Goal: Transaction & Acquisition: Purchase product/service

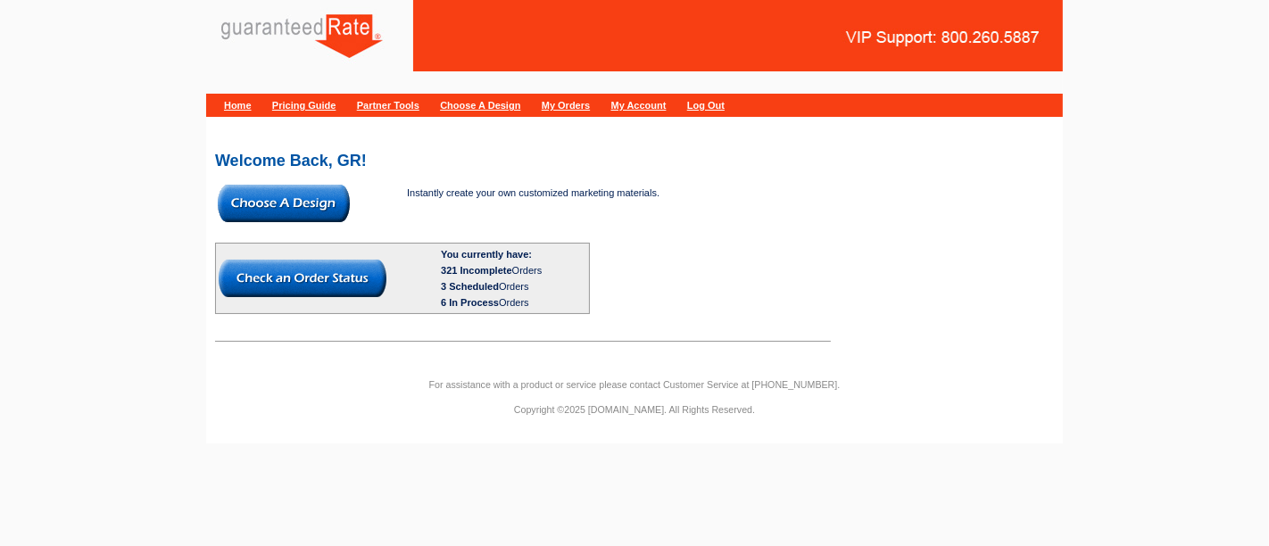
click at [296, 194] on img at bounding box center [284, 203] width 132 height 37
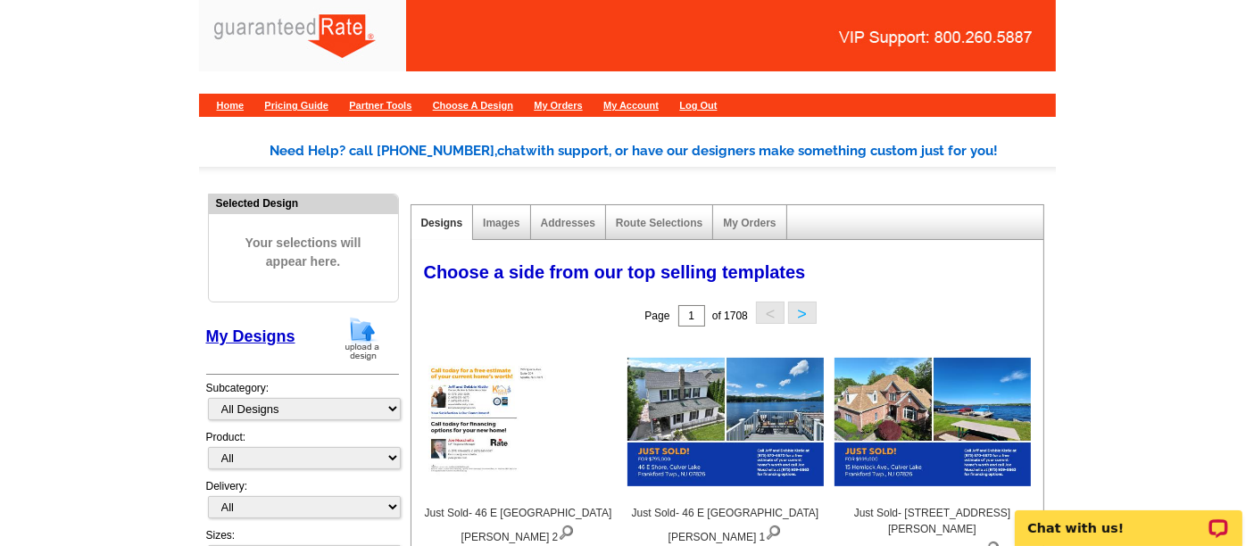
click at [369, 328] on img at bounding box center [362, 339] width 46 height 46
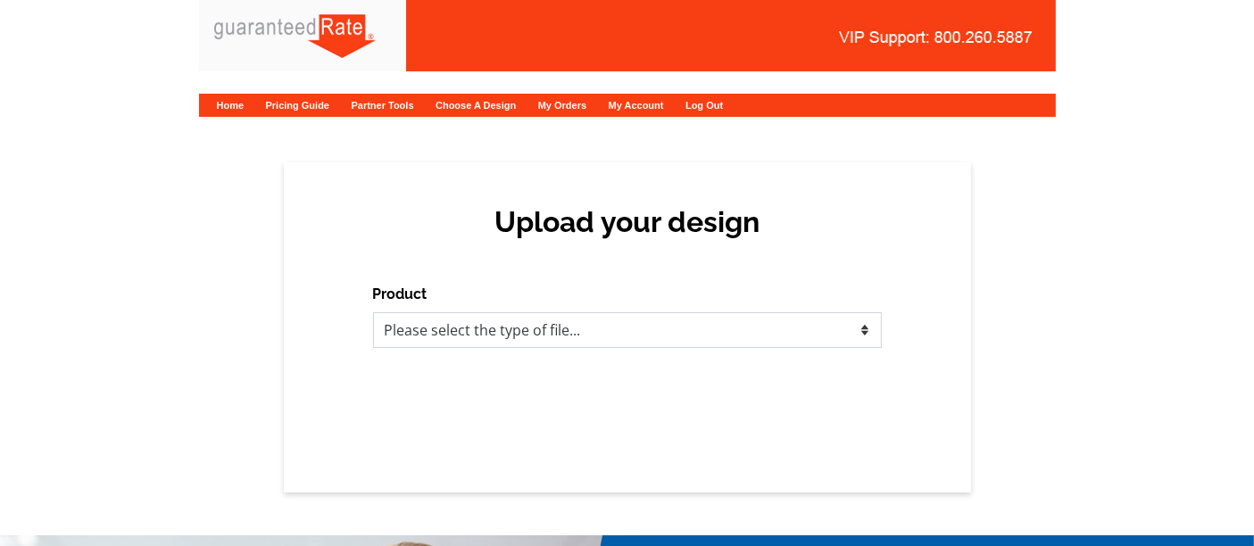
click at [676, 329] on select "Please select the type of file... Postcards Calendars Business Cards Letters an…" at bounding box center [627, 330] width 509 height 36
select select "1"
click at [373, 312] on select "Please select the type of file... Postcards Calendars Business Cards Letters an…" at bounding box center [627, 330] width 509 height 36
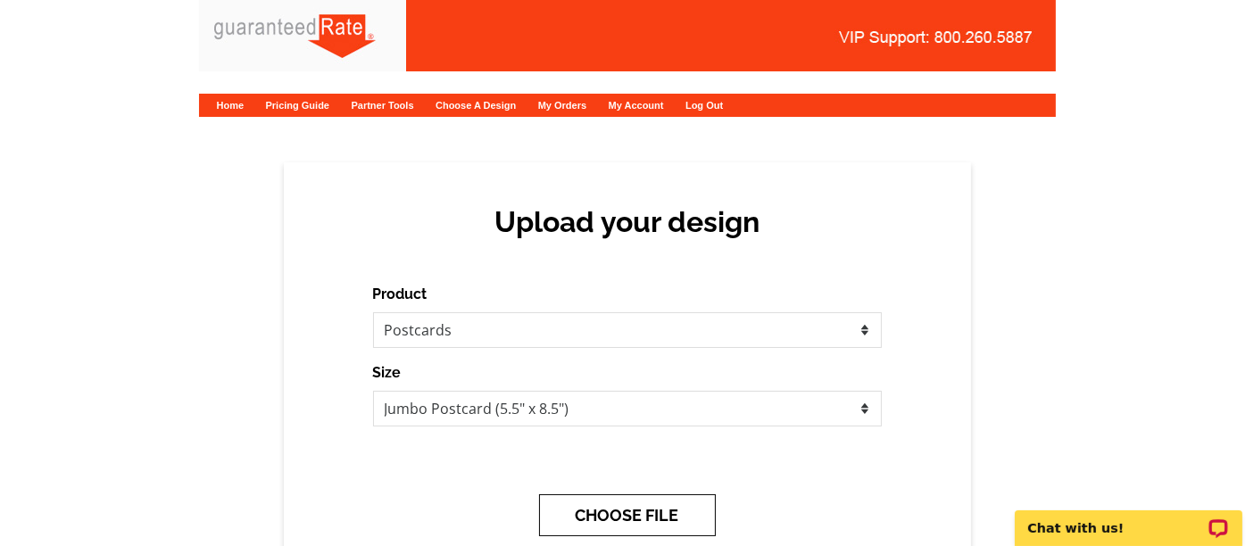
click at [633, 524] on button "CHOOSE FILE" at bounding box center [627, 515] width 177 height 42
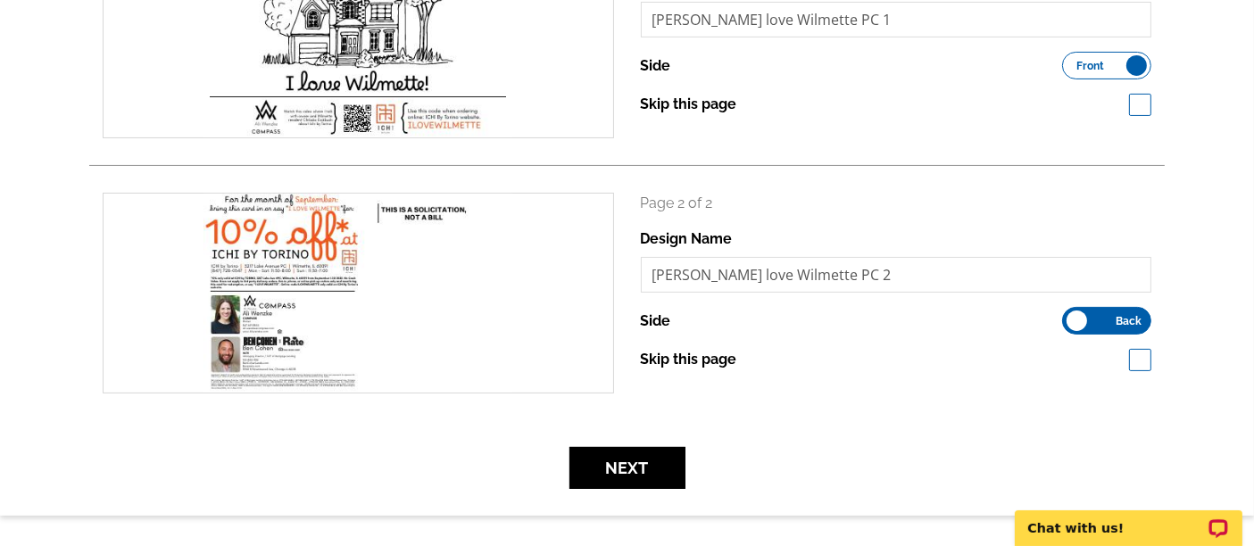
scroll to position [354, 0]
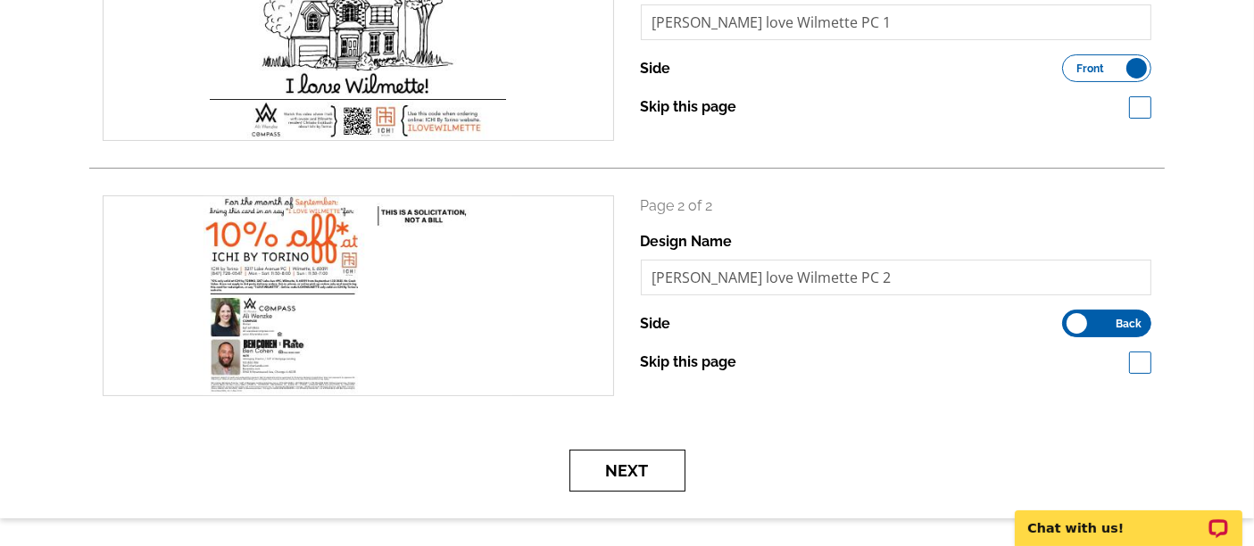
click at [624, 483] on button "Next" at bounding box center [627, 471] width 116 height 42
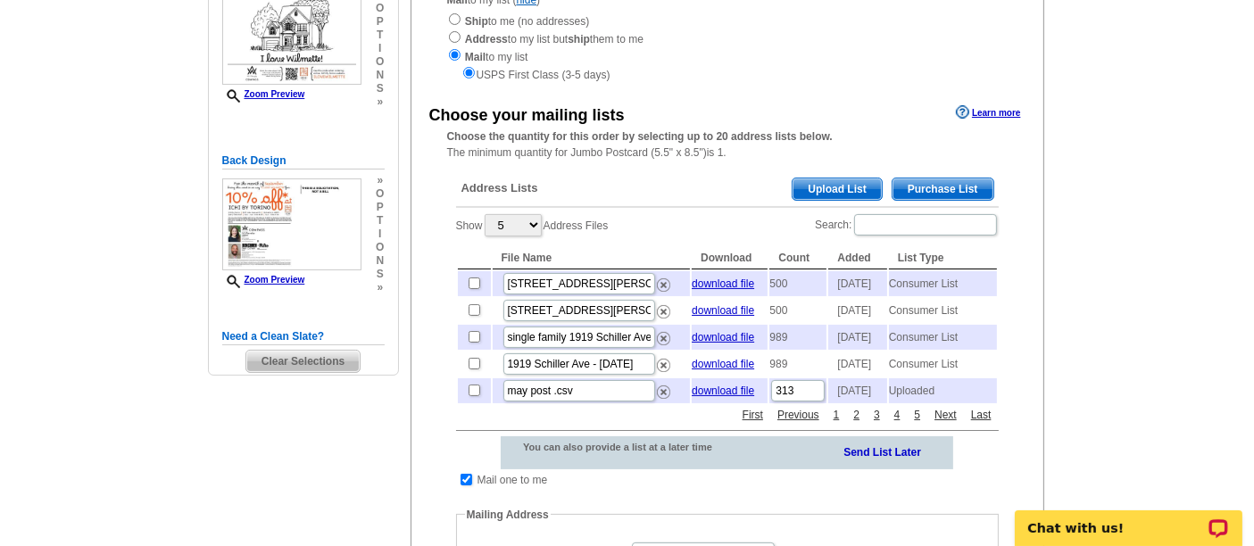
scroll to position [239, 0]
click at [840, 187] on span "Upload List" at bounding box center [837, 188] width 88 height 21
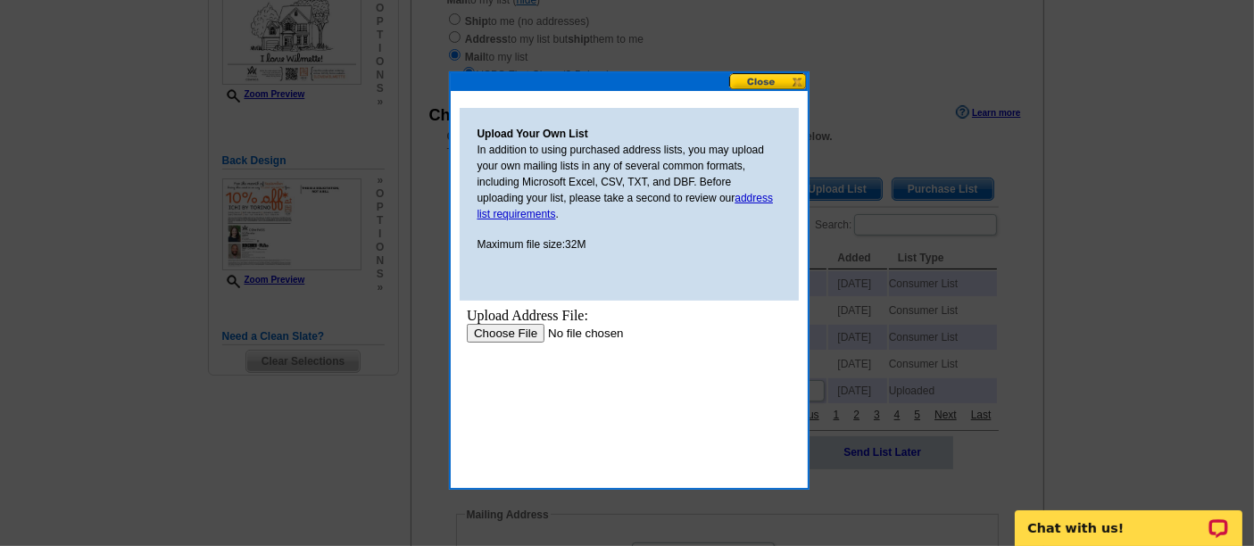
scroll to position [0, 0]
type input "C:\fakepath\mailing-list_993108 (1).csv"
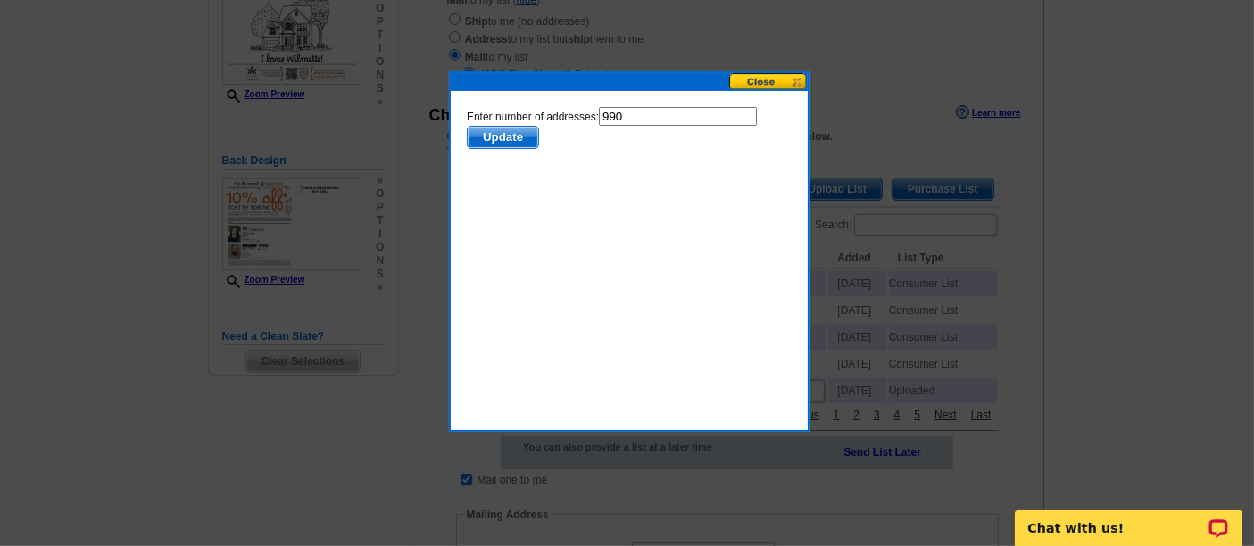
click at [637, 115] on input "990" at bounding box center [677, 116] width 158 height 19
type input "989"
click at [514, 128] on span "Update" at bounding box center [502, 137] width 71 height 21
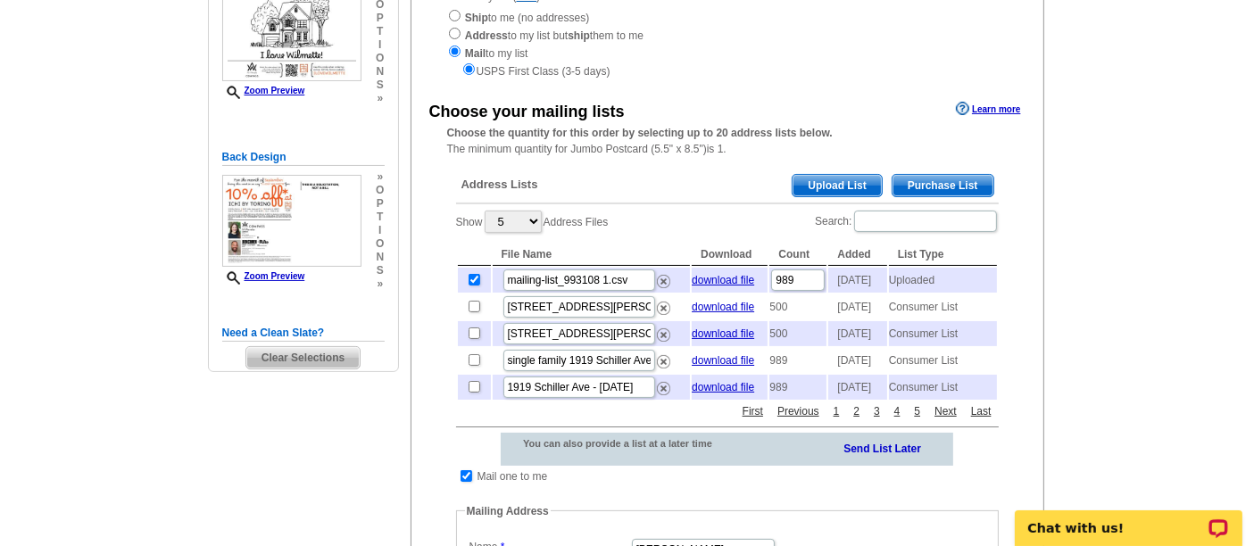
scroll to position [239, 0]
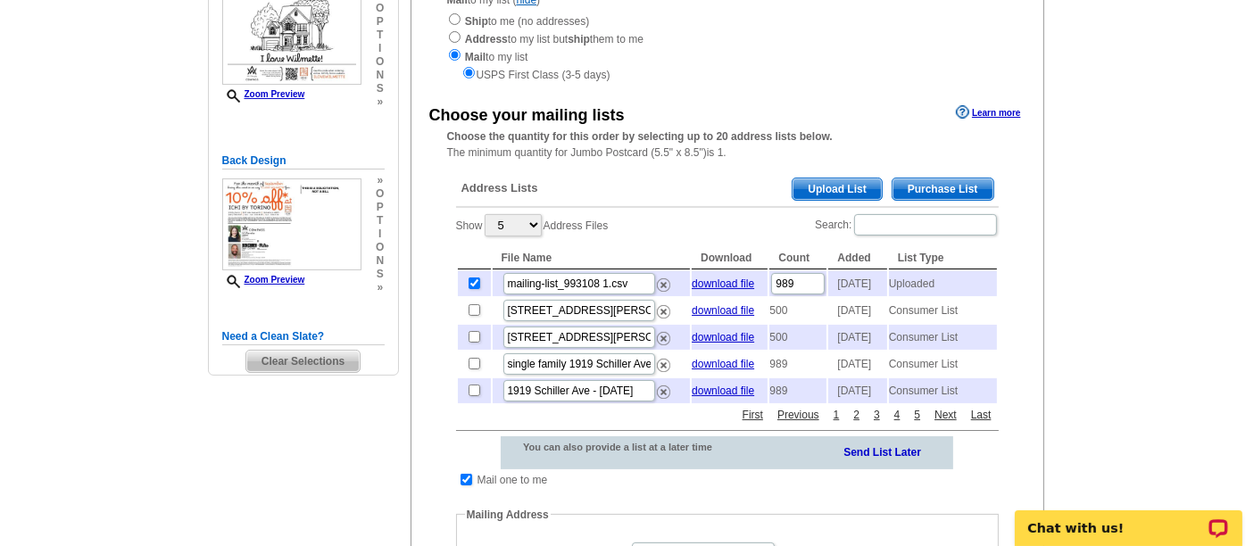
click at [839, 189] on span "Upload List" at bounding box center [837, 188] width 88 height 21
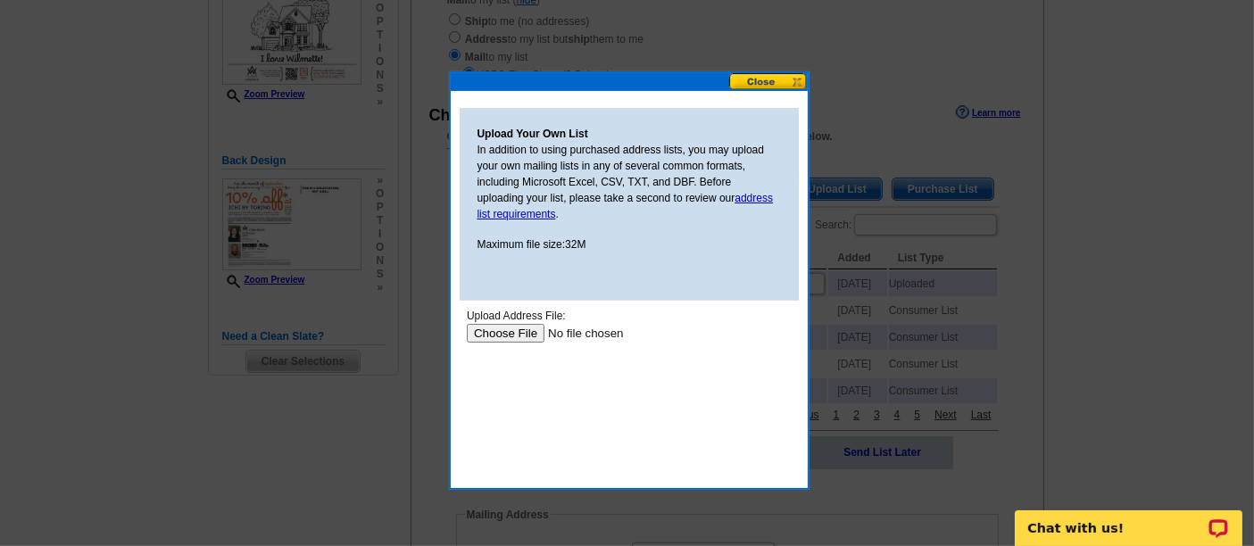
scroll to position [0, 0]
click at [535, 336] on input "file" at bounding box center [579, 333] width 226 height 19
type input "C:\fakepath\Cohen BDC List.xlsx"
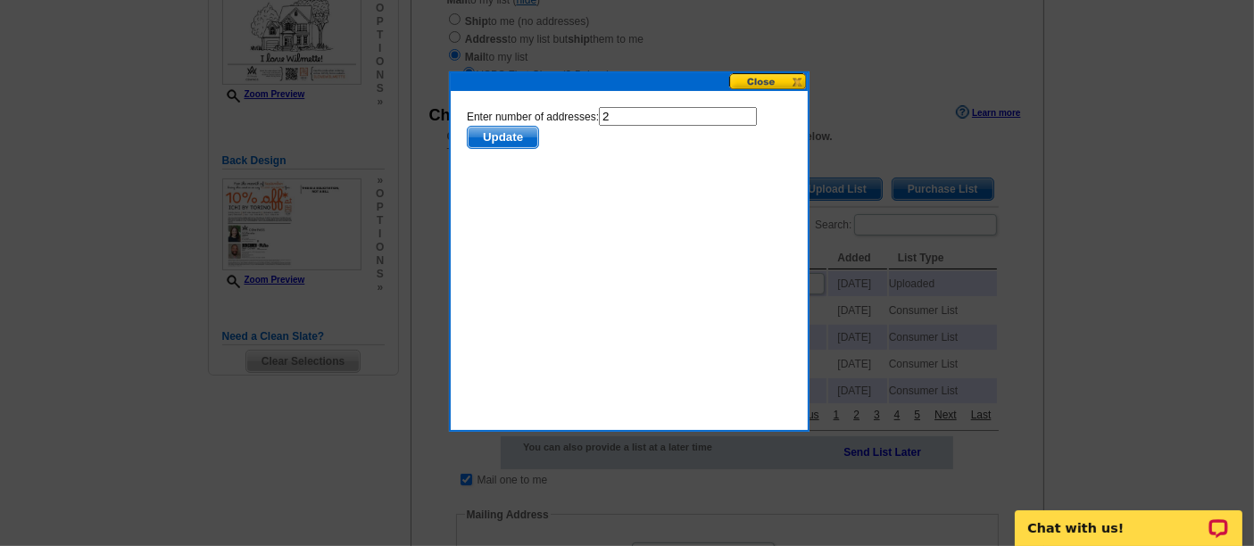
click at [502, 140] on span "Update" at bounding box center [502, 137] width 71 height 21
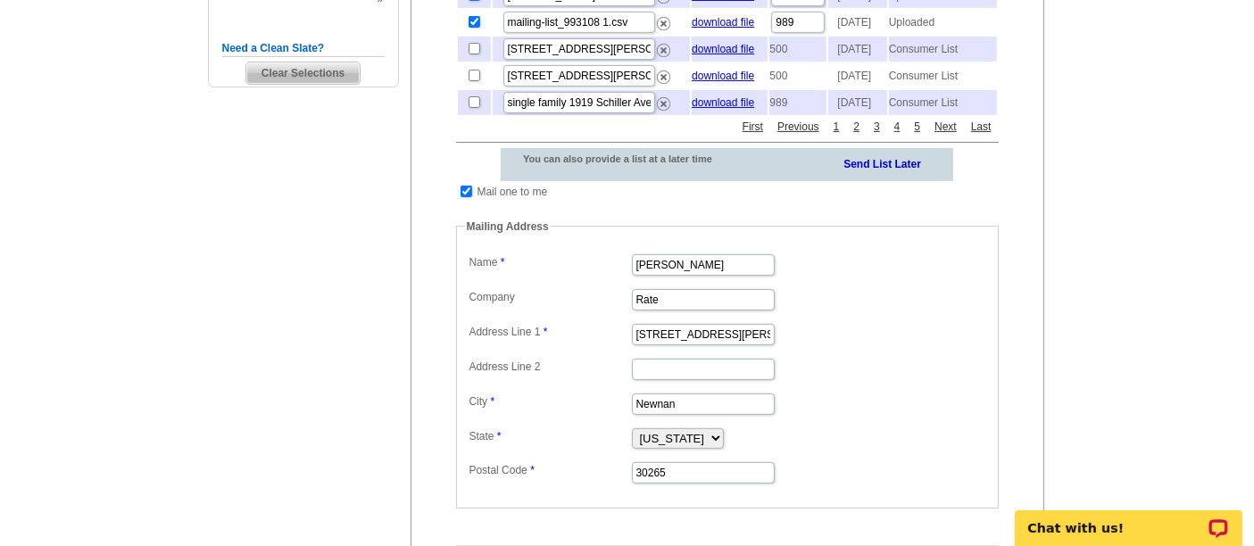
scroll to position [528, 0]
click at [466, 196] on input "checkbox" at bounding box center [467, 191] width 12 height 12
checkbox input "false"
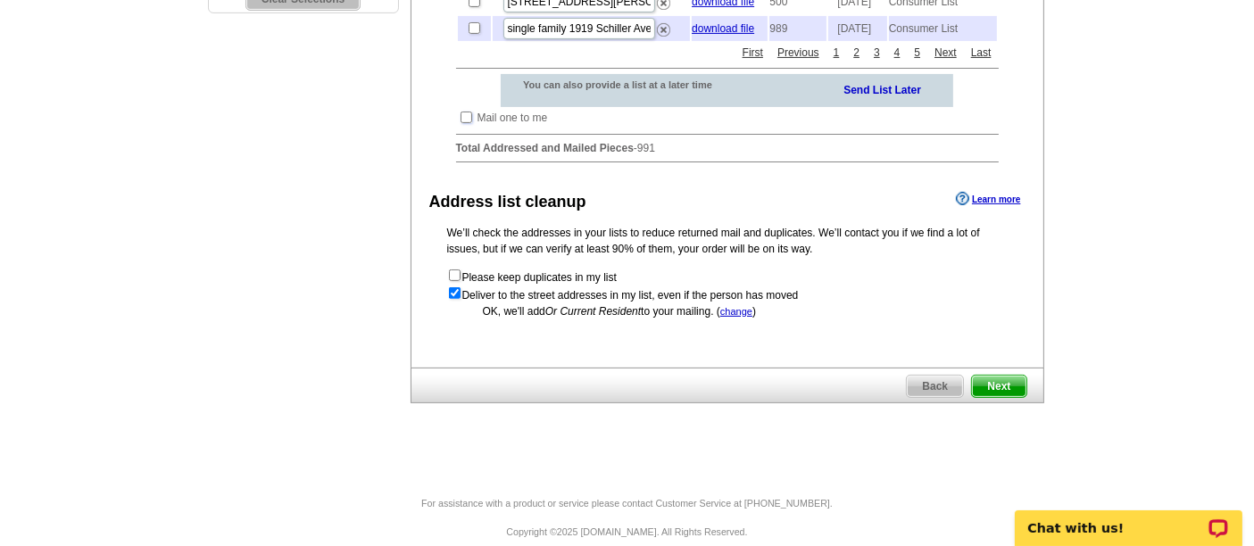
scroll to position [597, 0]
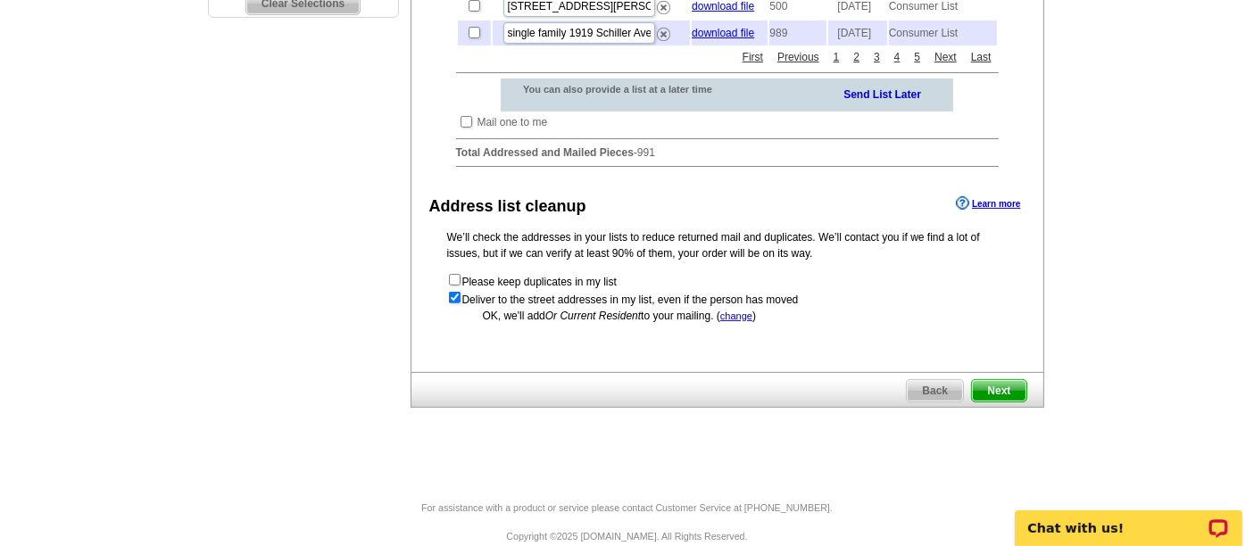
click at [984, 402] on span "Next" at bounding box center [999, 390] width 54 height 21
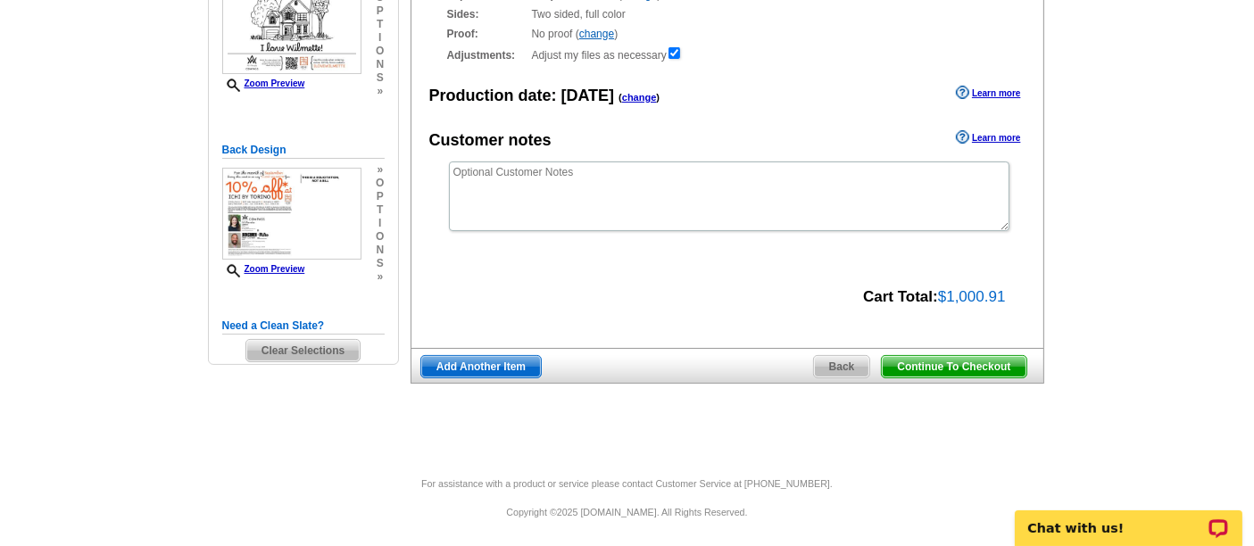
scroll to position [245, 0]
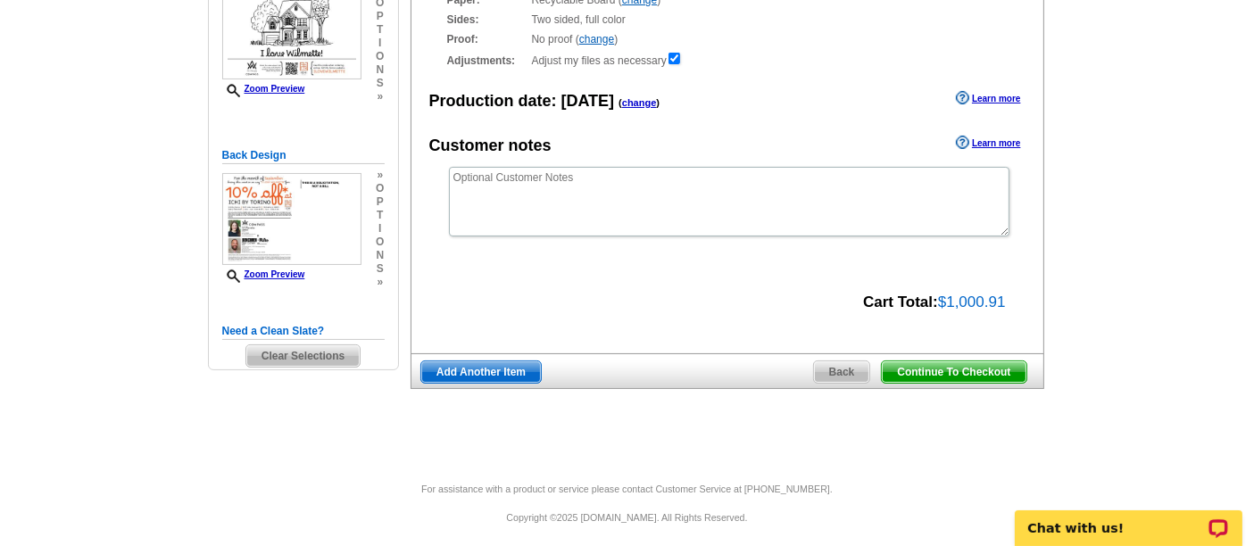
click at [950, 376] on span "Continue To Checkout" at bounding box center [954, 371] width 144 height 21
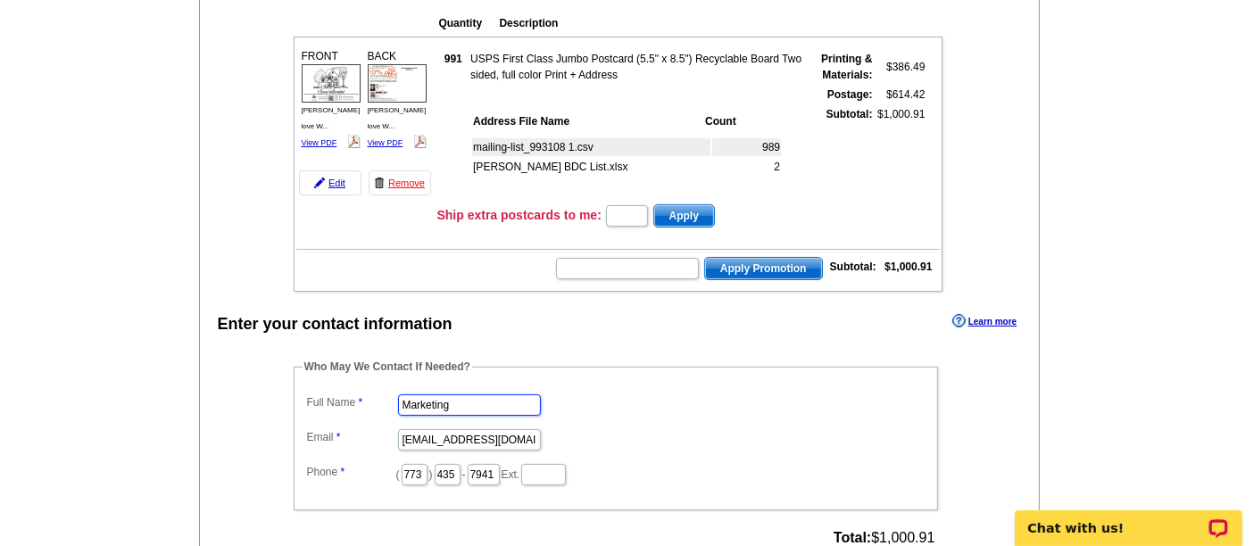
click at [459, 394] on input "Marketing" at bounding box center [469, 404] width 143 height 21
type input "[PERSON_NAME]"
click at [426, 432] on input "marketing@guaranteedrate.com" at bounding box center [469, 439] width 143 height 21
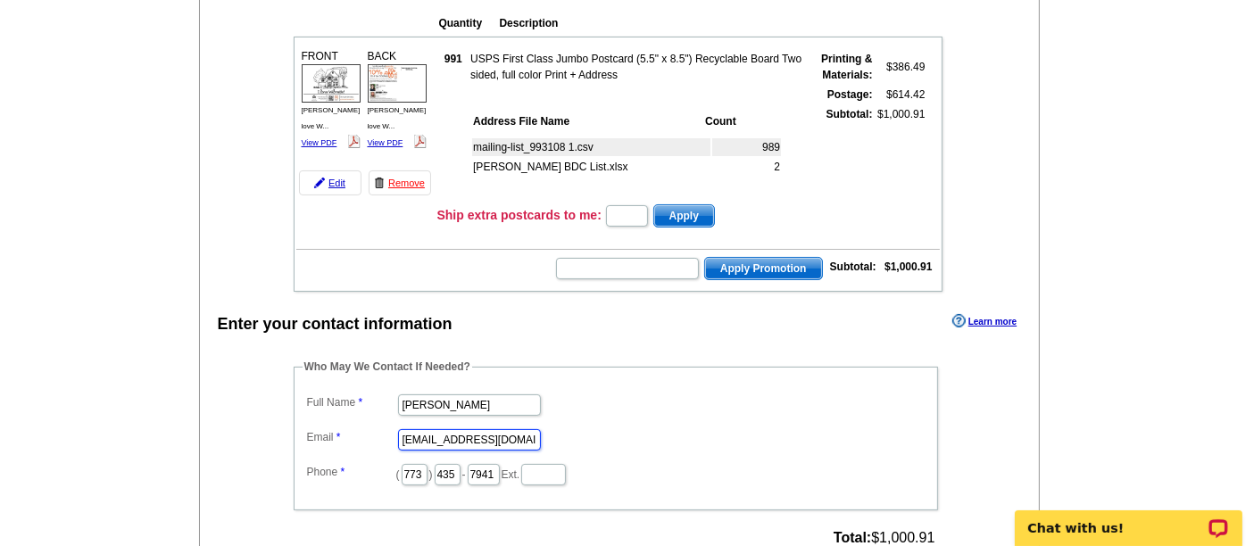
click at [426, 432] on input "marketing@guaranteedrate.com" at bounding box center [469, 439] width 143 height 21
type input "shelley.berner@rate.com"
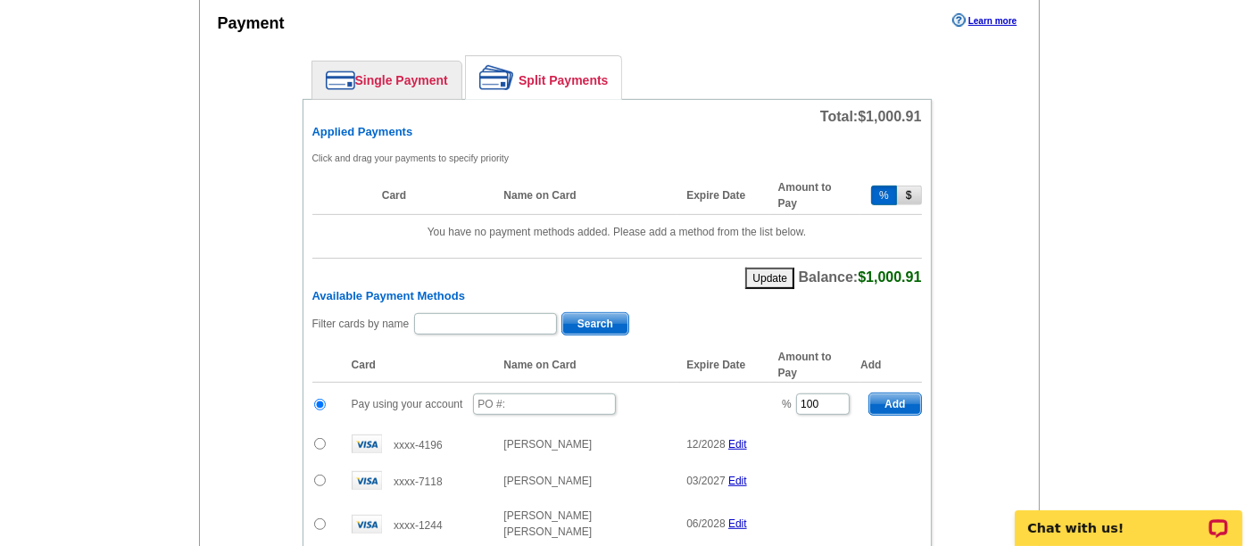
scroll to position [768, 0]
click at [506, 393] on input "text" at bounding box center [544, 403] width 143 height 21
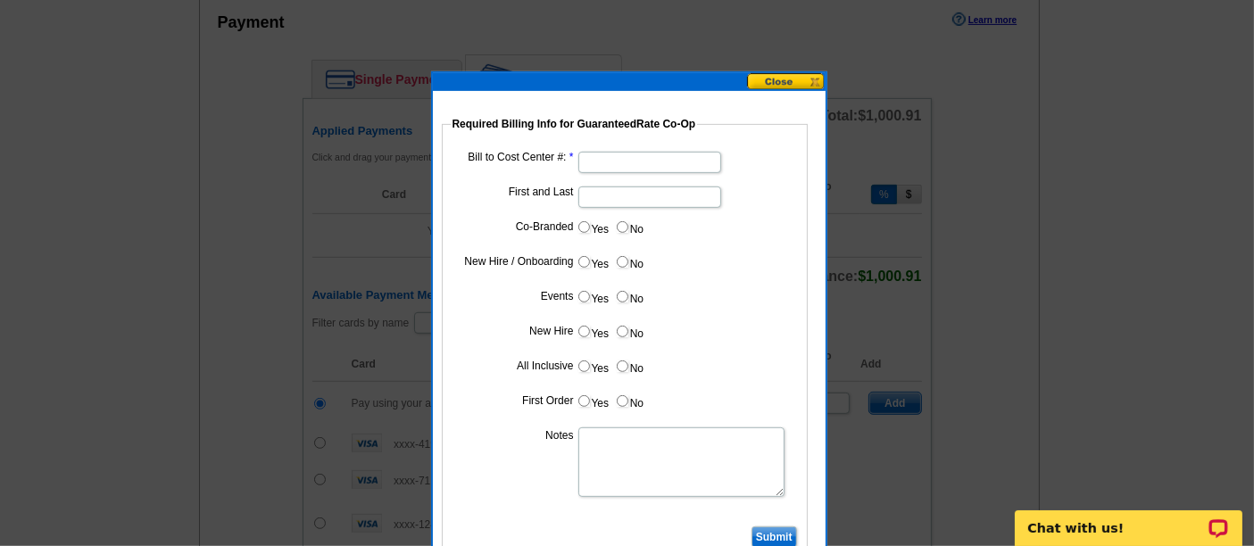
type input "08222025_1215_sb"
click at [602, 164] on input "Bill to Cost Center #:" at bounding box center [649, 162] width 143 height 21
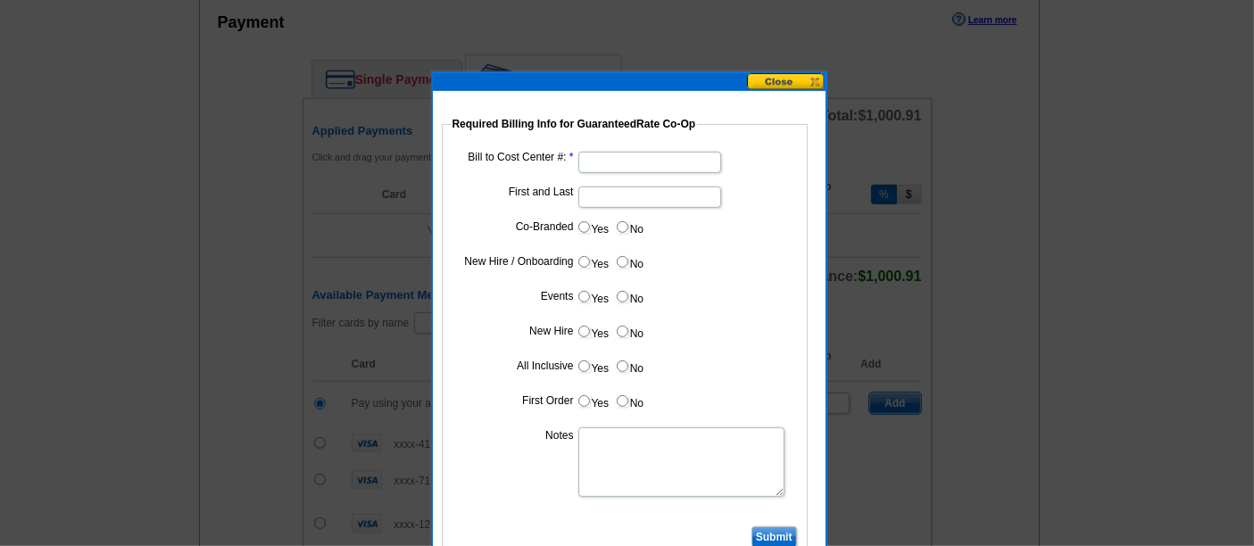
paste input "1243"
type input "1243"
click at [621, 187] on input "First and Last" at bounding box center [649, 197] width 143 height 21
type input "Ben Cohen"
click at [586, 221] on input "Yes" at bounding box center [584, 227] width 12 height 12
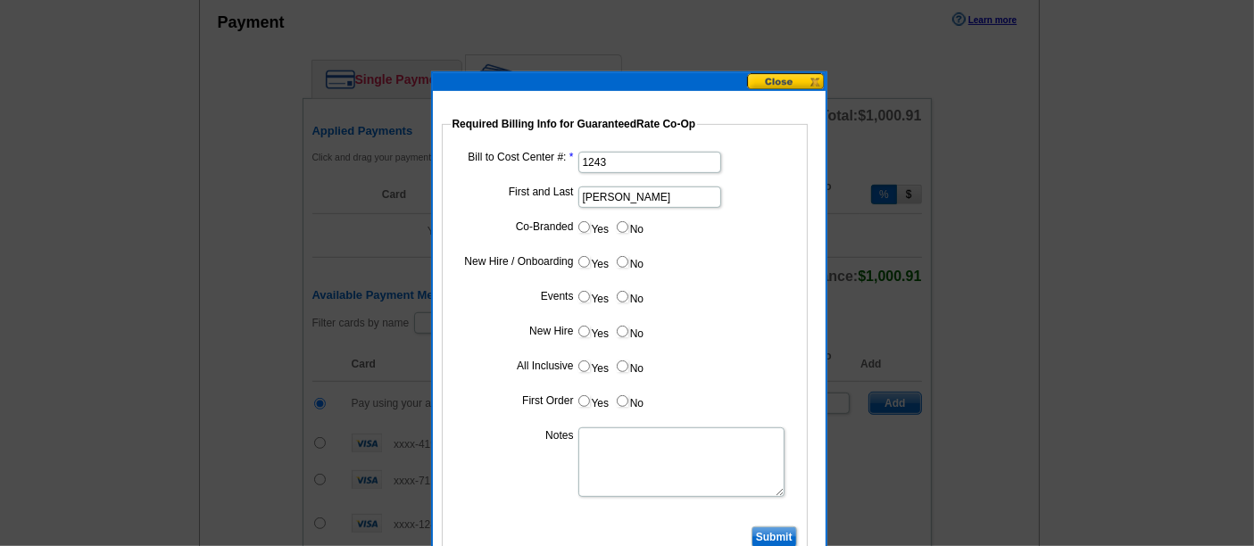
radio input "true"
click at [618, 257] on input "Cost paid by cobrand" at bounding box center [649, 266] width 143 height 21
drag, startPoint x: 613, startPoint y: 261, endPoint x: 576, endPoint y: 261, distance: 37.5
click at [576, 261] on dd "50%" at bounding box center [625, 266] width 348 height 28
type input "25%"
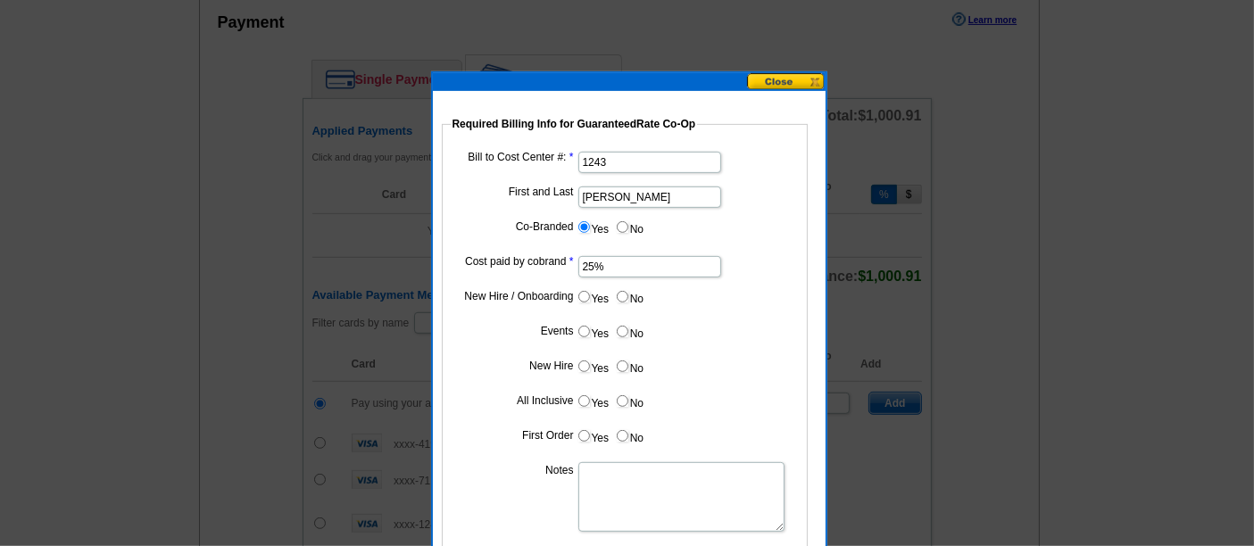
click at [627, 292] on input "No" at bounding box center [623, 297] width 12 height 12
radio input "true"
click at [622, 326] on input "No" at bounding box center [623, 332] width 12 height 12
radio input "true"
click at [627, 361] on label "No" at bounding box center [629, 366] width 29 height 21
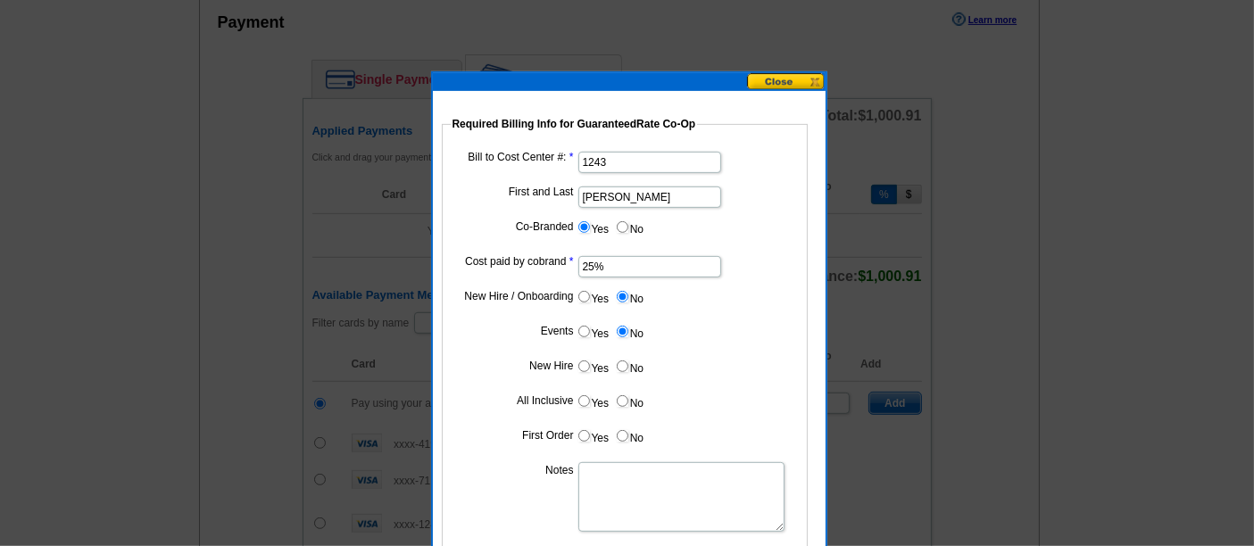
click at [627, 361] on input "No" at bounding box center [623, 367] width 12 height 12
radio input "true"
click at [623, 397] on input "No" at bounding box center [623, 401] width 12 height 12
radio input "true"
click at [627, 432] on input "No" at bounding box center [623, 436] width 12 height 12
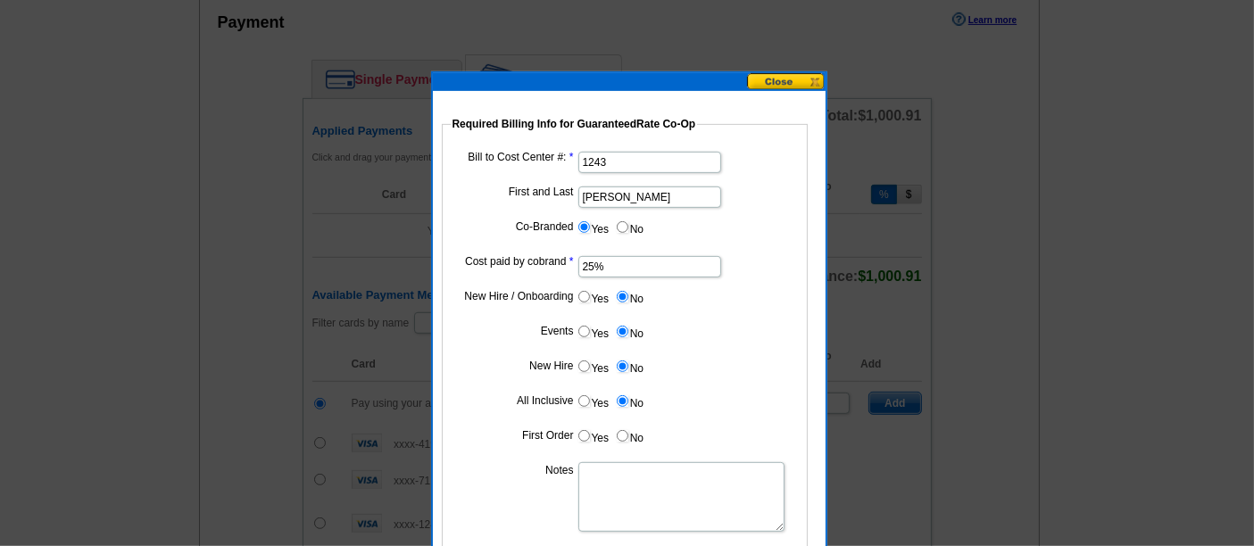
radio input "true"
click at [611, 511] on textarea "Notes" at bounding box center [681, 497] width 206 height 70
paste textarea "1243"
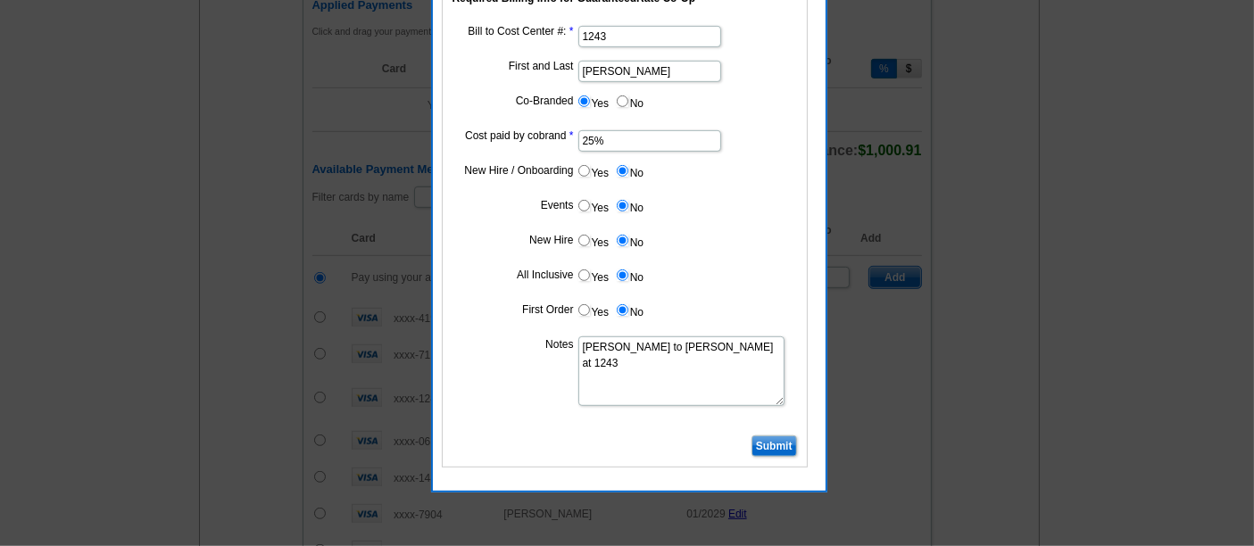
scroll to position [892, 0]
type textarea "Bill to Ben Cohen at 1243"
click at [779, 451] on input "Submit" at bounding box center [774, 446] width 46 height 21
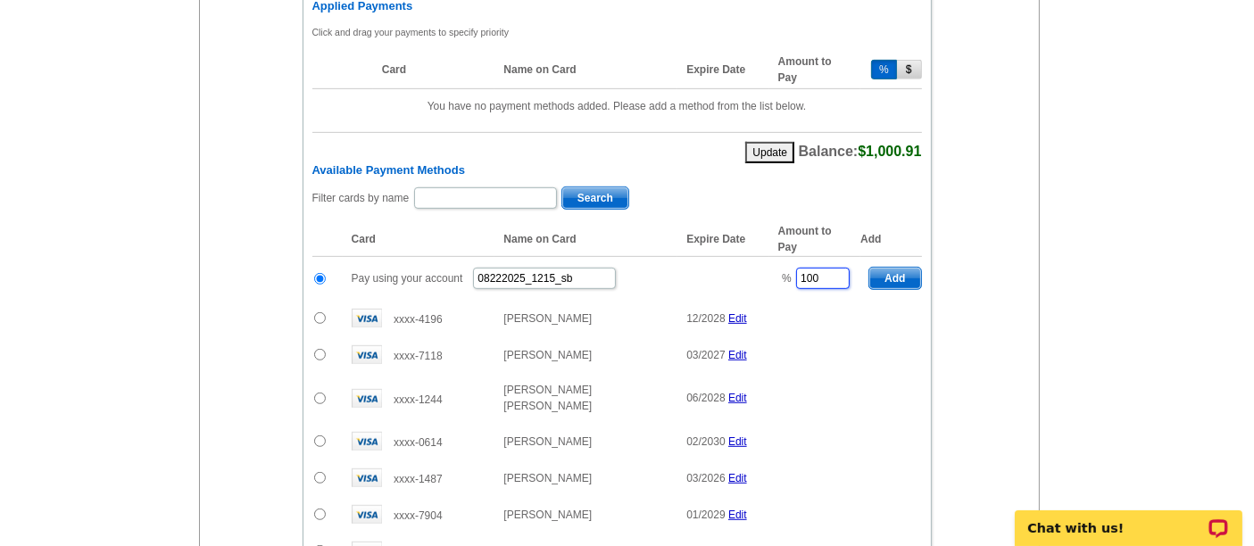
drag, startPoint x: 836, startPoint y: 259, endPoint x: 768, endPoint y: 257, distance: 68.7
click at [768, 257] on tr "Pay using your account 08222025_1215_sb % 100 Add" at bounding box center [617, 279] width 610 height 44
click at [909, 268] on span "Add" at bounding box center [894, 278] width 51 height 21
type input "100"
radio input "false"
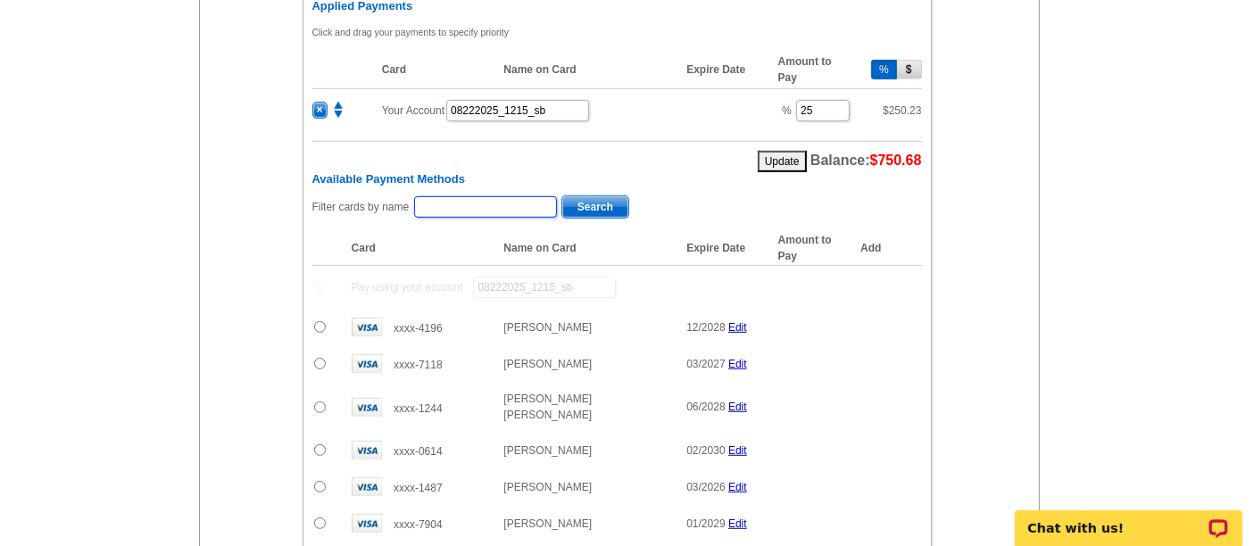
click at [536, 196] on input "text" at bounding box center [485, 206] width 143 height 21
paste input "Wenzke"
type input "Wenzke"
click at [576, 196] on span "Search" at bounding box center [595, 206] width 66 height 21
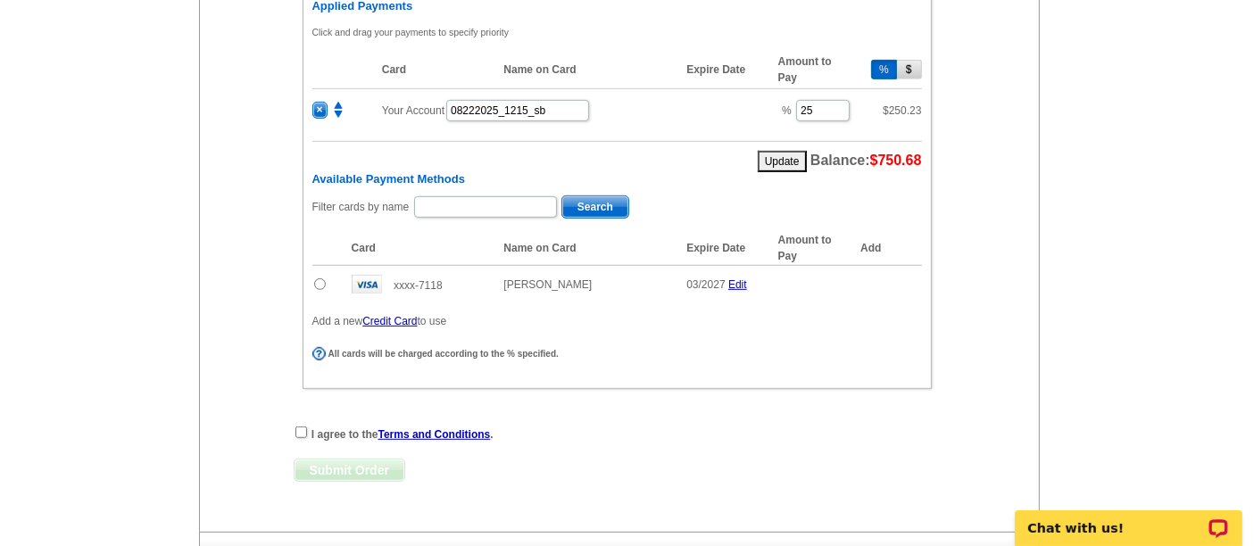
click at [316, 278] on input "radio" at bounding box center [320, 284] width 12 height 12
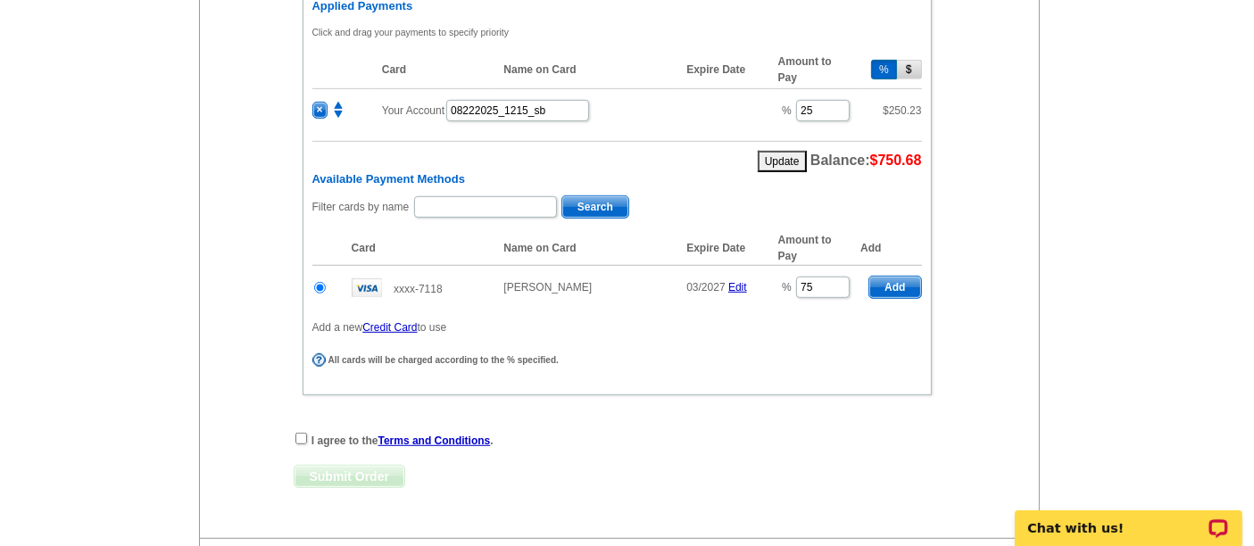
click at [904, 277] on span "Add" at bounding box center [894, 287] width 51 height 21
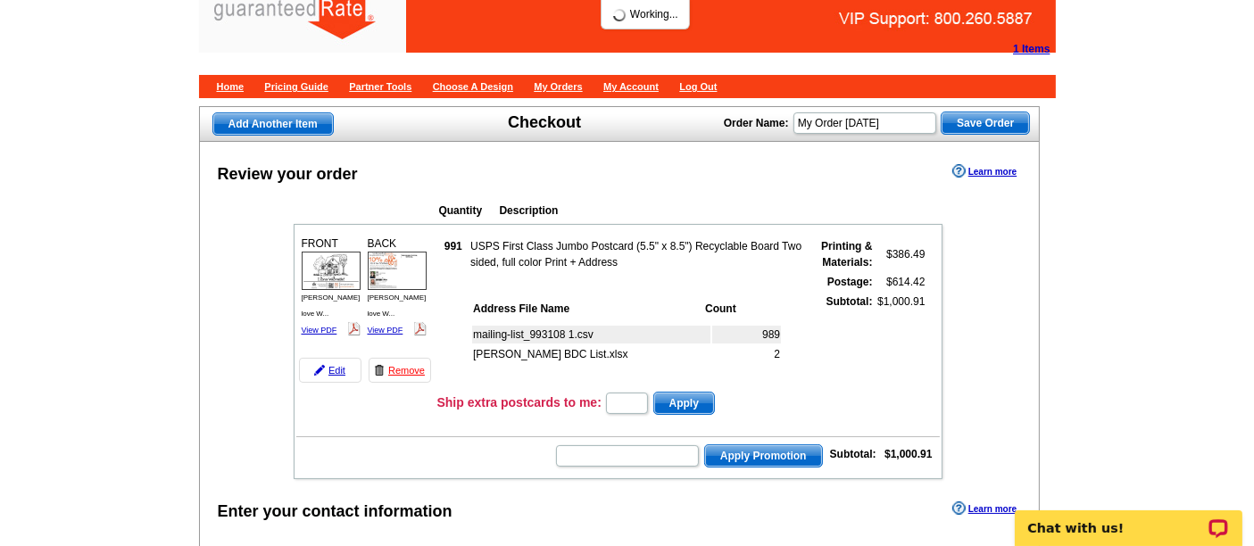
click at [408, 258] on img at bounding box center [397, 271] width 59 height 38
radio input "false"
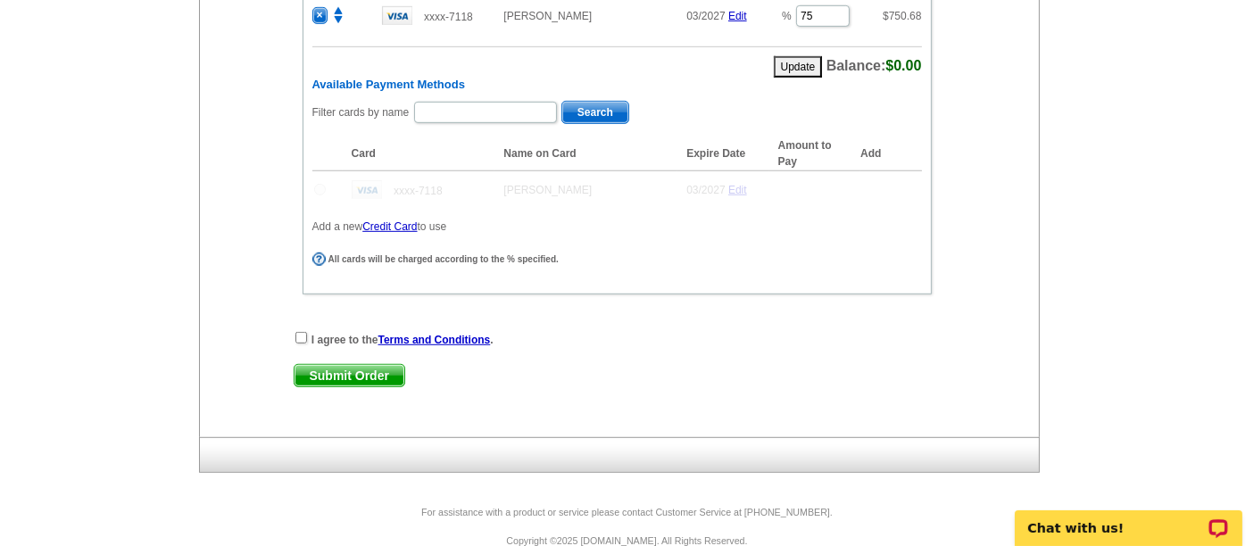
scroll to position [1030, 0]
click at [297, 332] on input "checkbox" at bounding box center [301, 338] width 12 height 12
checkbox input "true"
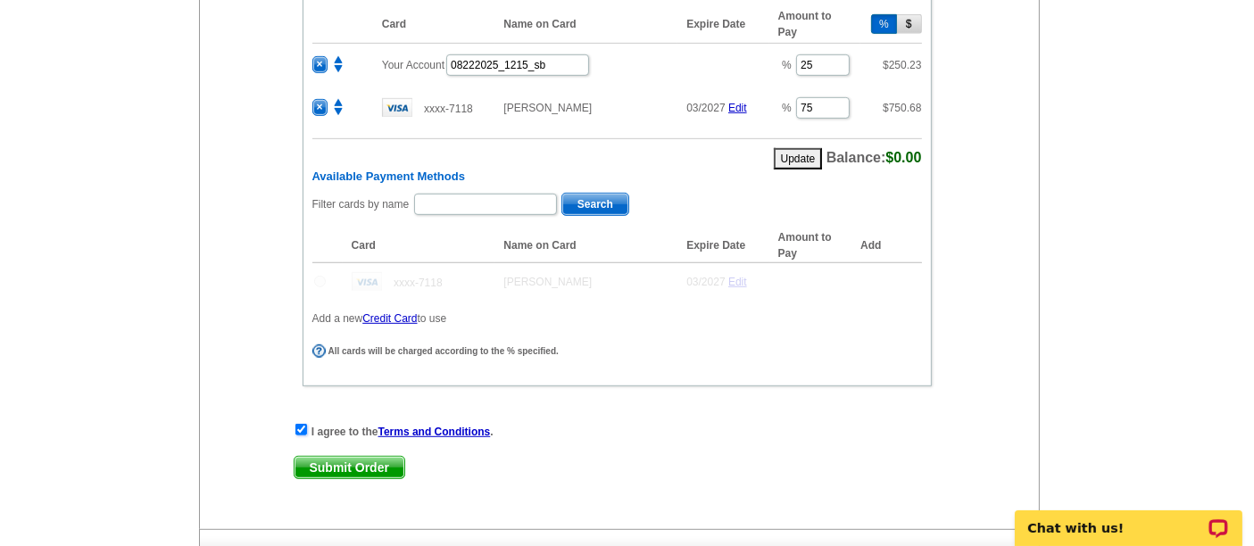
scroll to position [937, 0]
click at [379, 458] on span "Submit Order" at bounding box center [350, 468] width 110 height 21
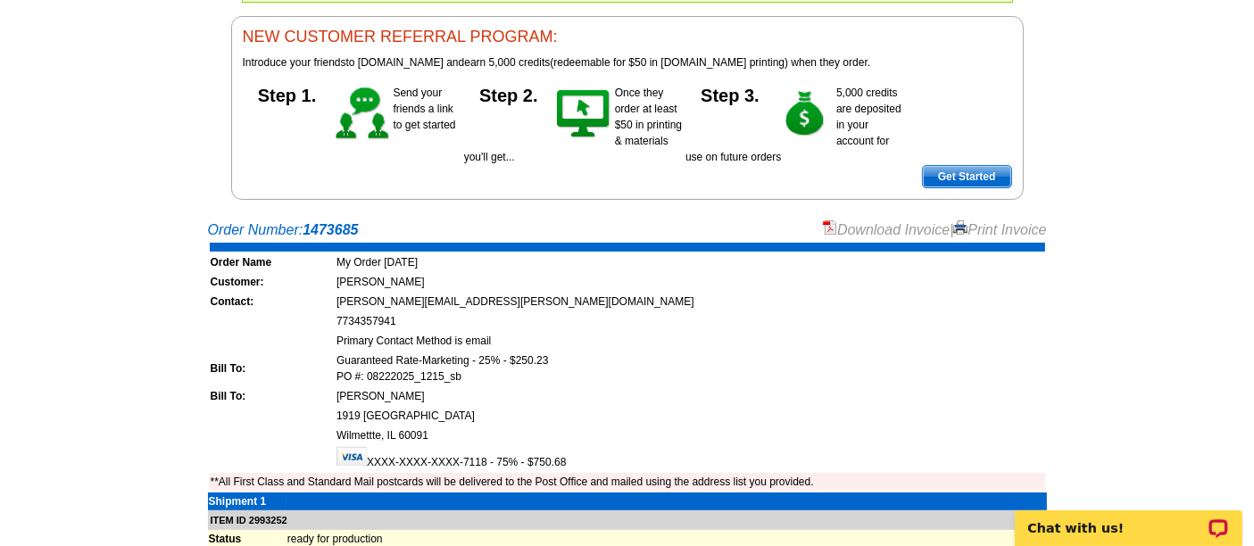
scroll to position [165, 0]
click at [876, 232] on link "Download Invoice" at bounding box center [886, 229] width 127 height 15
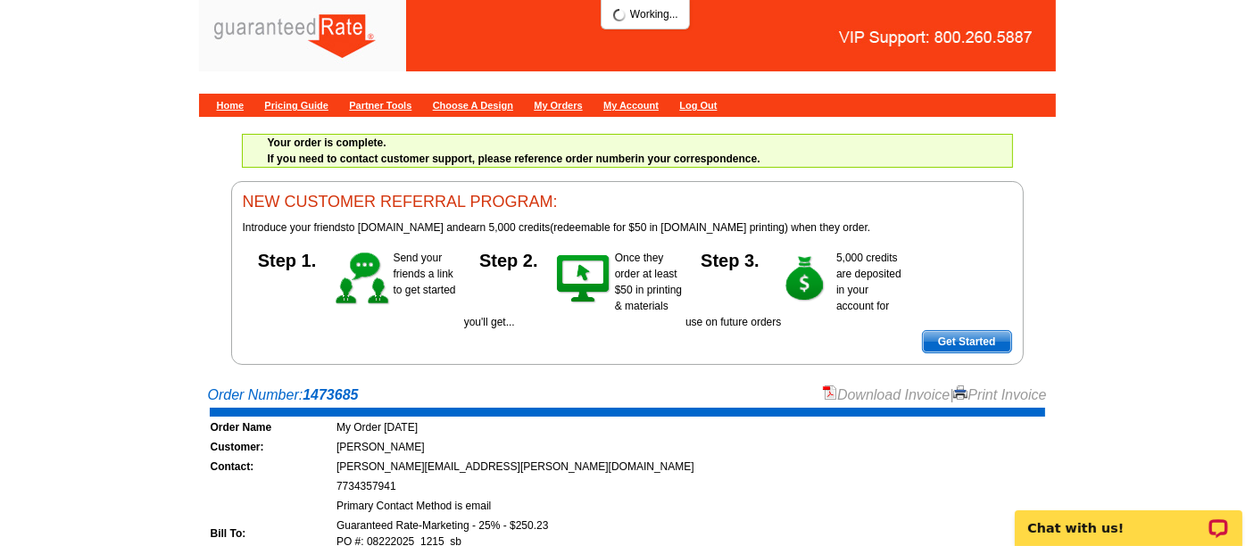
scroll to position [4, 0]
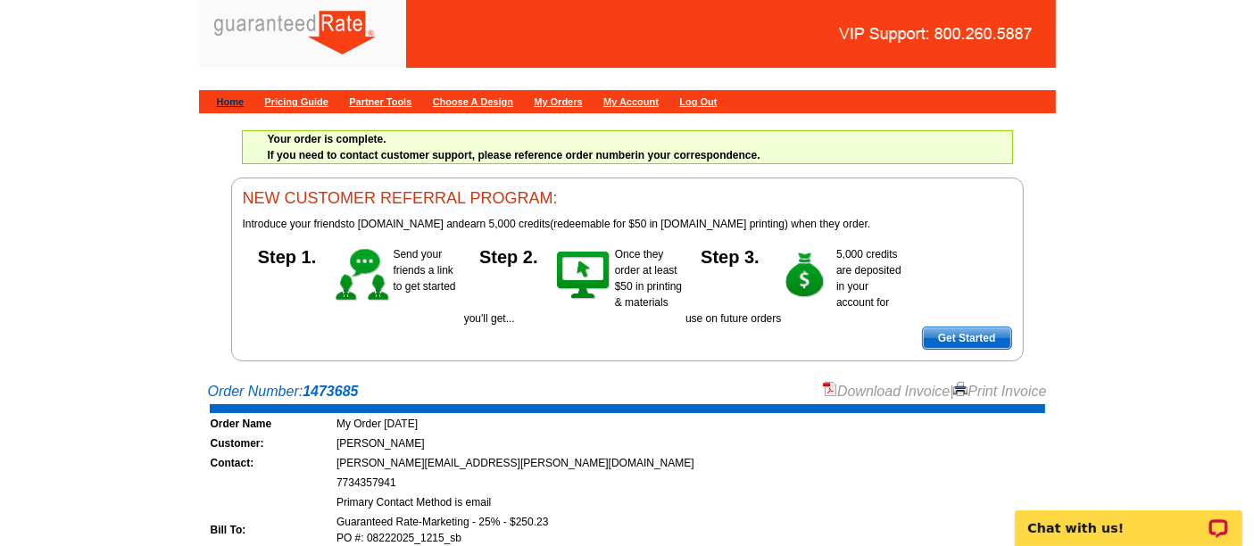
click at [221, 103] on link "Home" at bounding box center [231, 101] width 28 height 11
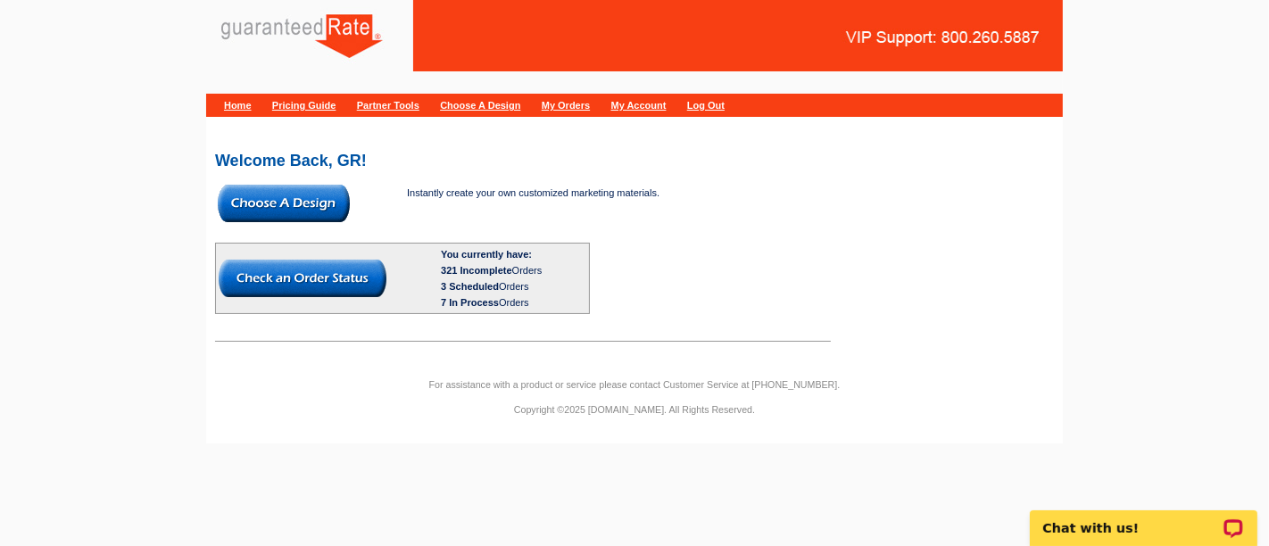
click at [334, 196] on img at bounding box center [284, 203] width 132 height 37
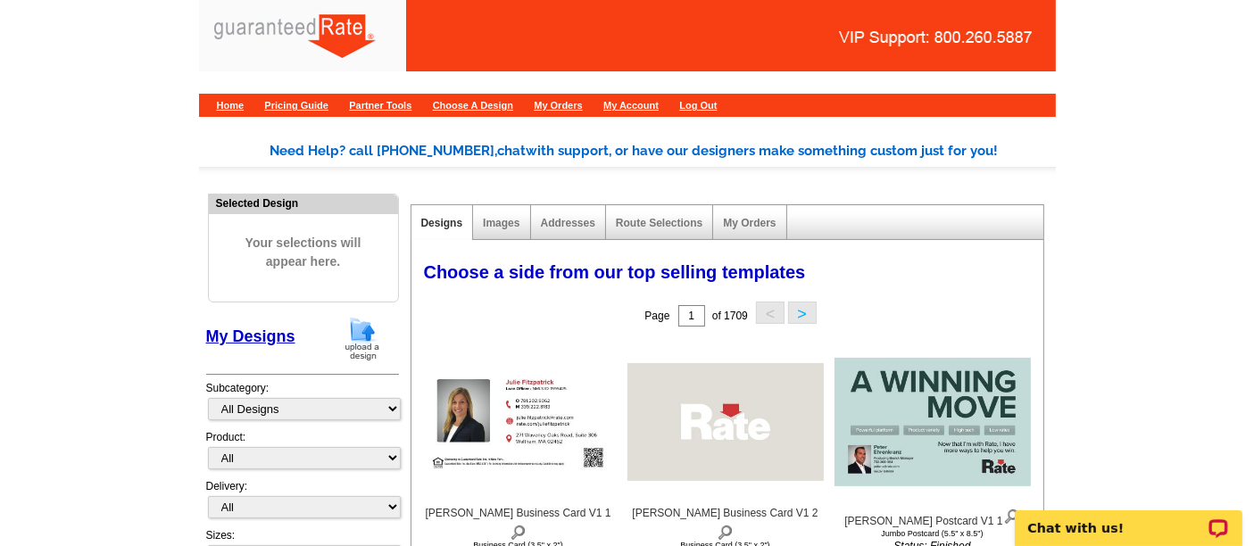
click at [327, 337] on link at bounding box center [321, 338] width 46 height 12
click at [341, 340] on img at bounding box center [362, 339] width 46 height 46
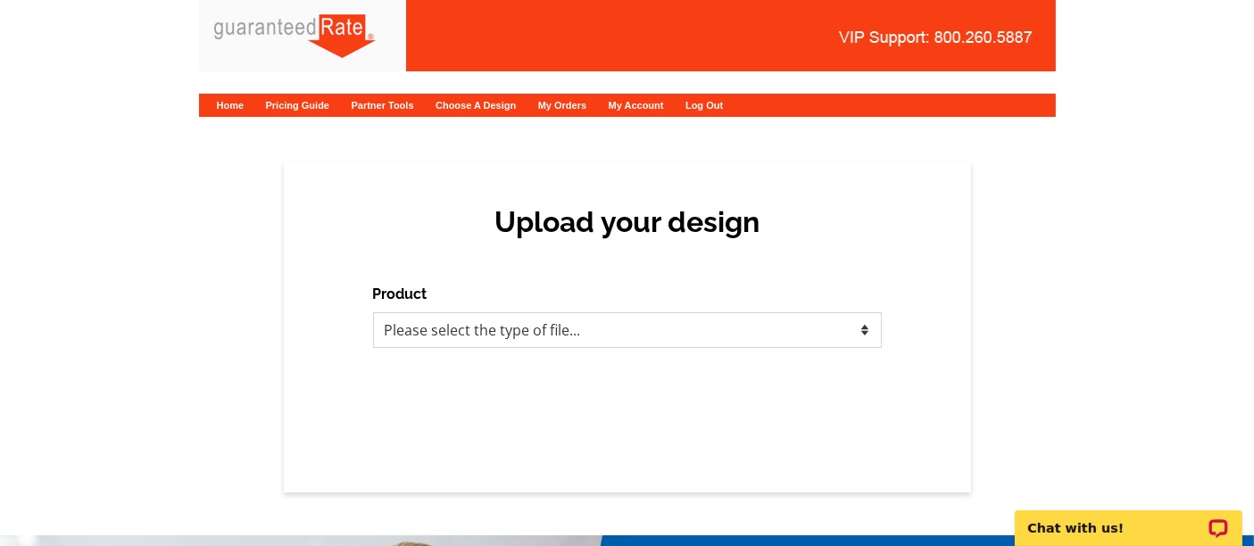
click at [558, 336] on select "Please select the type of file... Postcards Calendars Business Cards Letters an…" at bounding box center [627, 330] width 509 height 36
select select "1"
click at [373, 312] on select "Please select the type of file... Postcards Calendars Business Cards Letters an…" at bounding box center [627, 330] width 509 height 36
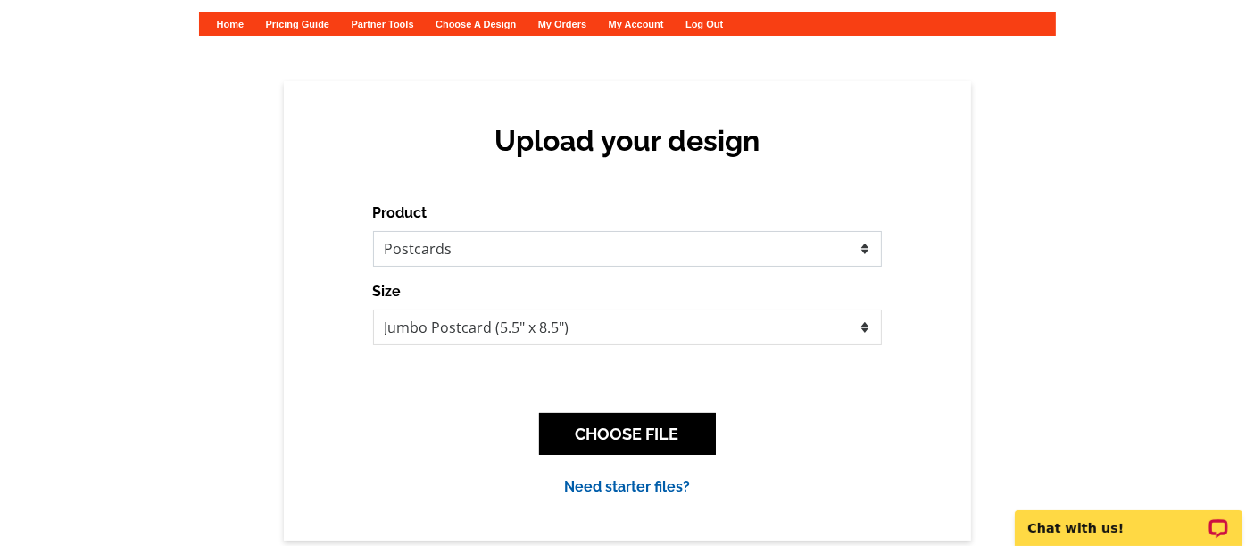
scroll to position [80, 0]
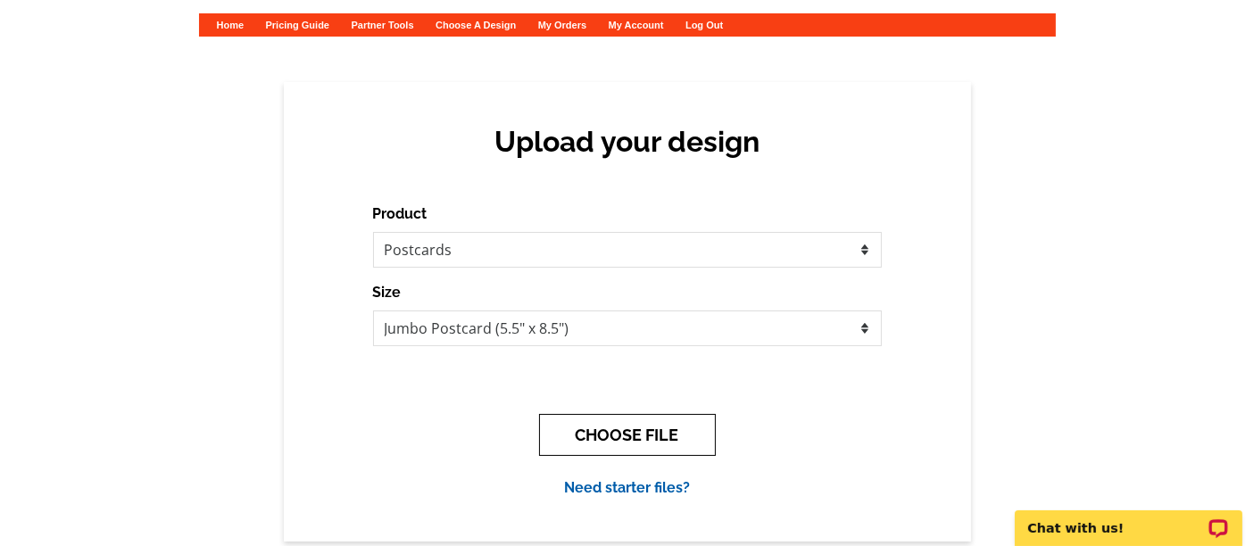
click at [630, 428] on button "CHOOSE FILE" at bounding box center [627, 435] width 177 height 42
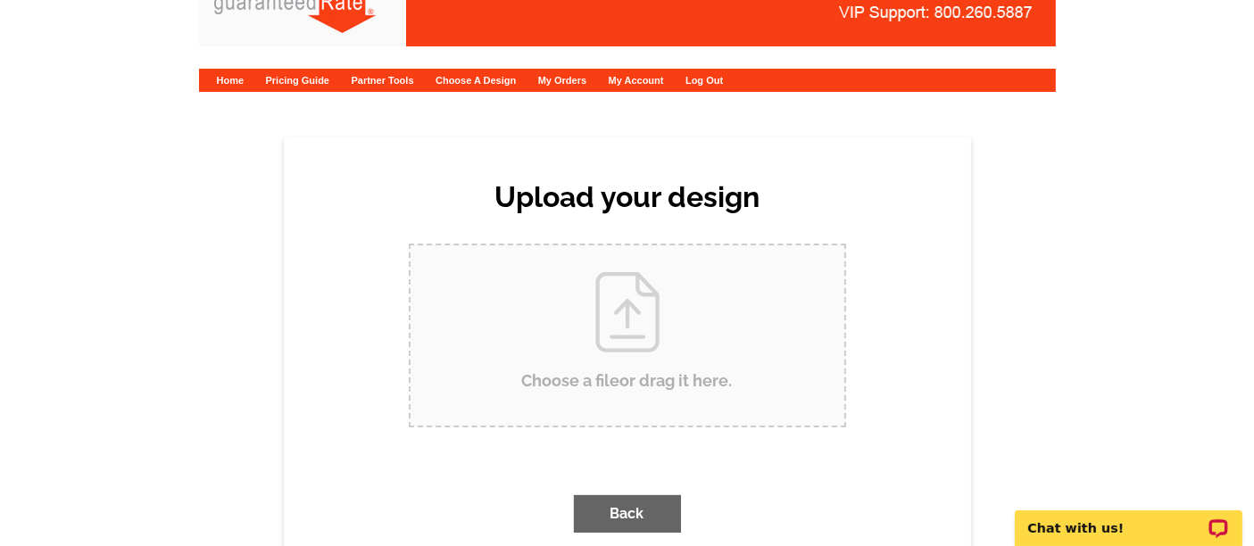
scroll to position [0, 0]
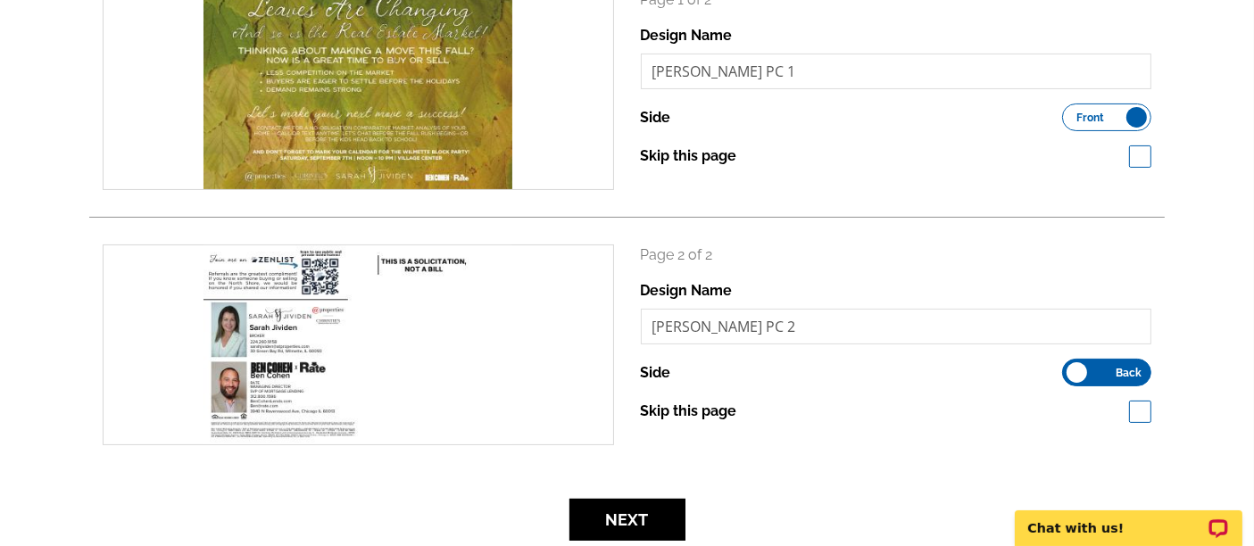
scroll to position [303, 0]
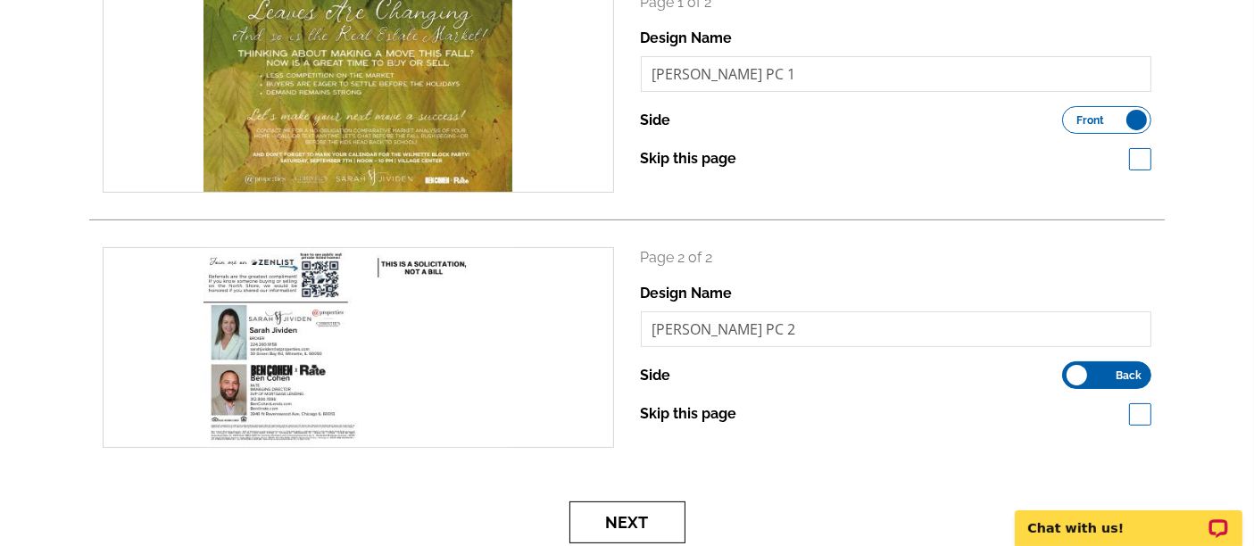
click at [635, 516] on button "Next" at bounding box center [627, 523] width 116 height 42
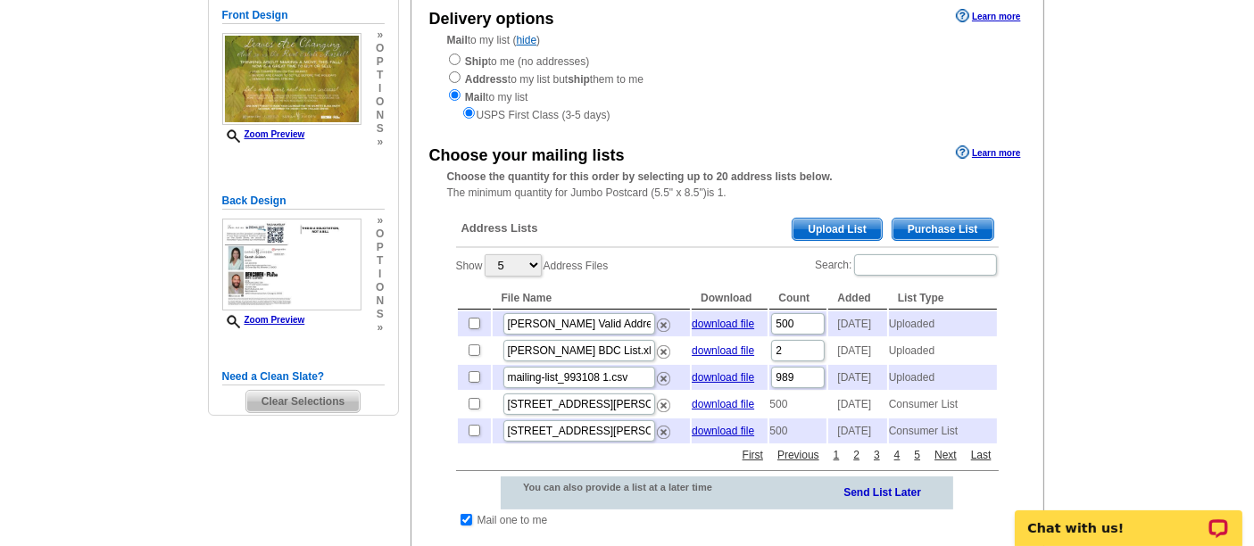
scroll to position [200, 0]
click at [839, 231] on span "Upload List" at bounding box center [837, 228] width 88 height 21
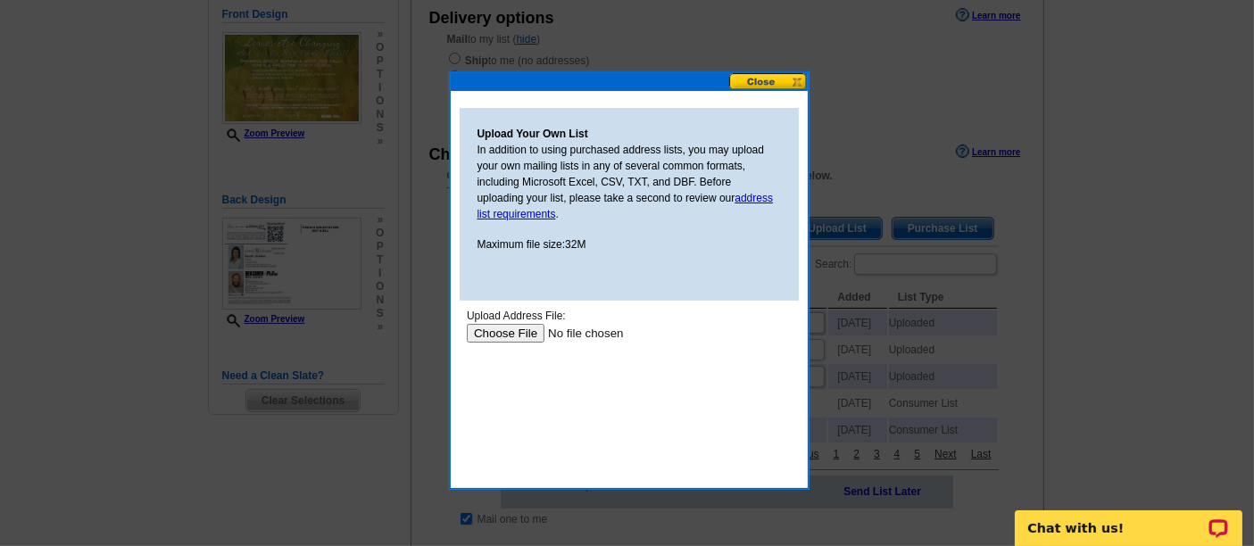
scroll to position [0, 0]
type input "C:\fakepath\Postcard_Address_List_Sarah_Jividen_June_2025.xlsx"
click at [493, 327] on input "file" at bounding box center [579, 333] width 226 height 19
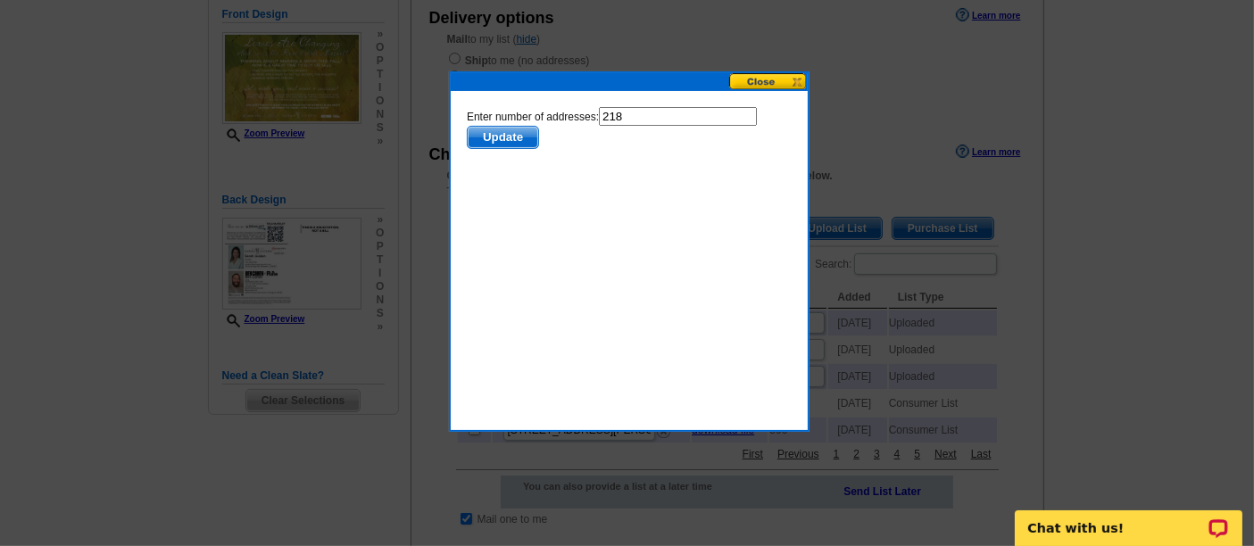
click at [638, 112] on input "218" at bounding box center [677, 116] width 158 height 19
type input "217"
click at [516, 135] on span "Update" at bounding box center [502, 137] width 71 height 21
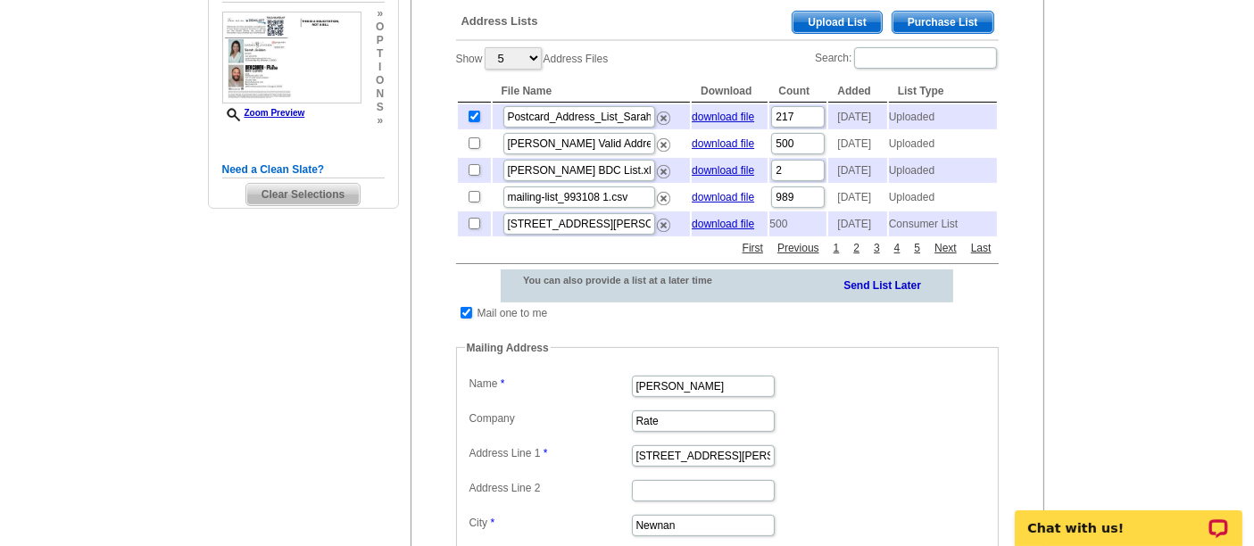
scroll to position [400, 0]
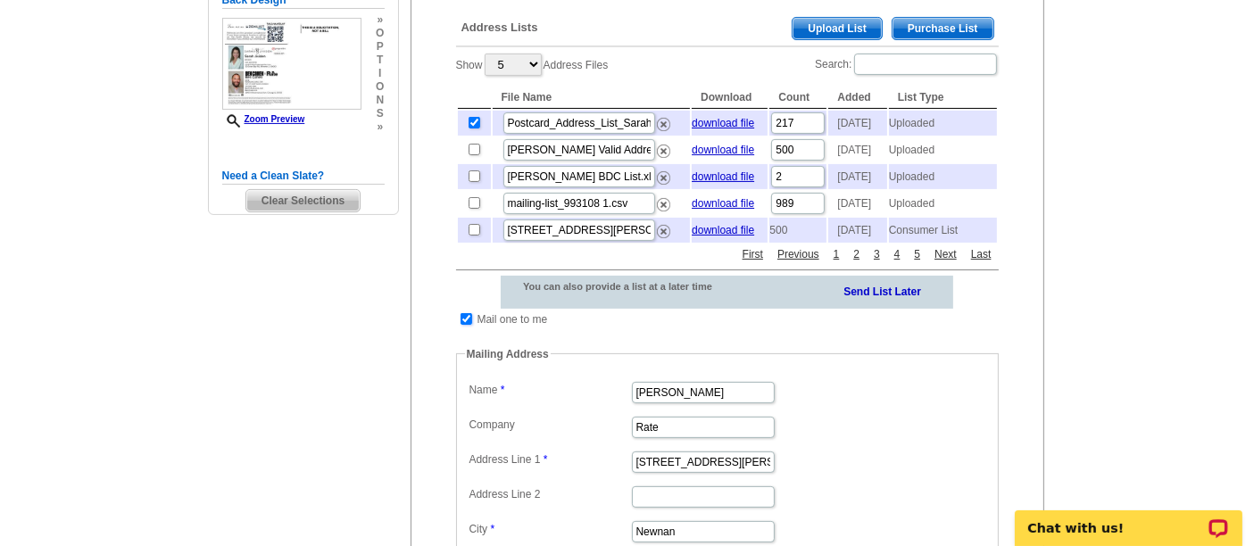
click at [464, 325] on input "checkbox" at bounding box center [467, 319] width 12 height 12
checkbox input "false"
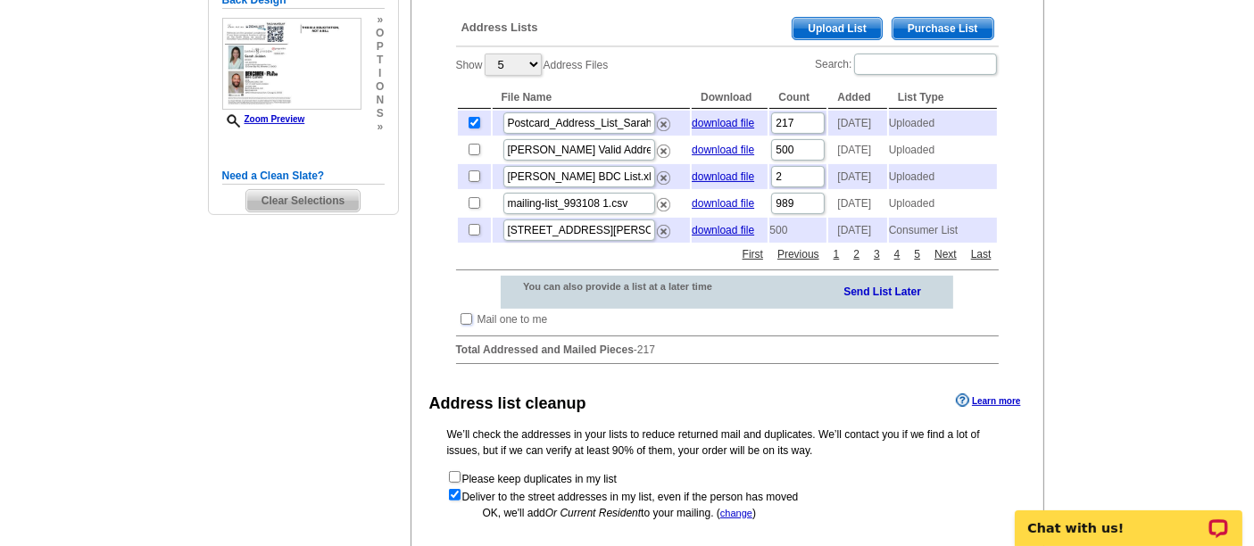
scroll to position [629, 0]
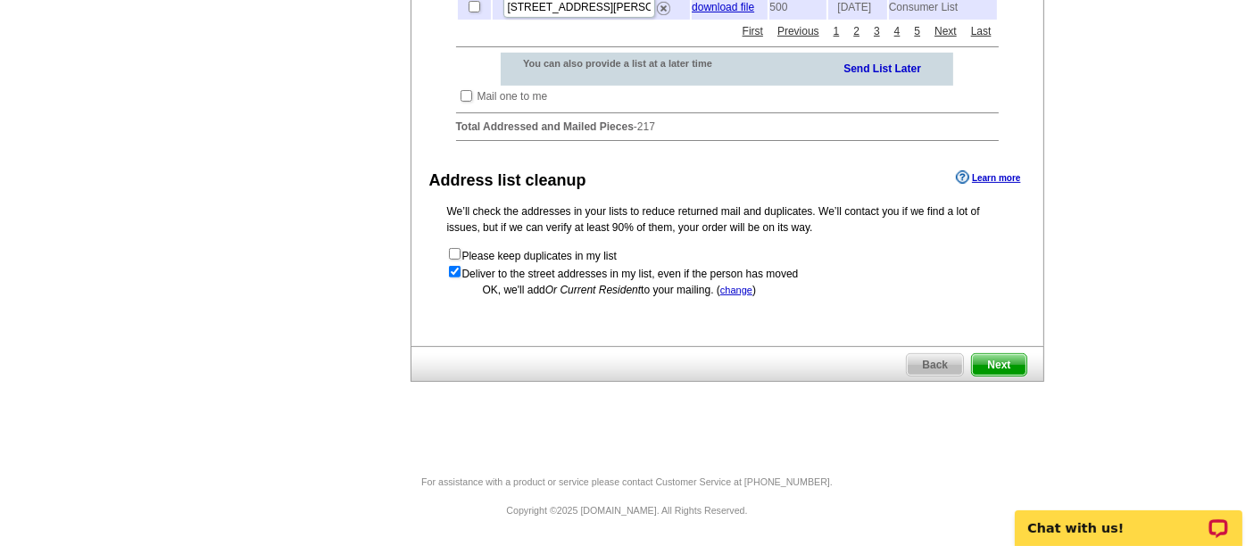
click at [979, 376] on span "Next" at bounding box center [999, 364] width 54 height 21
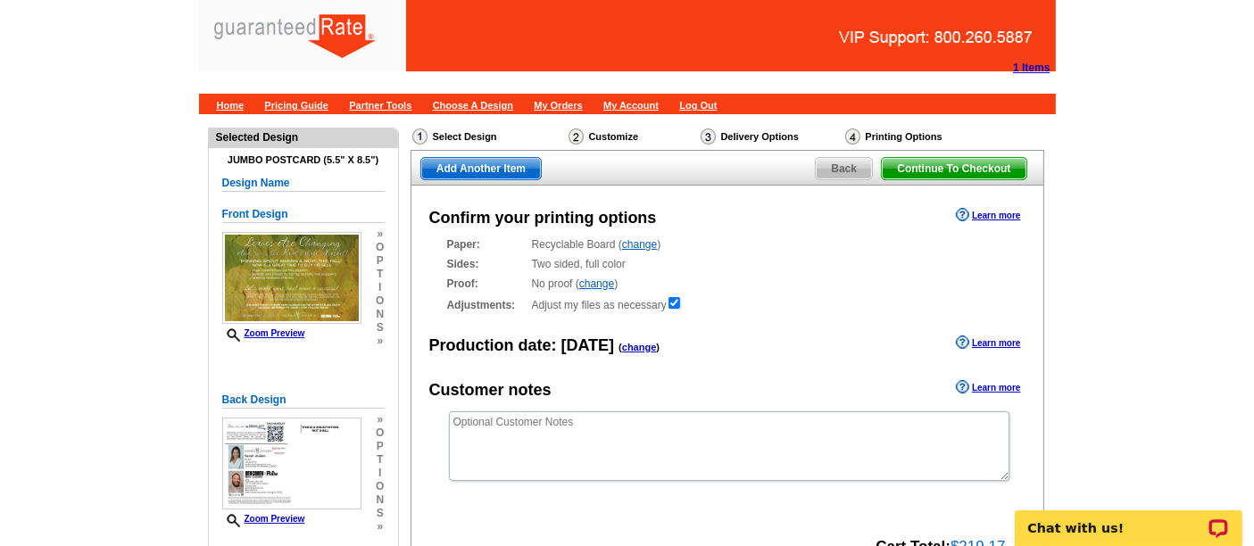
scroll to position [247, 0]
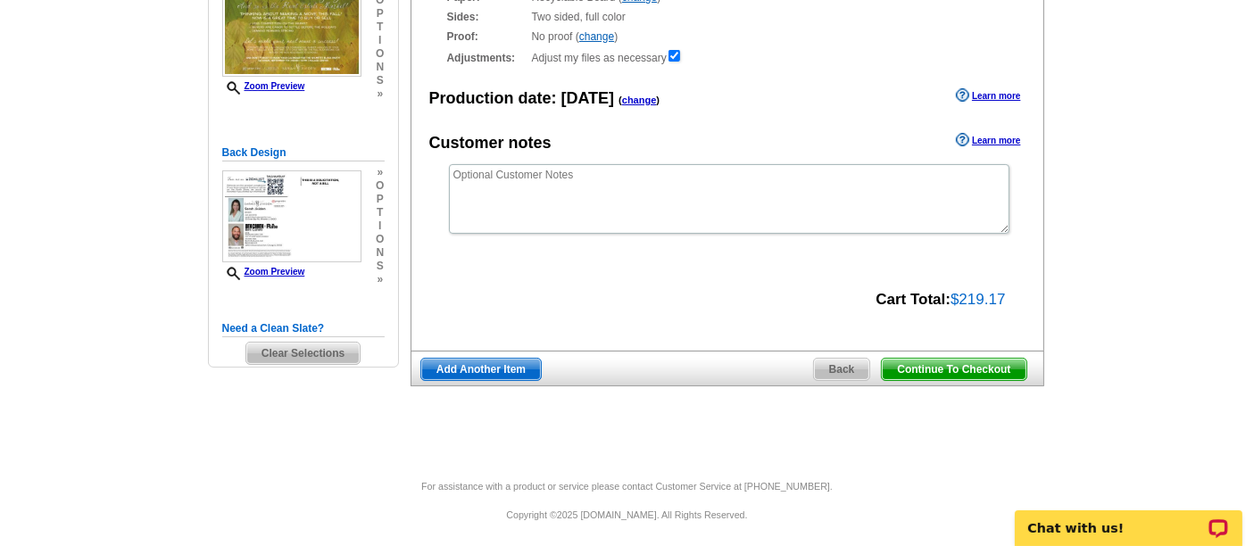
click at [987, 366] on span "Continue To Checkout" at bounding box center [954, 369] width 144 height 21
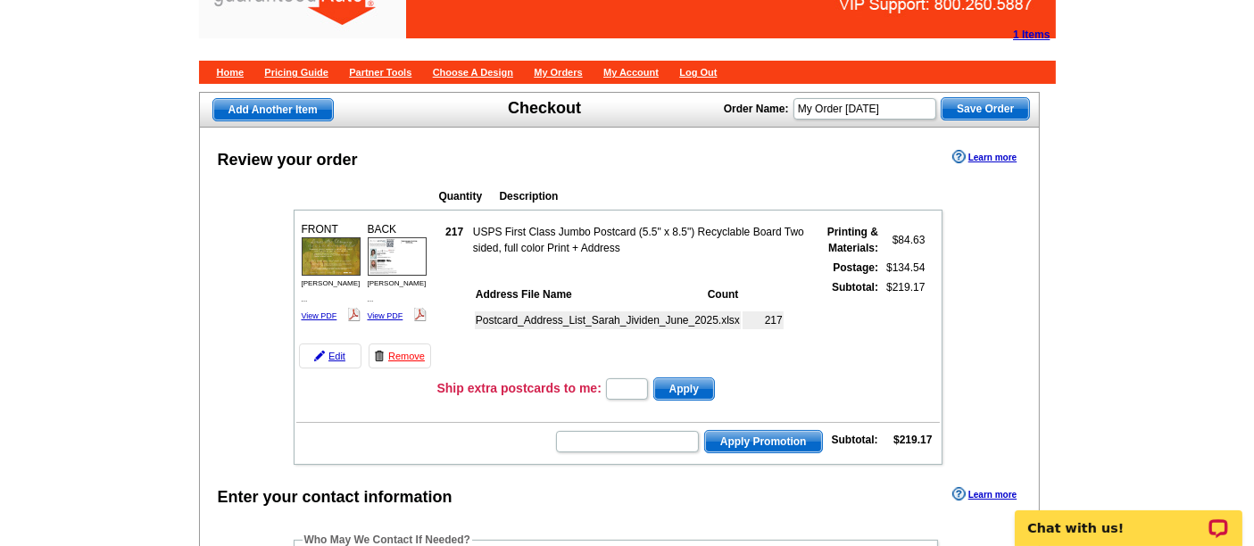
click at [486, 269] on td at bounding box center [640, 268] width 336 height 18
click at [441, 268] on td at bounding box center [454, 268] width 31 height 18
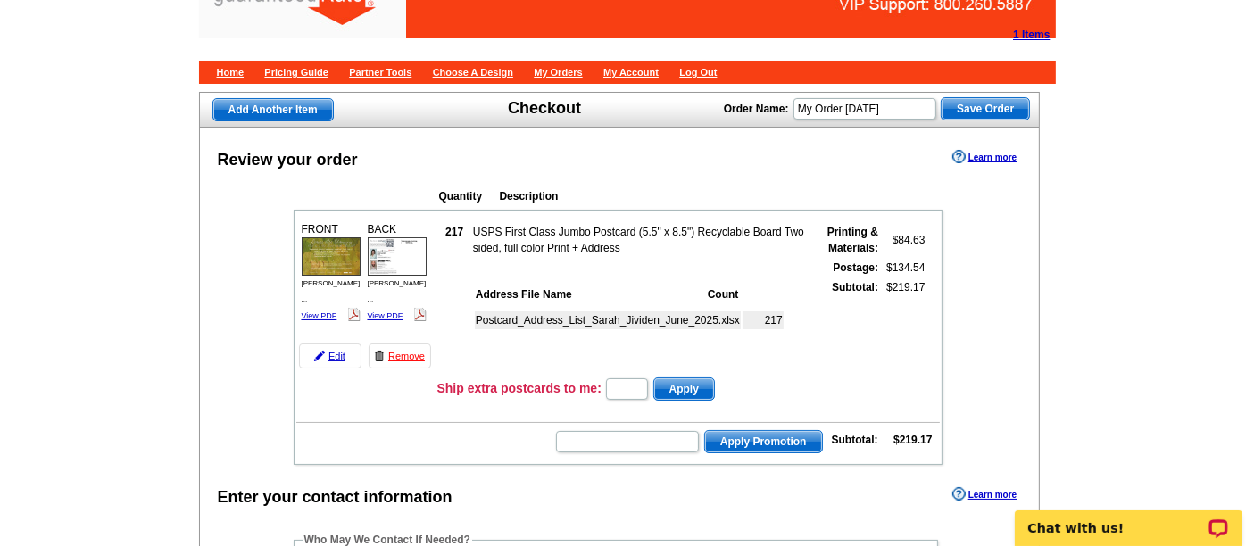
click at [441, 268] on td at bounding box center [454, 268] width 31 height 18
click at [444, 269] on td at bounding box center [454, 268] width 31 height 18
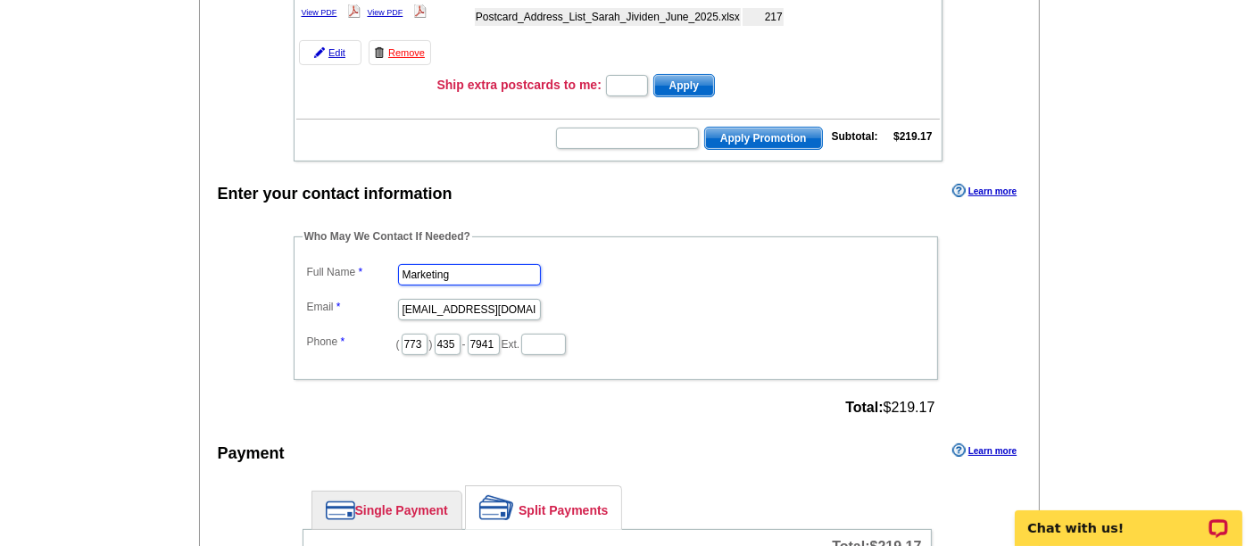
click at [444, 269] on input "Marketing" at bounding box center [469, 274] width 143 height 21
type input "[PERSON_NAME]"
click at [436, 299] on input "marketing@guaranteedrate.com" at bounding box center [469, 309] width 143 height 21
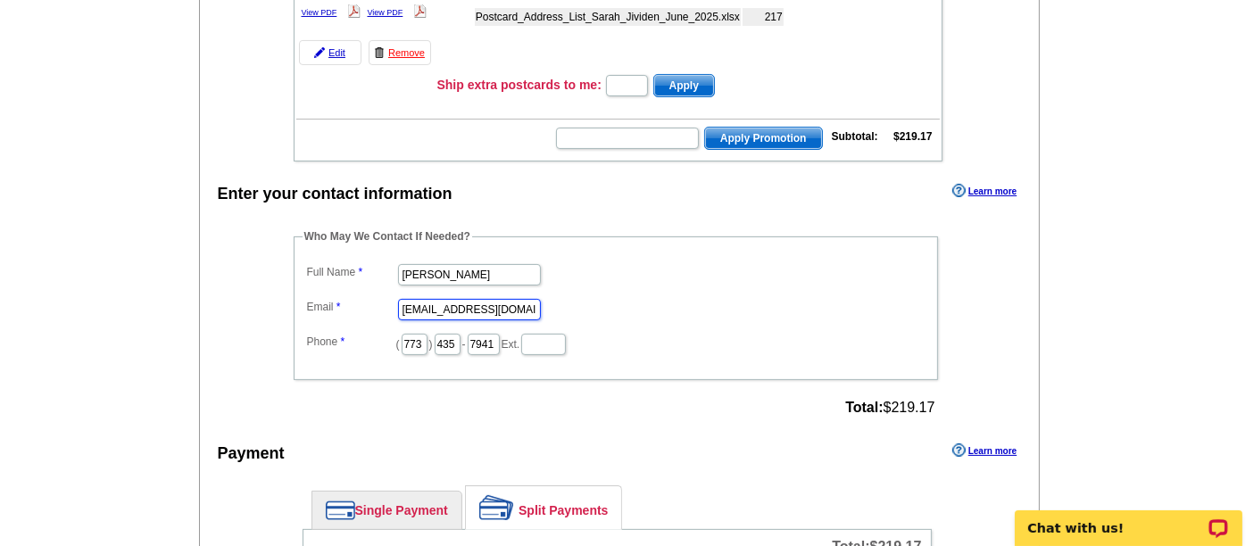
click at [436, 299] on input "marketing@guaranteedrate.com" at bounding box center [469, 309] width 143 height 21
type input "[PERSON_NAME][EMAIL_ADDRESS][PERSON_NAME][DOMAIN_NAME]"
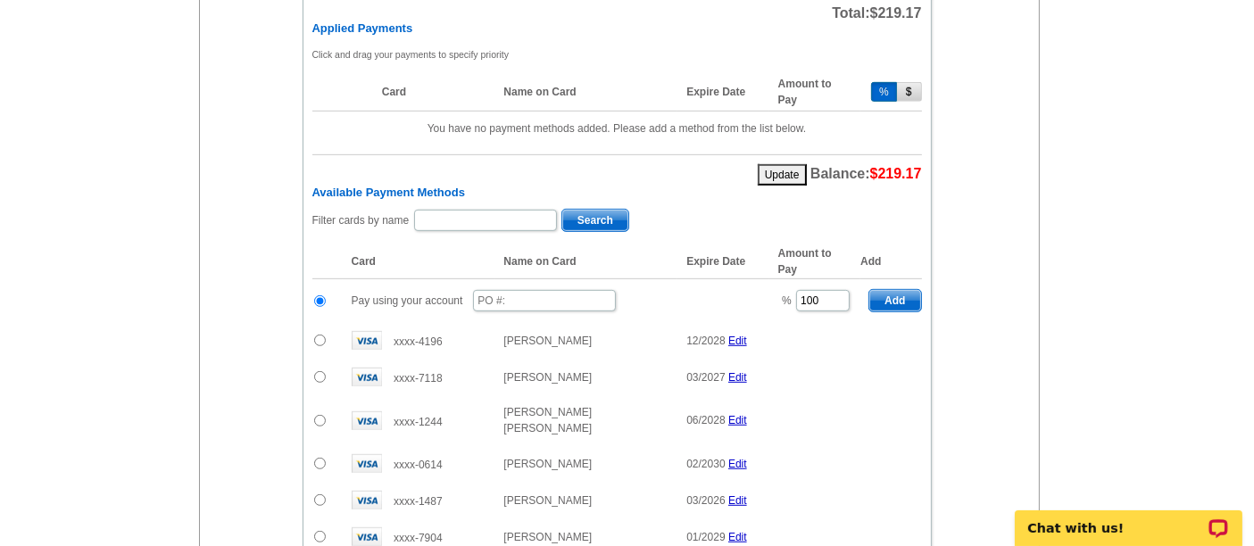
scroll to position [820, 0]
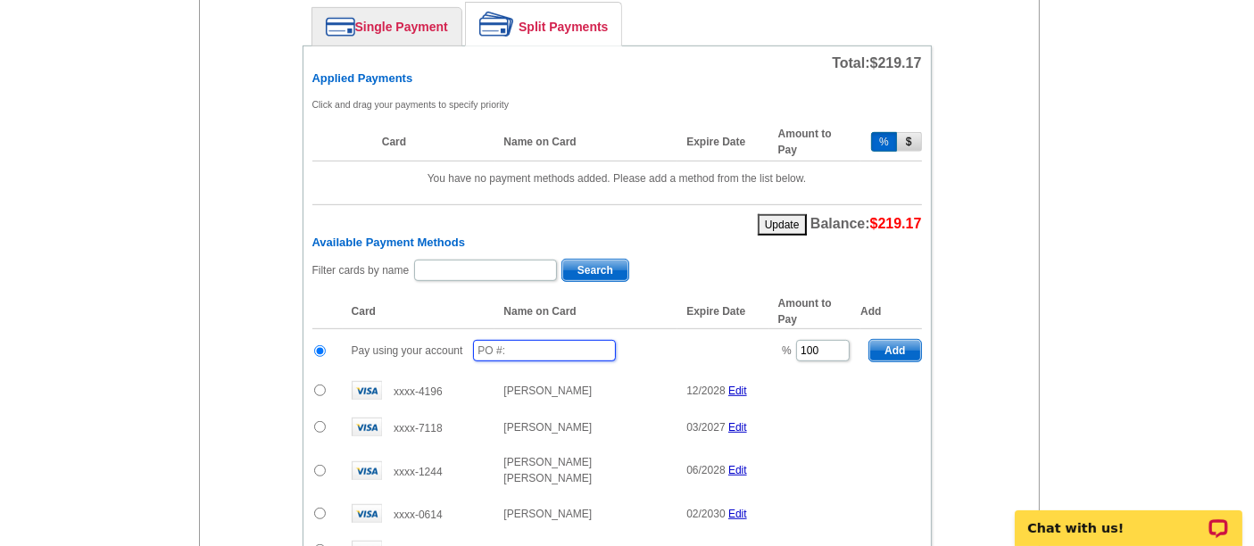
click at [530, 340] on input "text" at bounding box center [544, 350] width 143 height 21
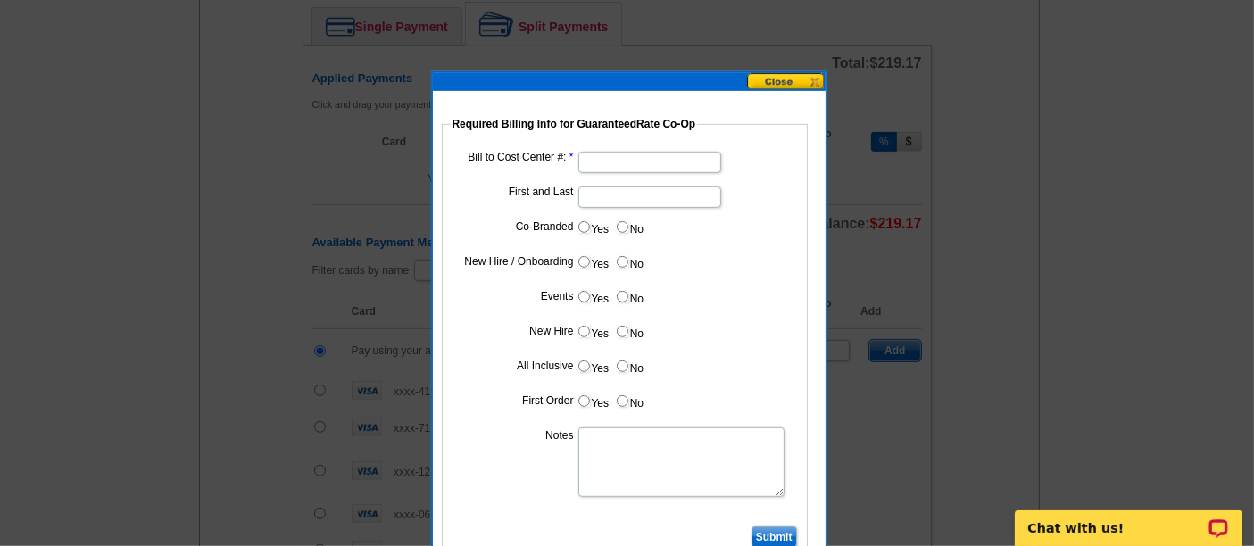
type input "08222025_1220_sb"
click at [610, 160] on input "Bill to Cost Center #:" at bounding box center [649, 162] width 143 height 21
type input "1243"
click at [606, 189] on input "First and Last" at bounding box center [649, 197] width 143 height 21
type input "Ben Cohen"
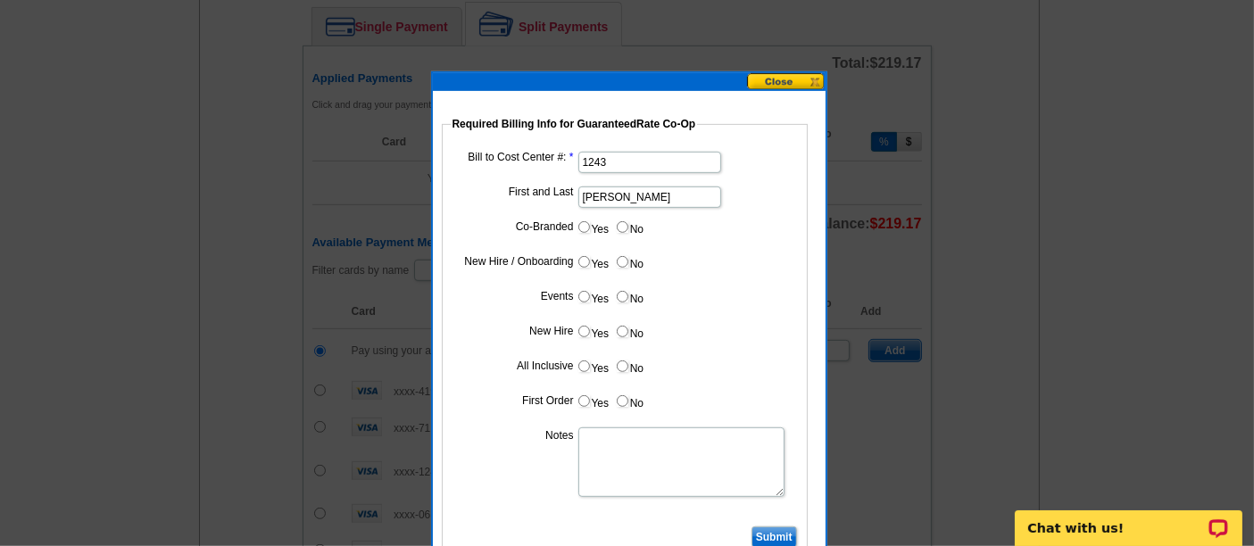
click at [583, 228] on input "Yes" at bounding box center [584, 227] width 12 height 12
radio input "true"
click at [602, 256] on input "Cost paid by cobrand" at bounding box center [649, 266] width 143 height 21
type input "50%"
click at [628, 296] on label "No" at bounding box center [629, 296] width 29 height 21
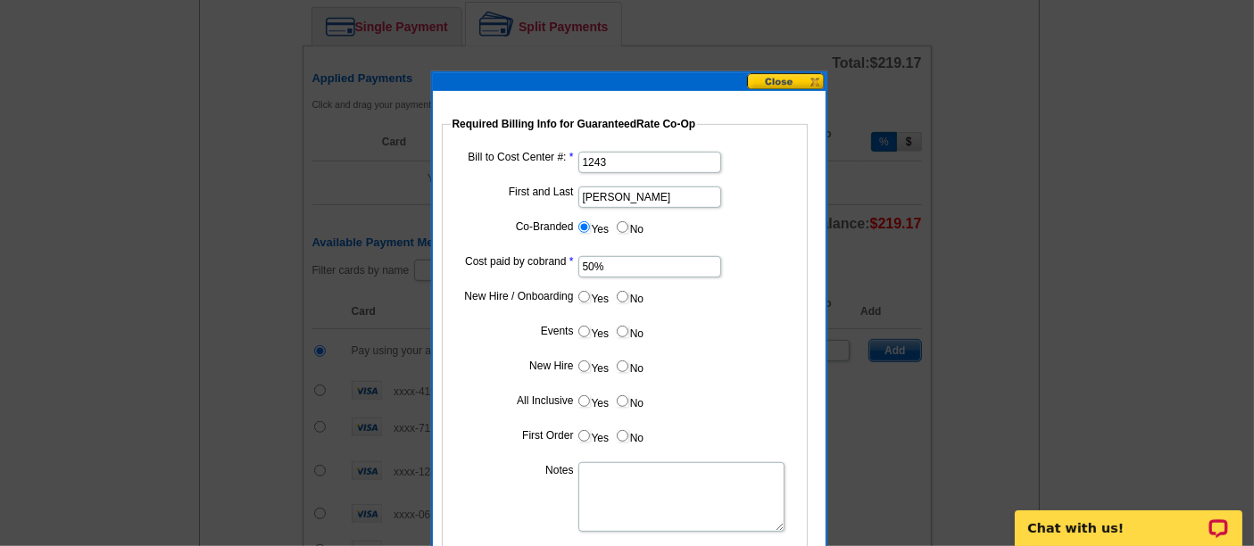
click at [628, 296] on input "No" at bounding box center [623, 297] width 12 height 12
radio input "true"
click at [623, 333] on input "No" at bounding box center [623, 332] width 12 height 12
radio input "true"
click at [622, 368] on input "No" at bounding box center [623, 367] width 12 height 12
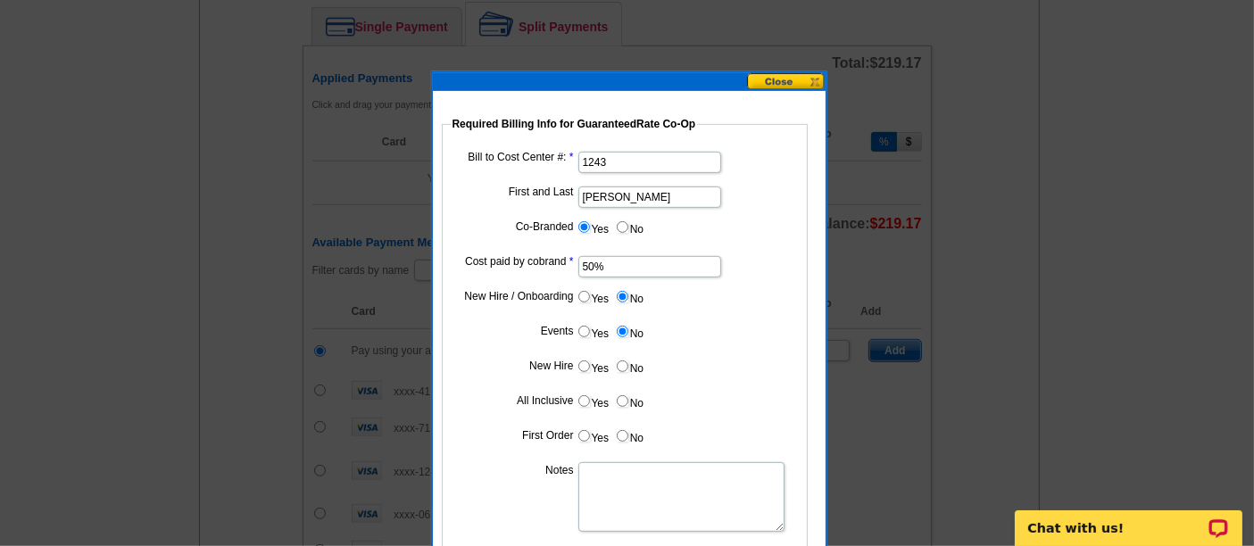
radio input "true"
click at [622, 395] on input "No" at bounding box center [623, 401] width 12 height 12
radio input "true"
click at [625, 431] on input "No" at bounding box center [623, 436] width 12 height 12
radio input "true"
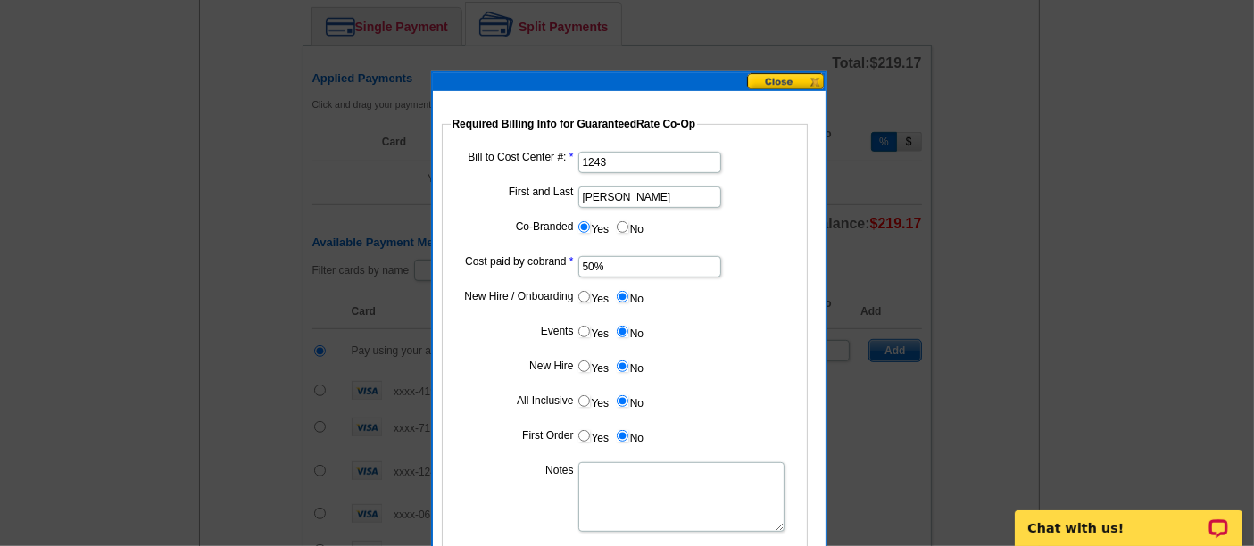
click at [611, 489] on textarea "Notes" at bounding box center [681, 497] width 206 height 70
paste textarea "Wenzke"
click at [705, 467] on textarea "Bill to Ben Cohen at Wenzke" at bounding box center [681, 497] width 206 height 70
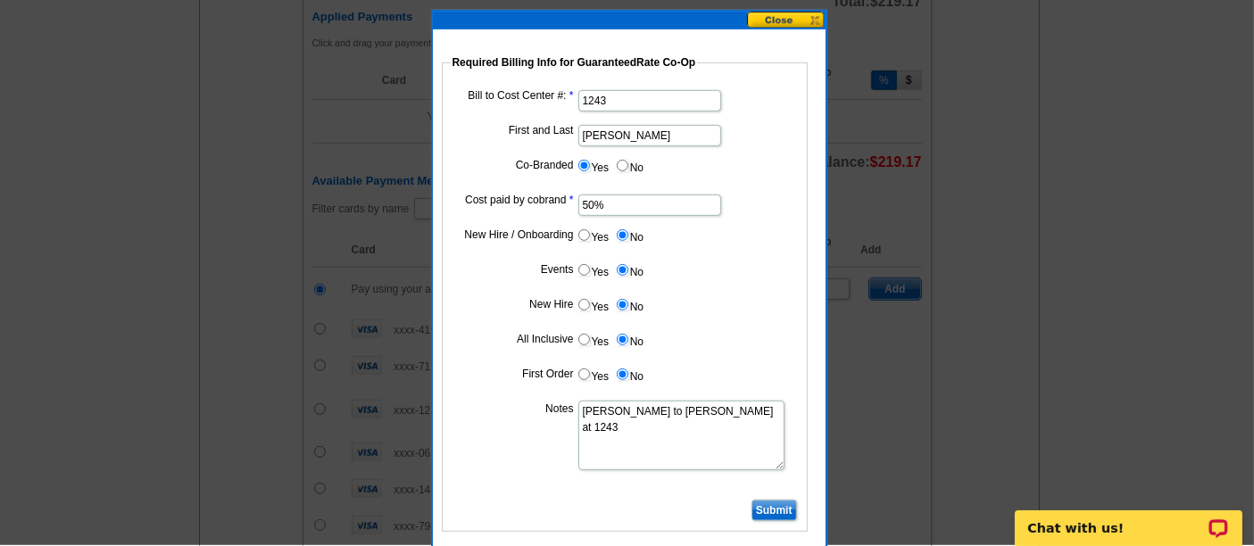
scroll to position [880, 0]
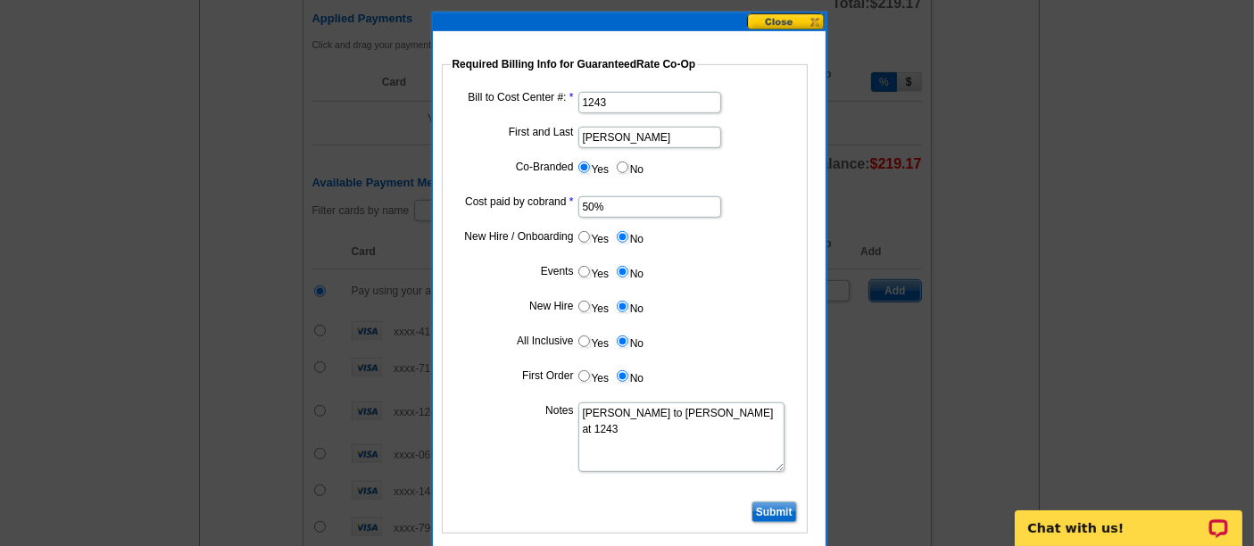
type textarea "Bill to Ben Cohen at 1243"
click at [748, 501] on fieldset "Required Billing Info for GuaranteedRate Co-Op Bill to Cost Center #: 1243 Firs…" at bounding box center [625, 294] width 366 height 477
click at [769, 509] on input "Submit" at bounding box center [774, 512] width 46 height 21
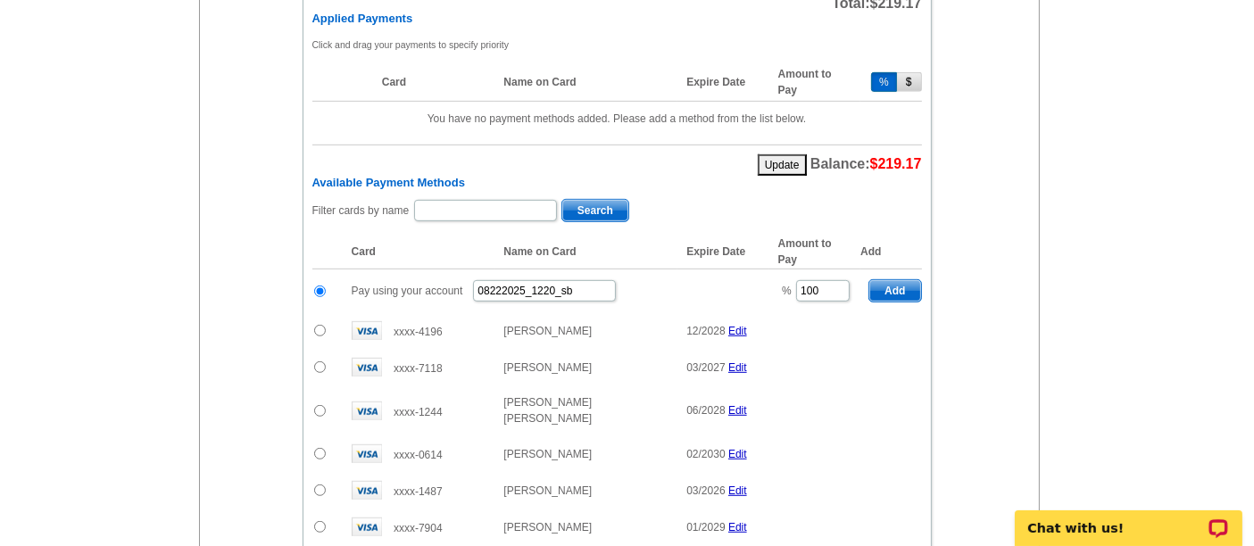
drag, startPoint x: 846, startPoint y: 286, endPoint x: 798, endPoint y: 278, distance: 48.9
click at [798, 278] on td "% 100" at bounding box center [814, 292] width 91 height 44
click at [798, 280] on input "100" at bounding box center [823, 290] width 54 height 21
click at [813, 280] on input "100" at bounding box center [823, 290] width 54 height 21
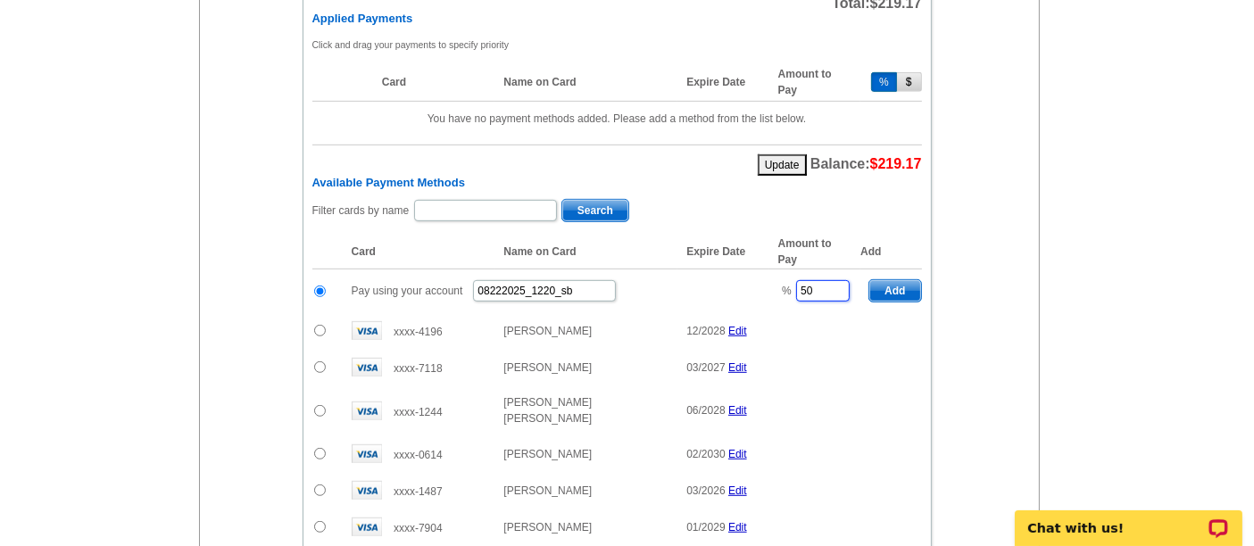
type input "50"
click at [897, 280] on span "Add" at bounding box center [894, 290] width 51 height 21
radio input "false"
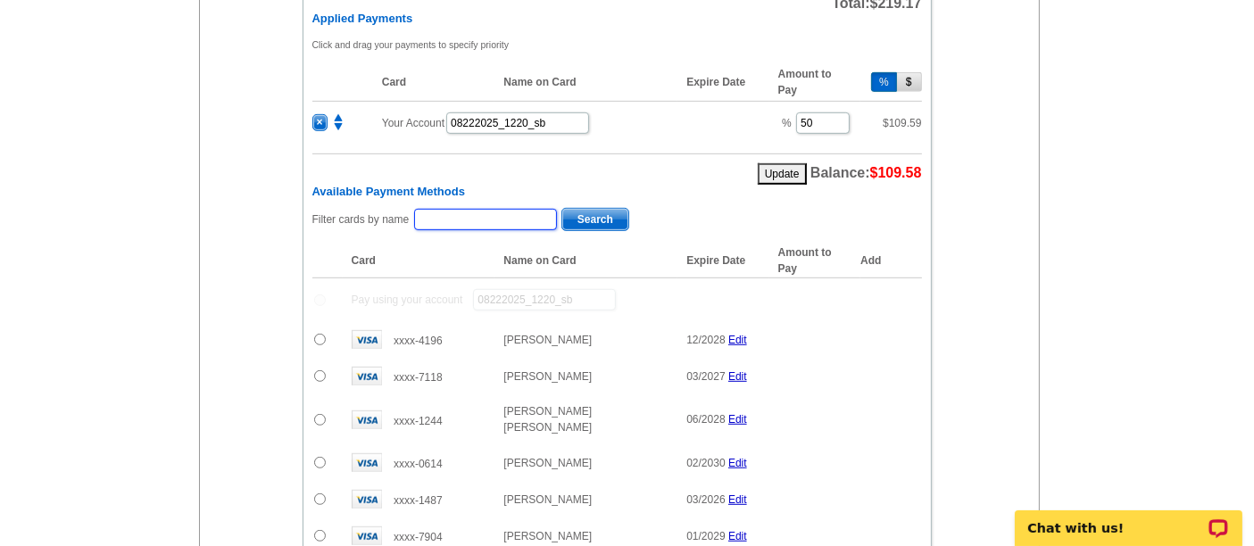
click at [530, 209] on input "text" at bounding box center [485, 219] width 143 height 21
paste input "Jividen"
type input "Jividen"
click at [606, 209] on span "Search" at bounding box center [595, 219] width 66 height 21
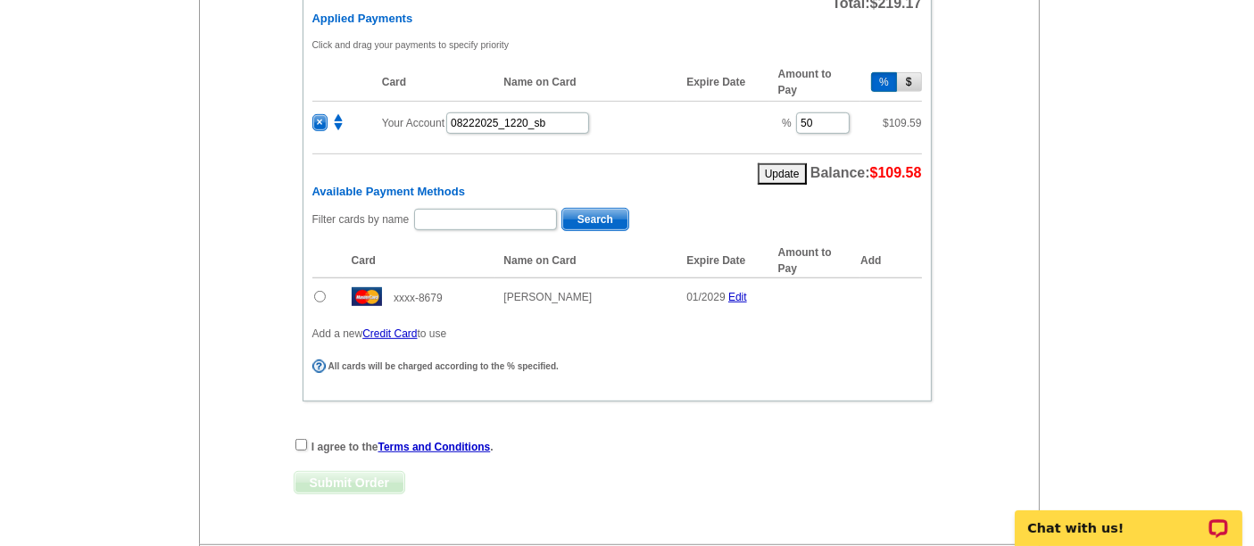
click at [319, 291] on input "radio" at bounding box center [320, 297] width 12 height 12
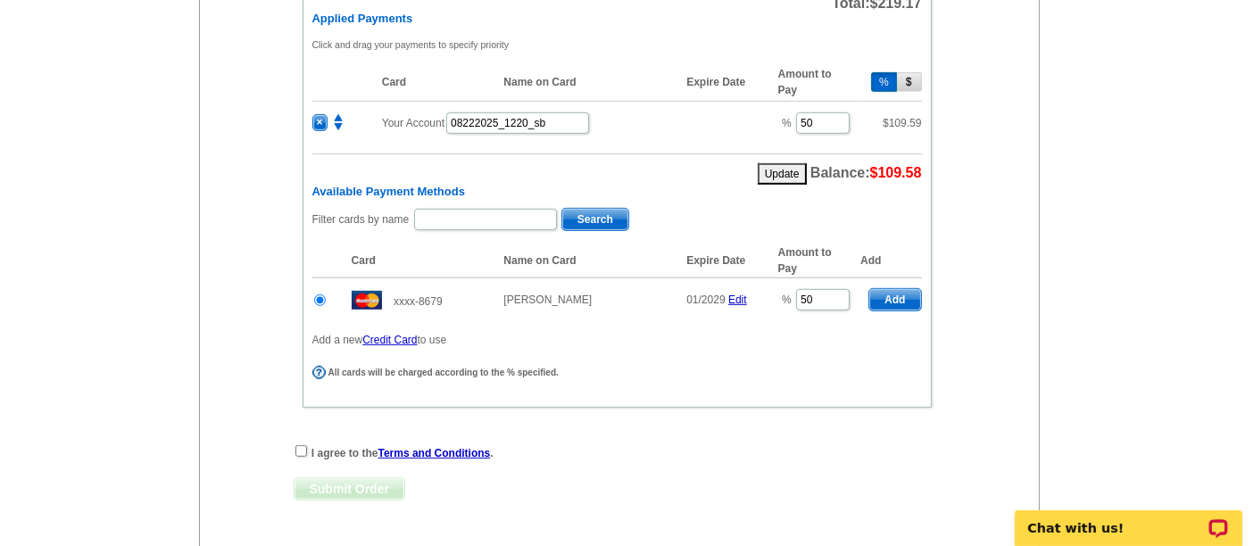
click at [884, 289] on span "Add" at bounding box center [894, 299] width 51 height 21
radio input "false"
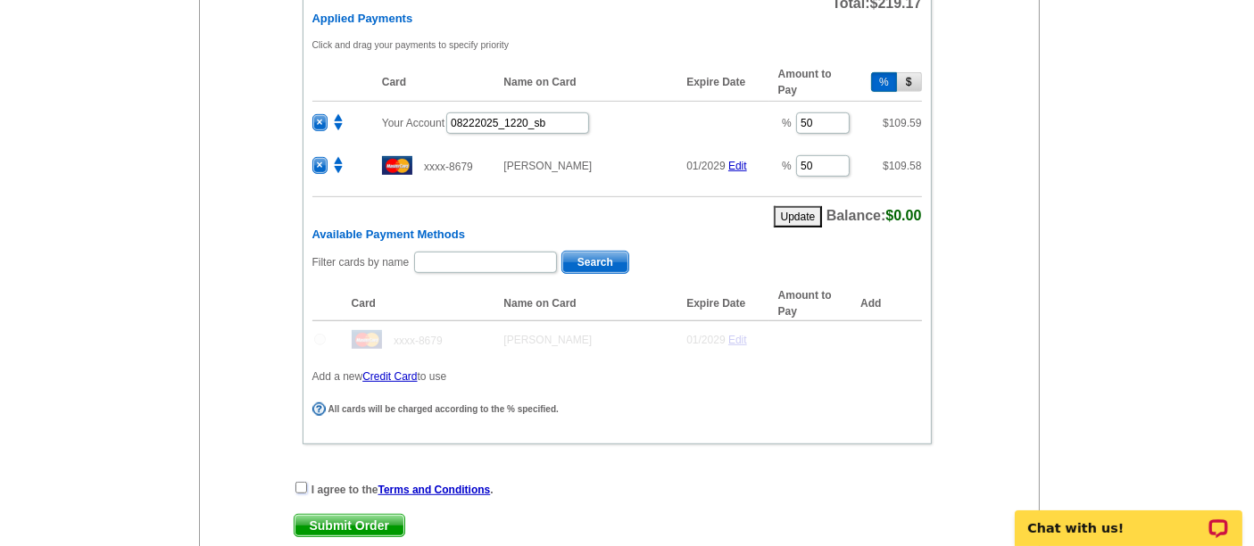
click at [300, 482] on input "checkbox" at bounding box center [301, 488] width 12 height 12
checkbox input "true"
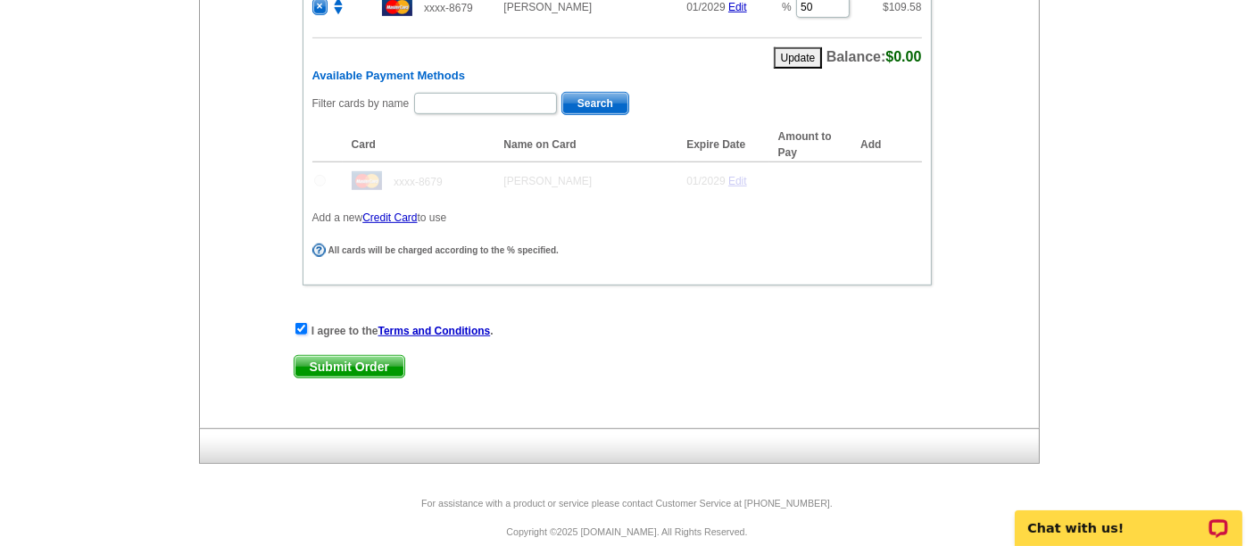
scroll to position [1040, 0]
click at [314, 355] on span "Submit Order" at bounding box center [350, 365] width 110 height 21
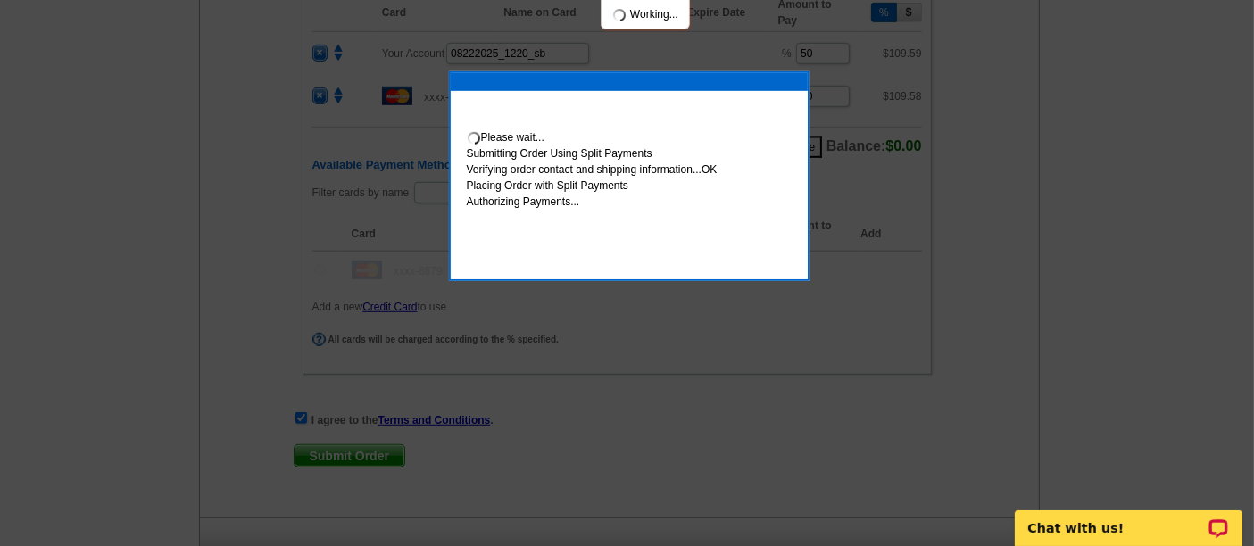
scroll to position [1129, 0]
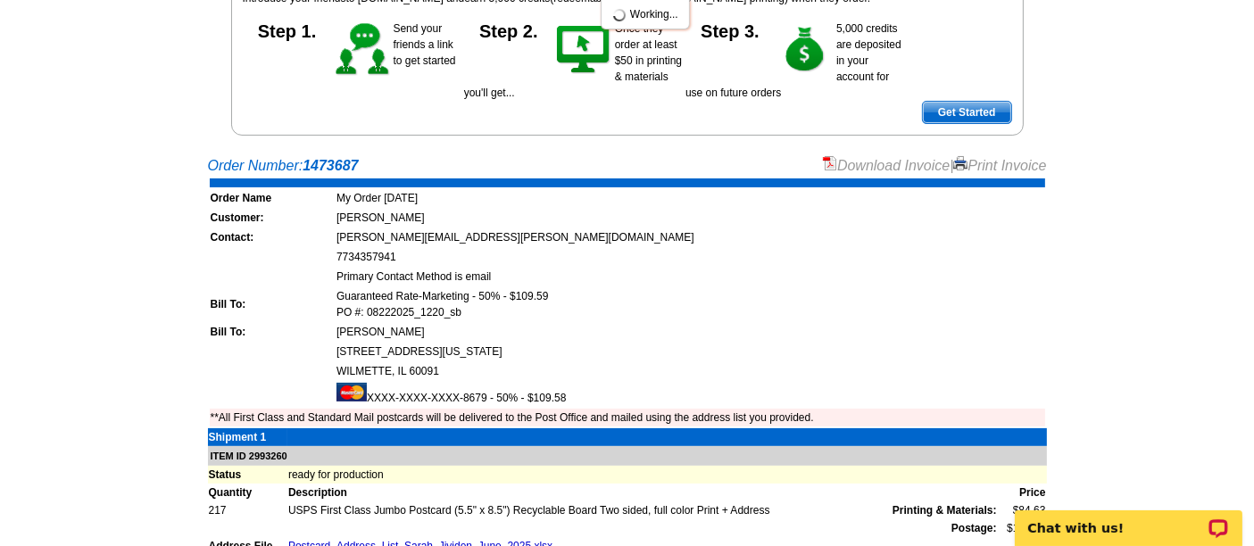
scroll to position [257, 0]
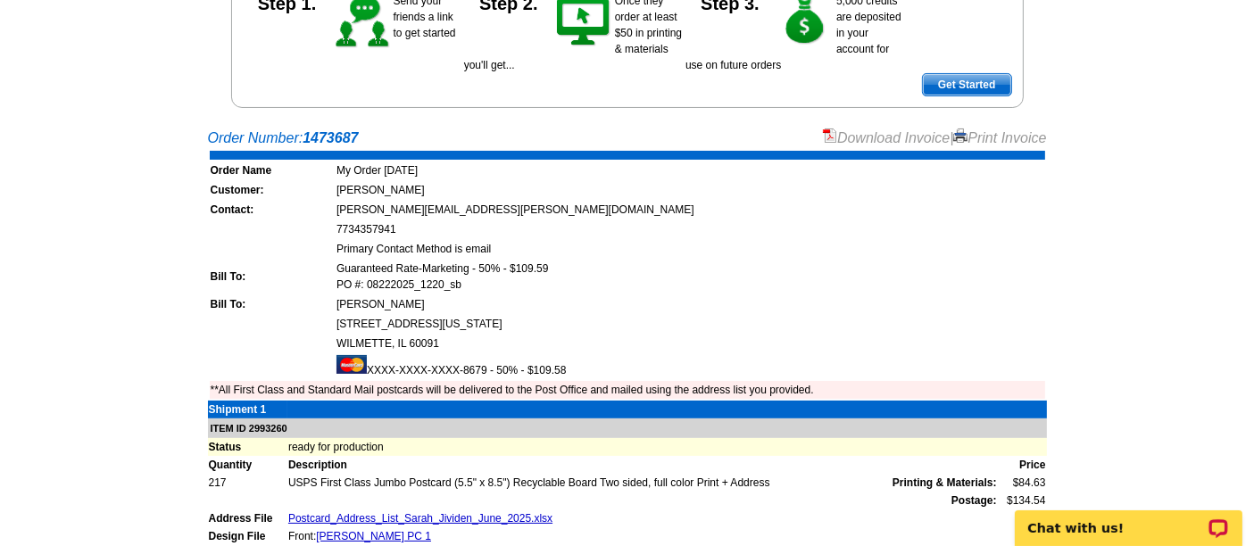
click at [825, 132] on link "Download Invoice" at bounding box center [886, 137] width 127 height 15
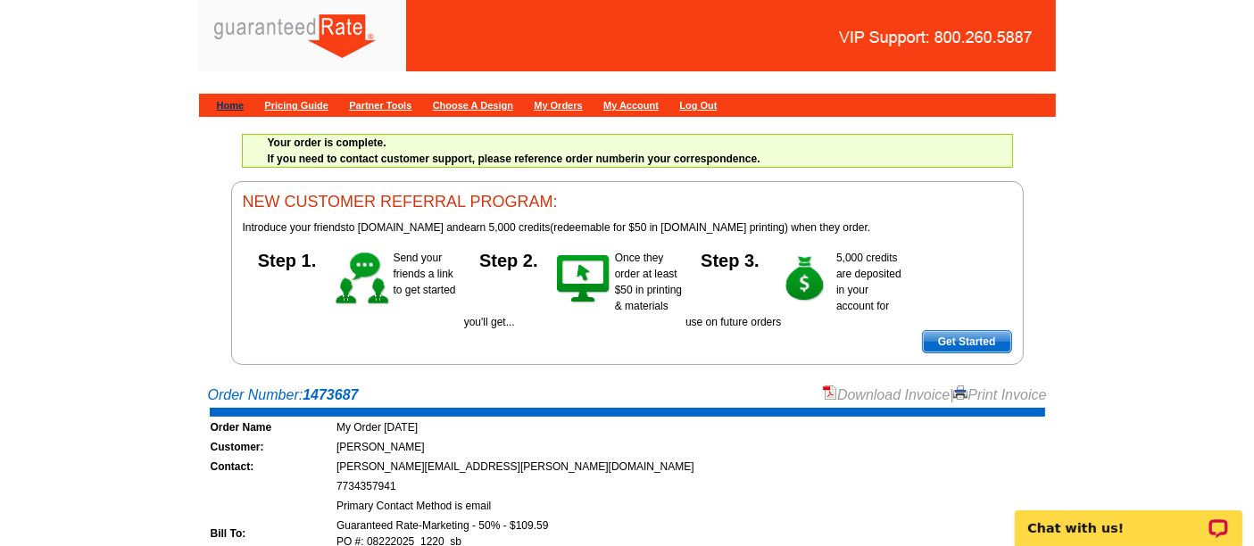
click at [236, 100] on link "Home" at bounding box center [231, 105] width 28 height 11
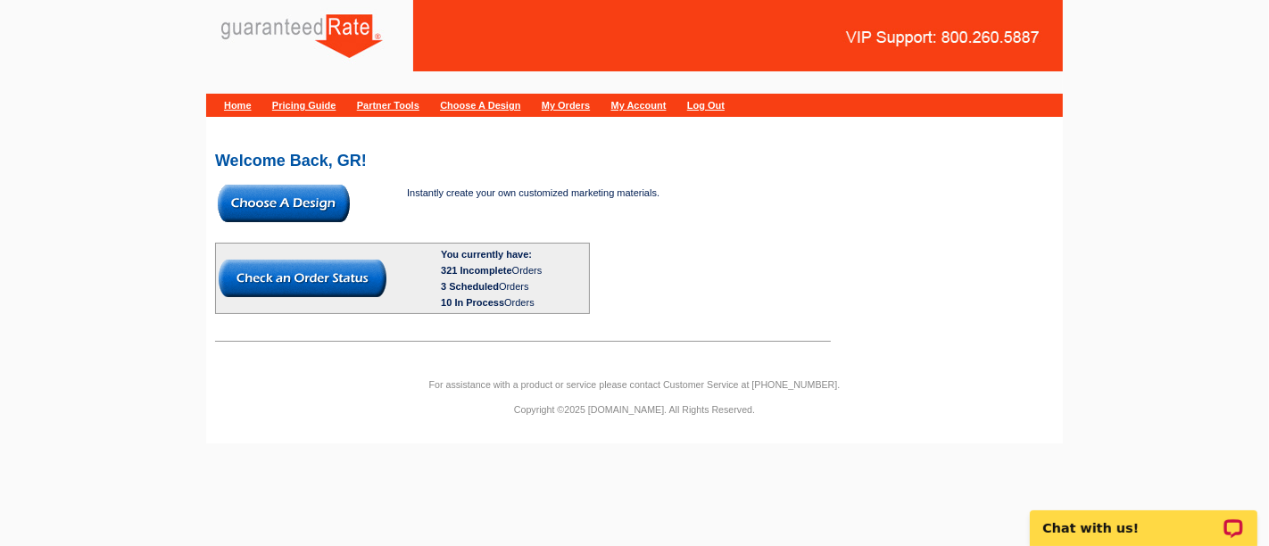
click at [274, 207] on img at bounding box center [284, 203] width 132 height 37
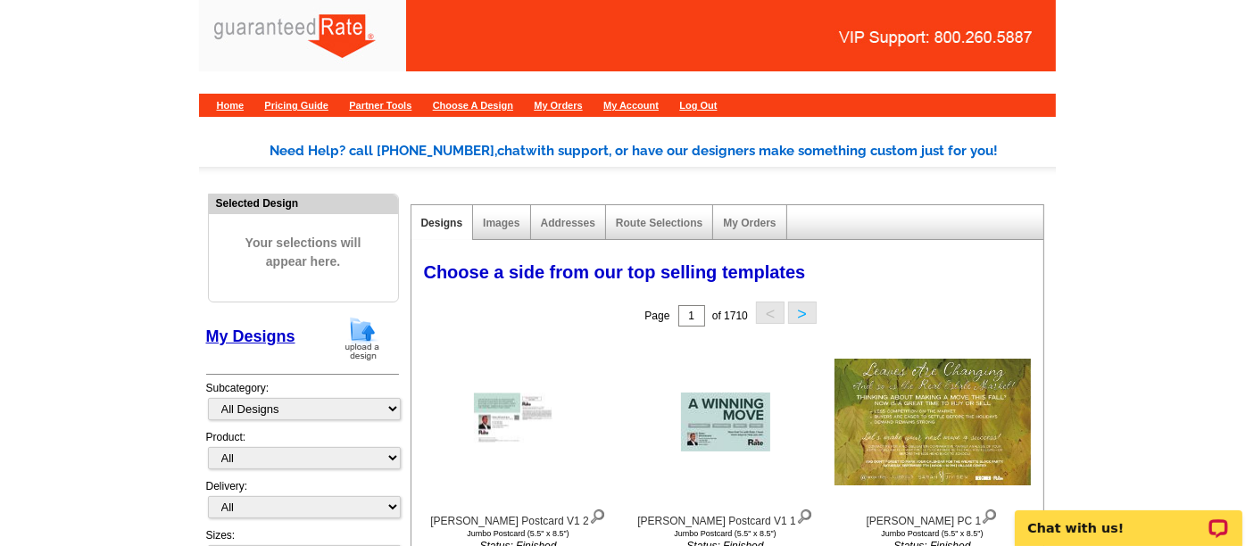
click at [346, 334] on img at bounding box center [362, 339] width 46 height 46
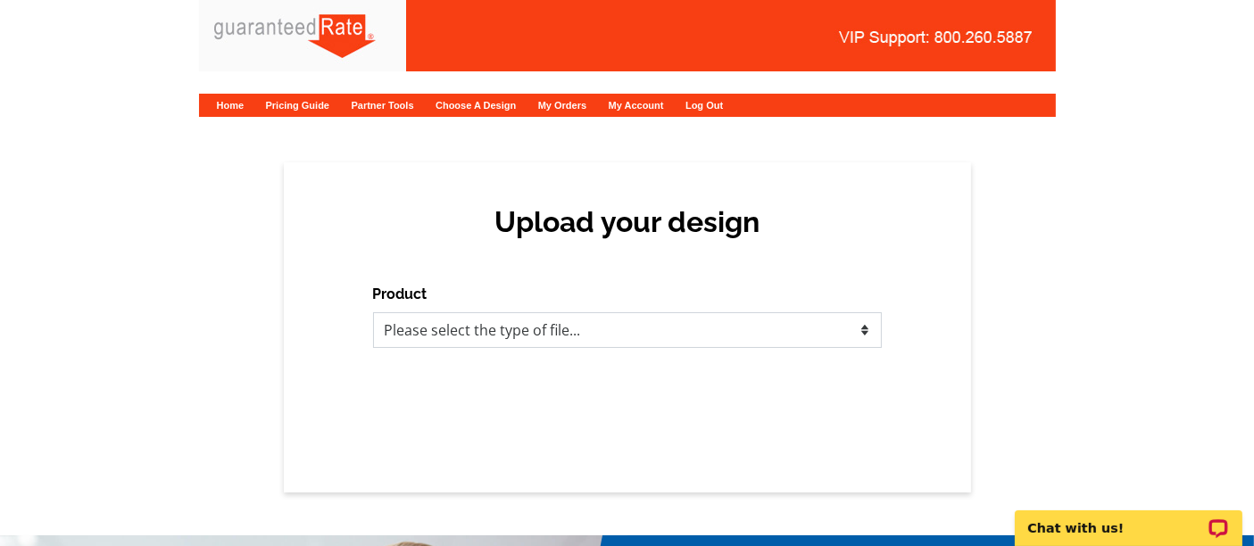
click at [718, 325] on select "Please select the type of file... Postcards Calendars Business Cards Letters an…" at bounding box center [627, 330] width 509 height 36
select select "1"
click at [373, 312] on select "Please select the type of file... Postcards Calendars Business Cards Letters an…" at bounding box center [627, 330] width 509 height 36
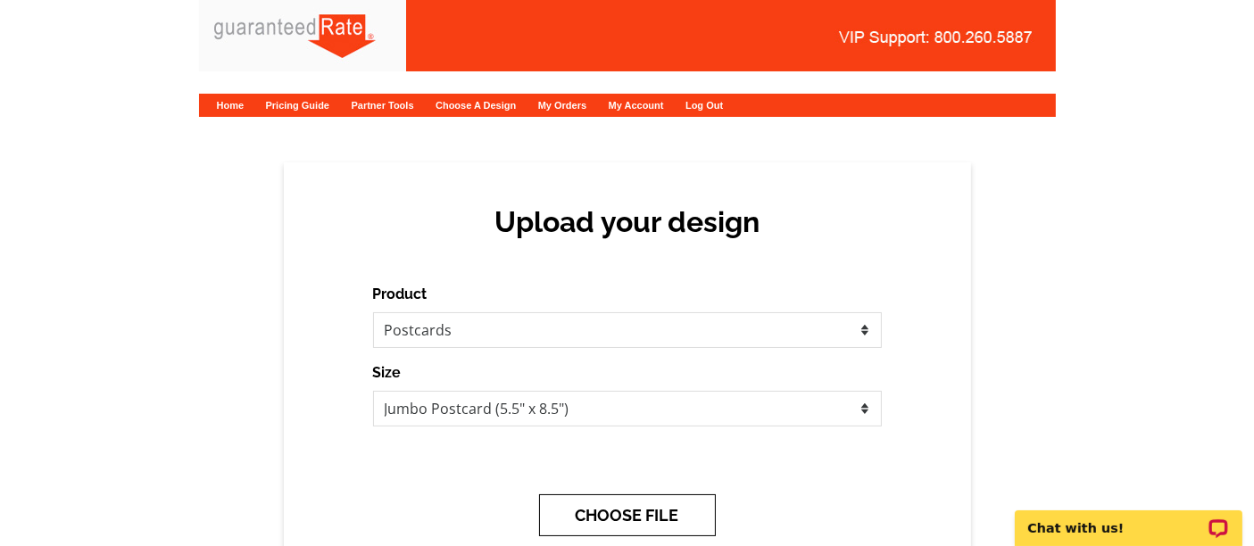
click at [677, 510] on button "CHOOSE FILE" at bounding box center [627, 515] width 177 height 42
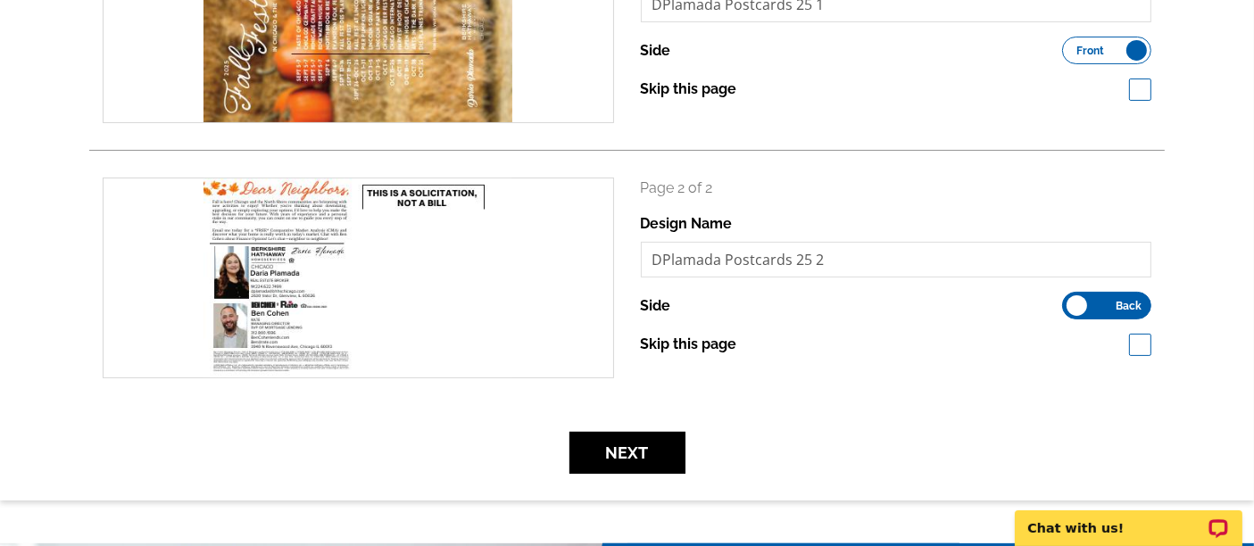
scroll to position [370, 0]
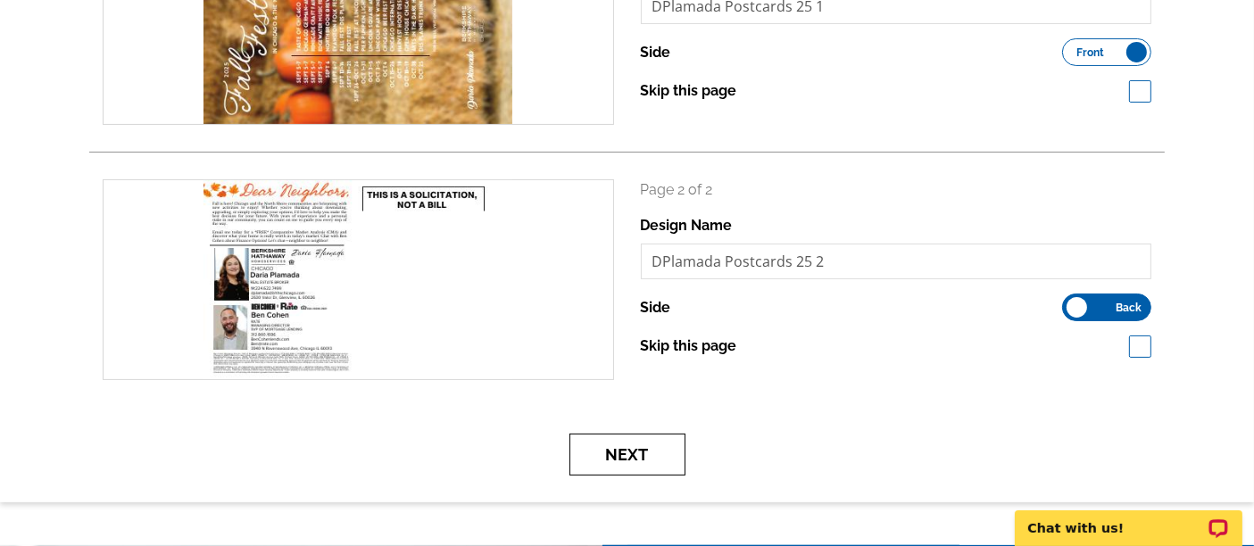
click at [642, 450] on button "Next" at bounding box center [627, 455] width 116 height 42
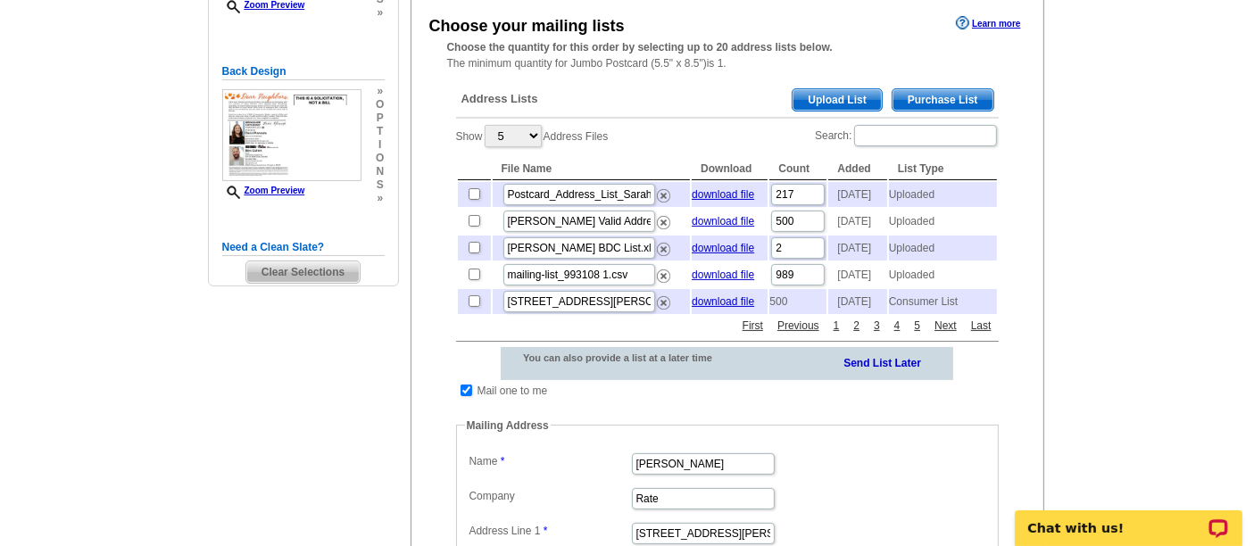
scroll to position [331, 0]
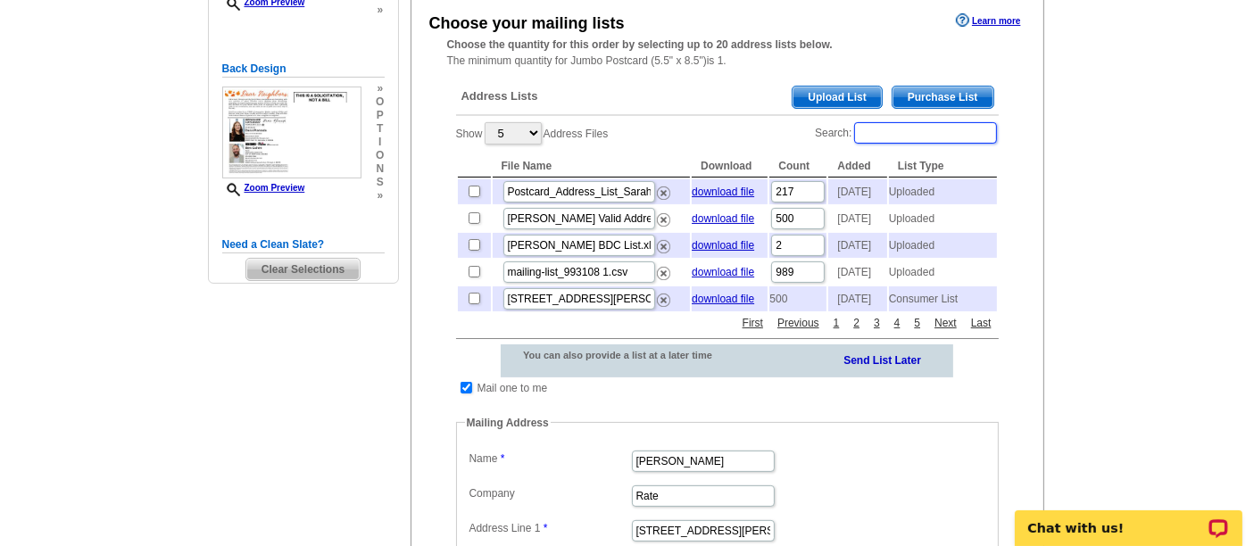
click at [948, 122] on input "Search:" at bounding box center [925, 132] width 143 height 21
paste input "[STREET_ADDRESS][PERSON_NAME]"
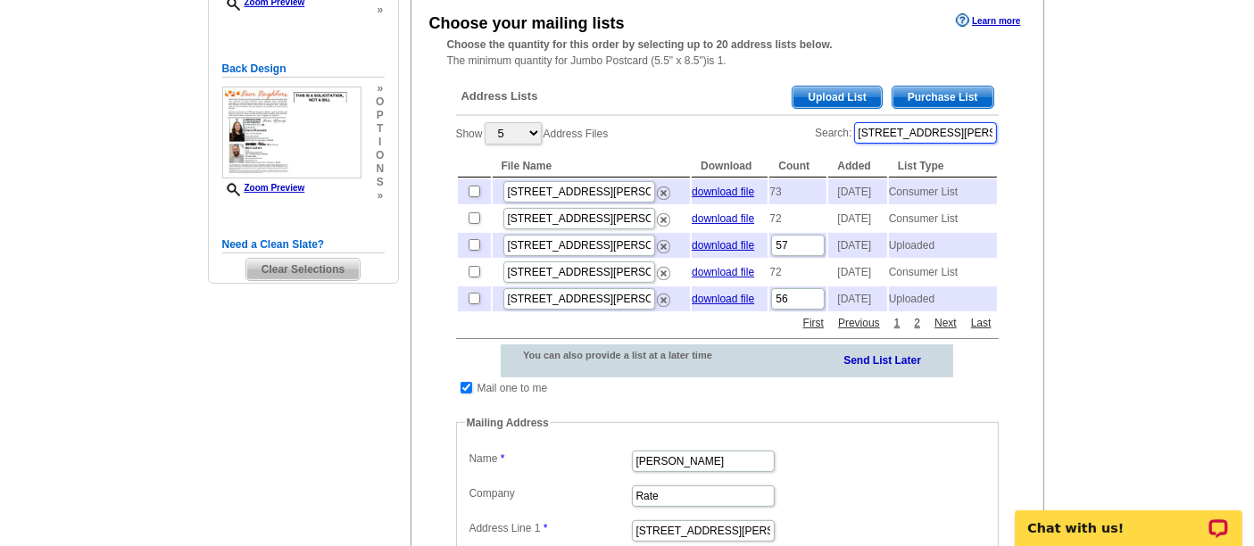
type input "[STREET_ADDRESS][PERSON_NAME]"
click at [471, 189] on input "checkbox" at bounding box center [475, 192] width 12 height 12
checkbox input "true"
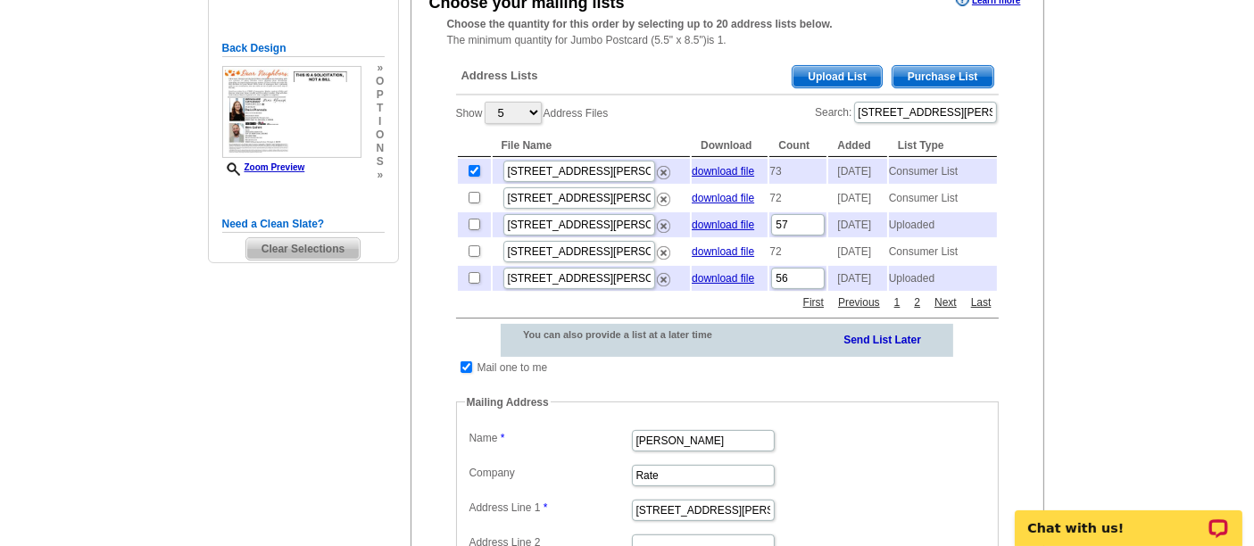
scroll to position [348, 0]
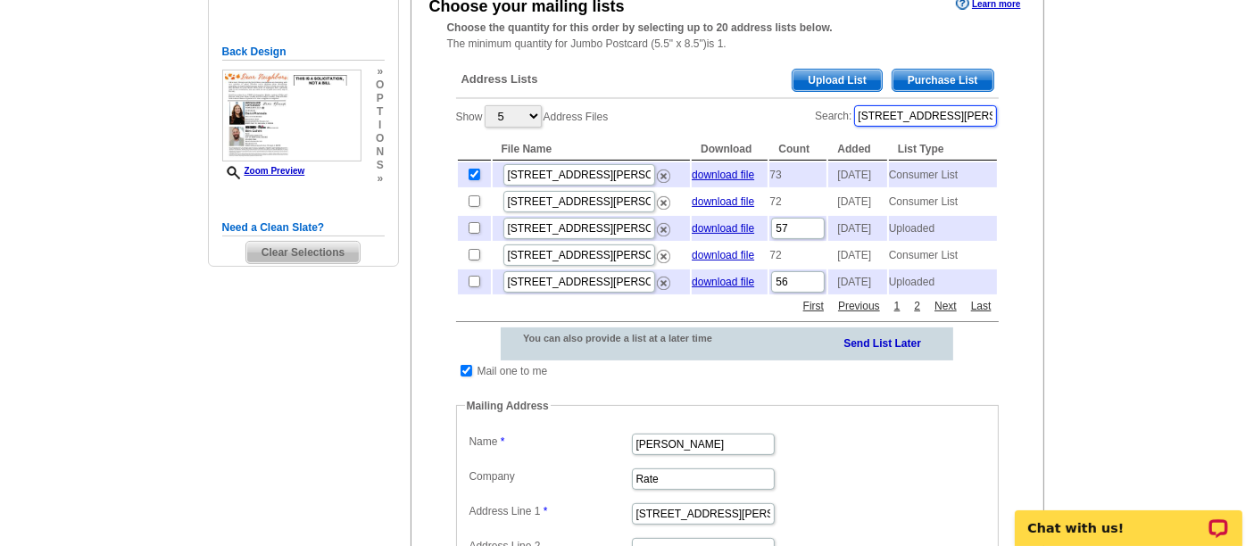
click at [927, 117] on input "[STREET_ADDRESS][PERSON_NAME]" at bounding box center [925, 115] width 143 height 21
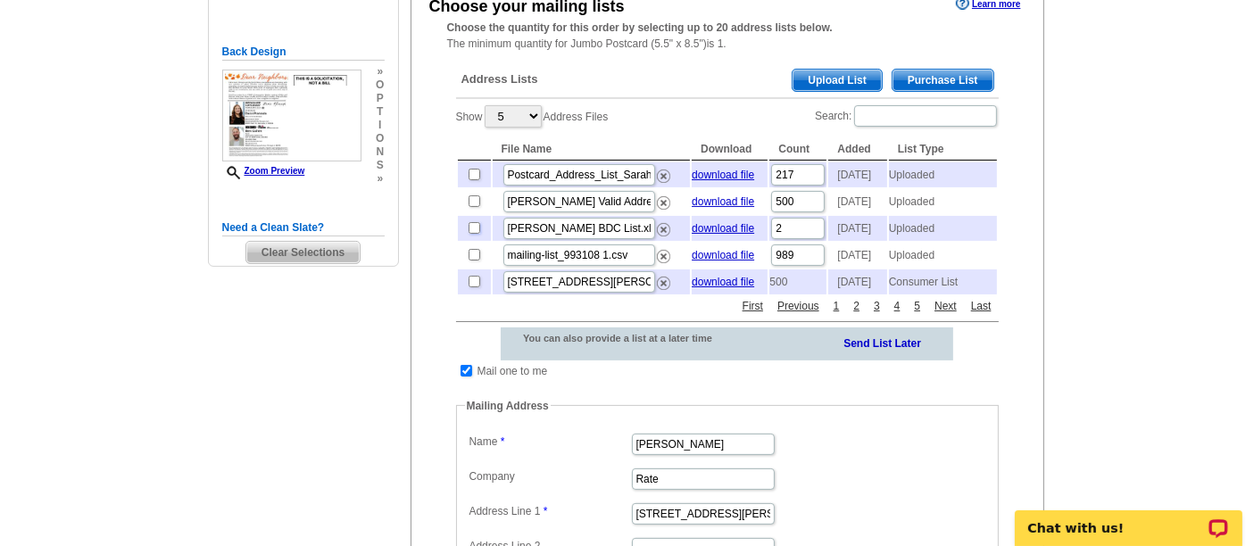
click at [469, 234] on input "checkbox" at bounding box center [475, 228] width 12 height 12
checkbox input "true"
click at [462, 377] on input "checkbox" at bounding box center [467, 371] width 12 height 12
checkbox input "false"
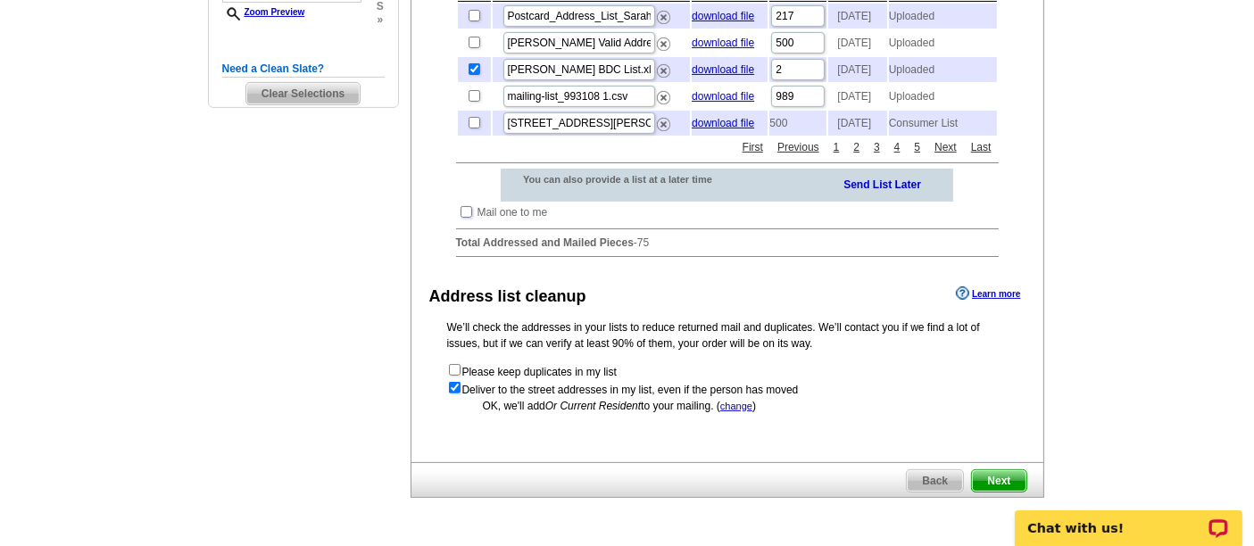
scroll to position [649, 0]
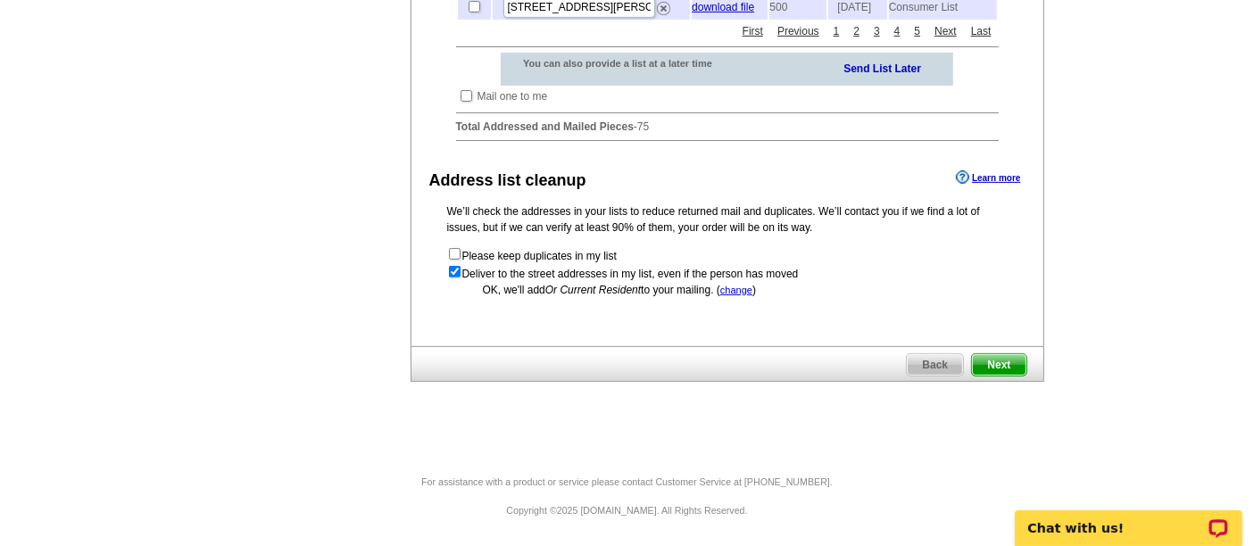
click at [1000, 355] on span "Next" at bounding box center [999, 364] width 54 height 21
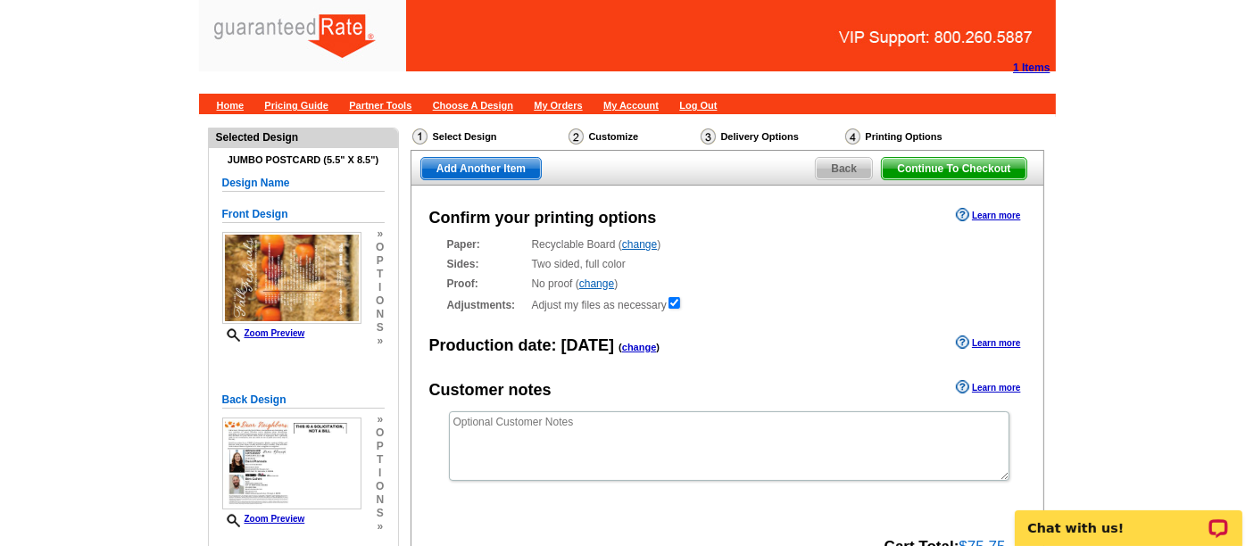
scroll to position [245, 0]
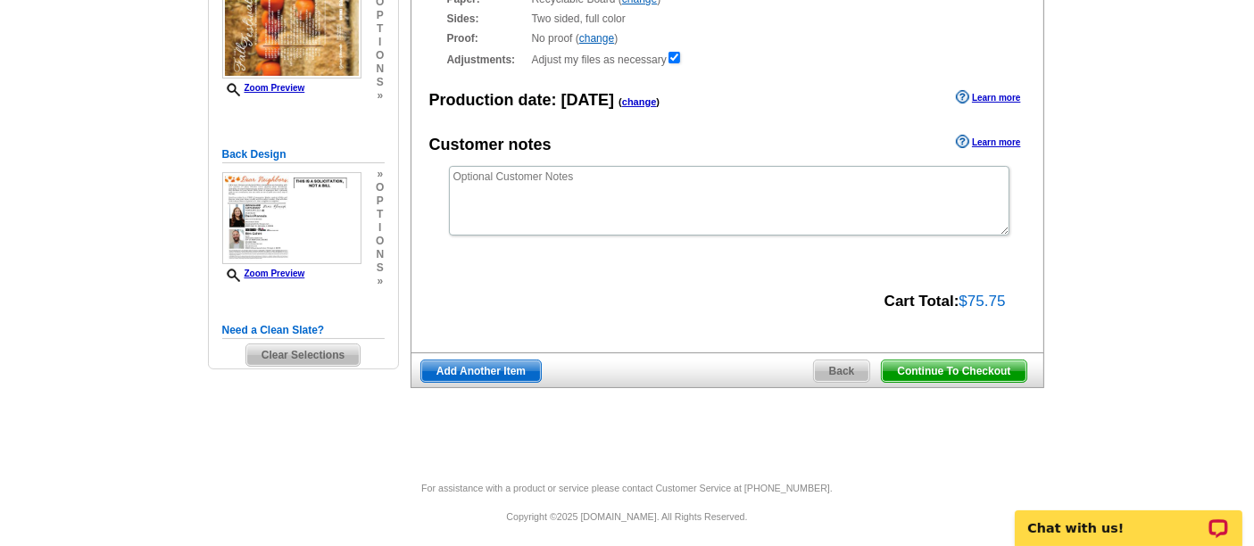
click at [936, 370] on span "Continue To Checkout" at bounding box center [954, 371] width 144 height 21
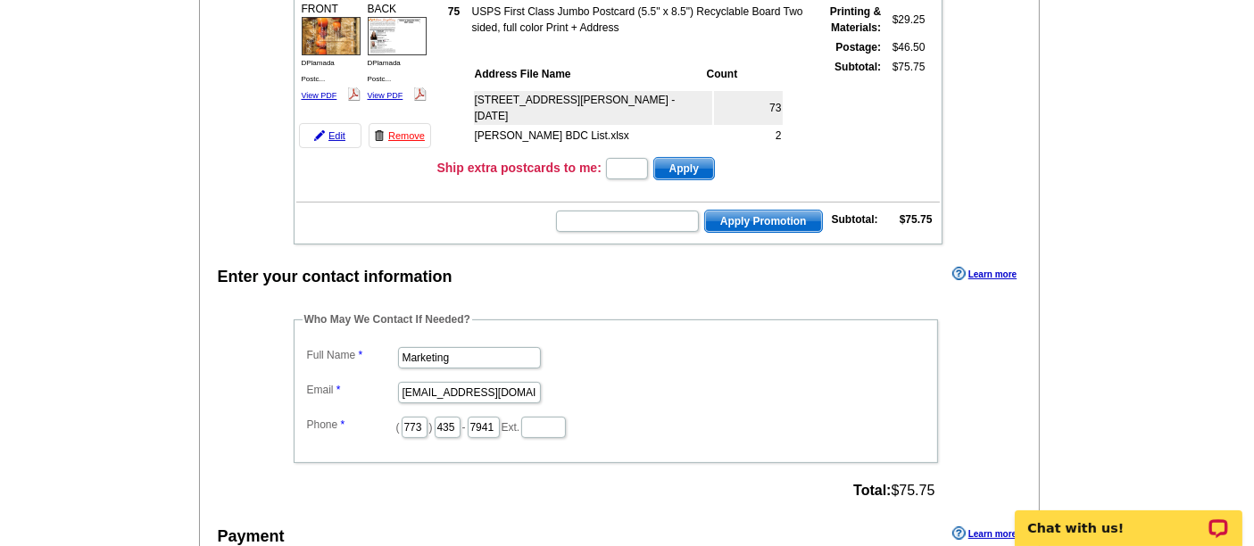
scroll to position [252, 0]
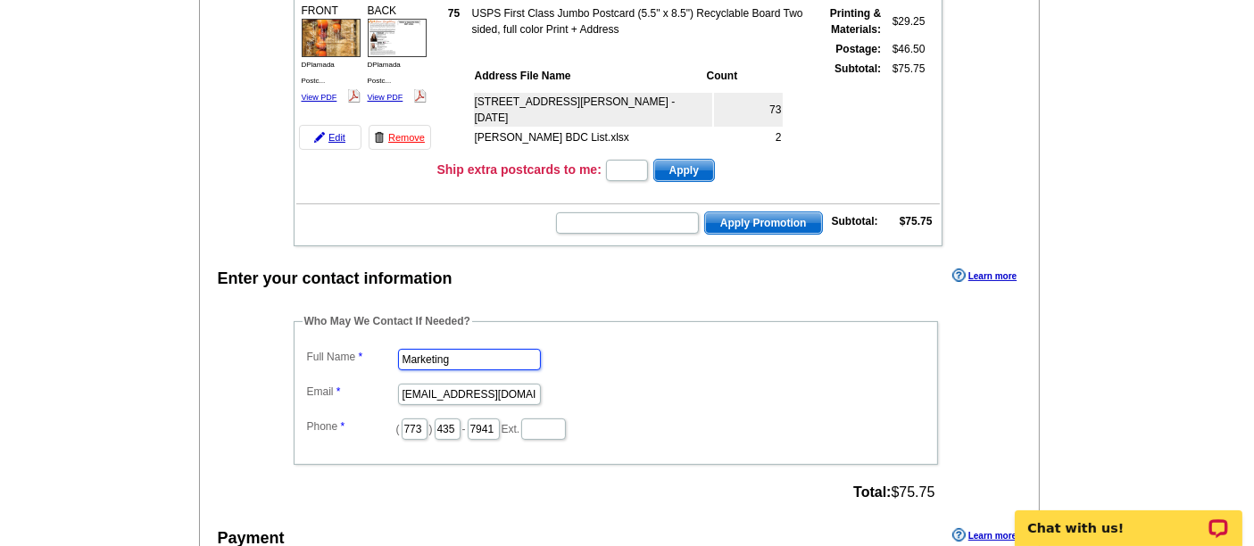
click at [477, 349] on input "Marketing" at bounding box center [469, 359] width 143 height 21
type input "S"
type input "[PERSON_NAME]"
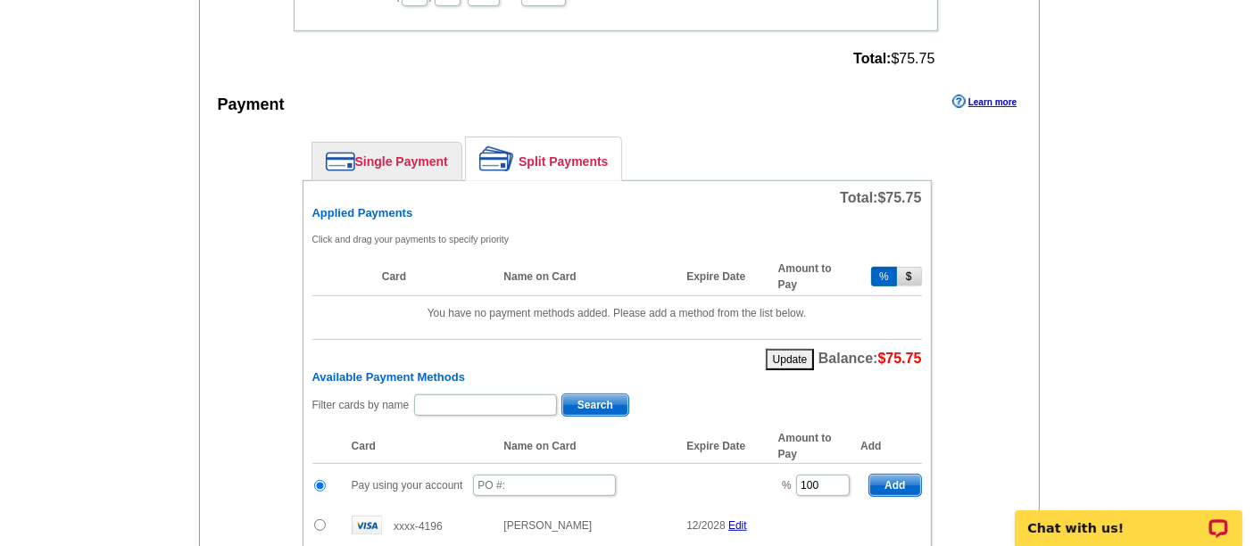
scroll to position [685, 0]
type input "[PERSON_NAME][EMAIL_ADDRESS][PERSON_NAME][DOMAIN_NAME]"
click at [526, 479] on input "text" at bounding box center [544, 485] width 143 height 21
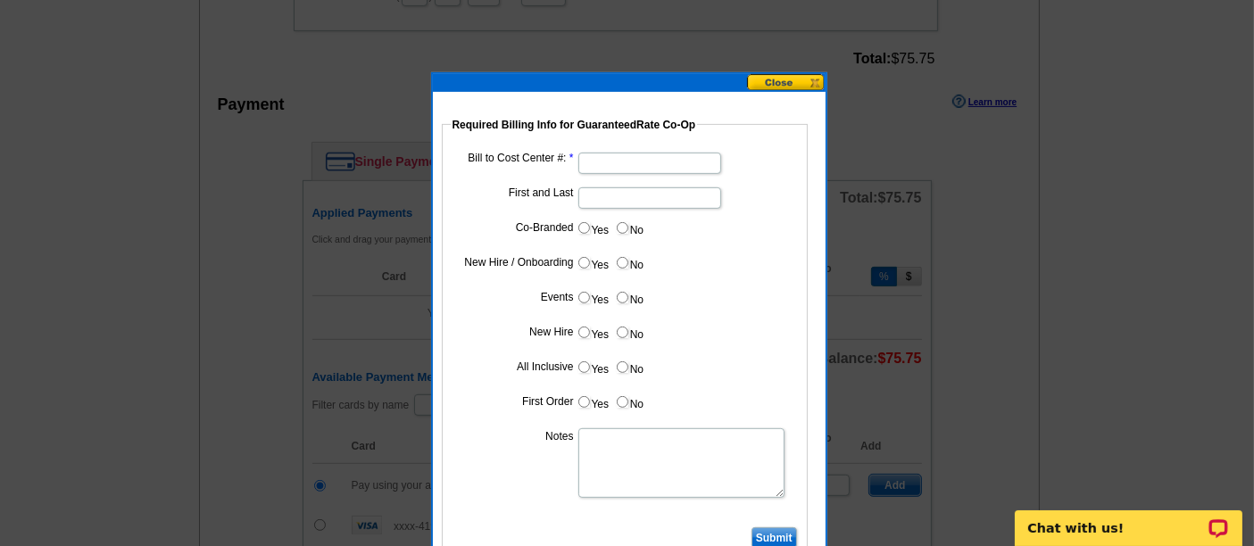
type input "08222025_1235_sb"
click at [616, 159] on input "Bill to Cost Center #:" at bounding box center [649, 163] width 143 height 21
type input "1243"
click at [627, 189] on input "Ben" at bounding box center [649, 197] width 143 height 21
type input "Ben Cohen"
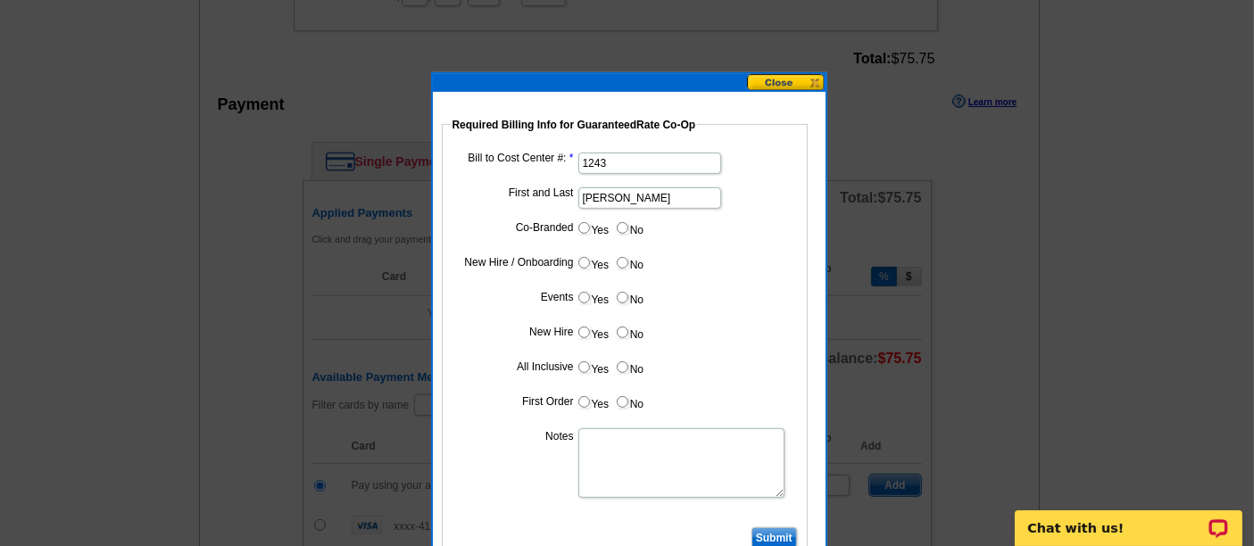
click at [584, 222] on input "Yes" at bounding box center [584, 228] width 12 height 12
radio input "true"
click at [615, 264] on input "Cost paid by cobrand" at bounding box center [649, 267] width 143 height 21
type input "50%"
click at [629, 291] on label "No" at bounding box center [629, 297] width 29 height 21
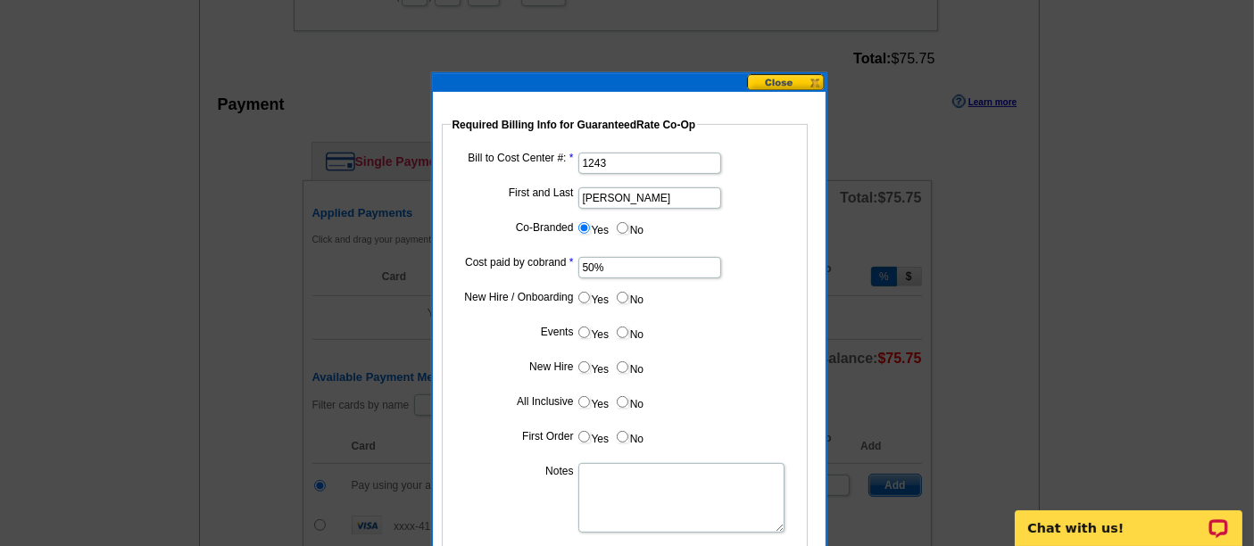
click at [628, 292] on input "No" at bounding box center [623, 298] width 12 height 12
radio input "true"
click at [622, 327] on input "No" at bounding box center [623, 333] width 12 height 12
radio input "true"
click at [623, 366] on input "No" at bounding box center [623, 367] width 12 height 12
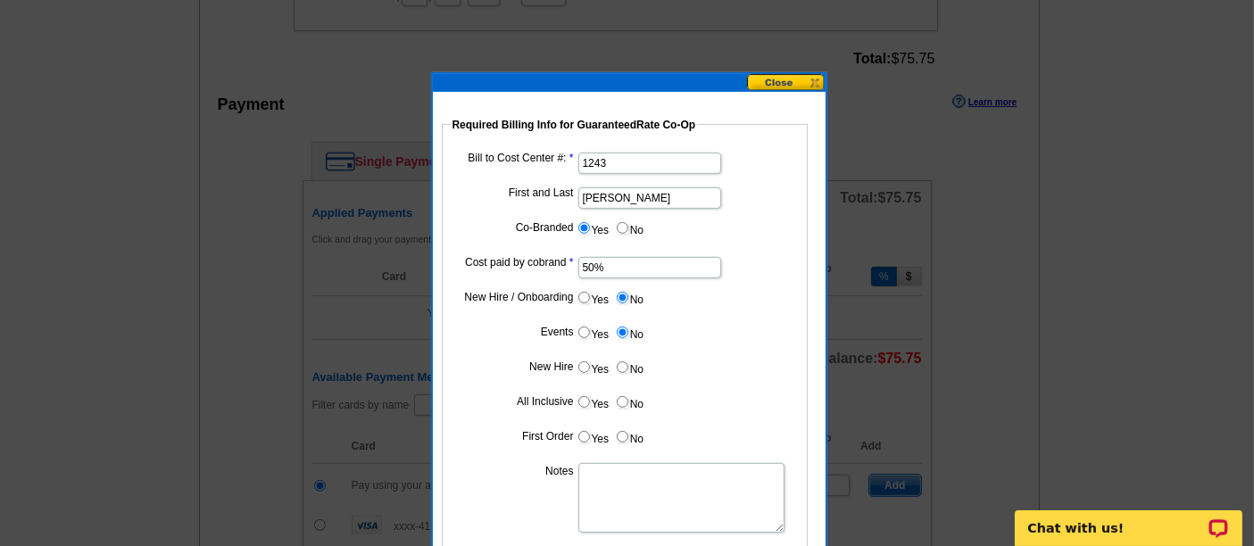
radio input "true"
click at [625, 399] on input "No" at bounding box center [623, 402] width 12 height 12
radio input "true"
click at [621, 440] on label "No" at bounding box center [629, 437] width 29 height 21
click at [621, 440] on input "No" at bounding box center [623, 437] width 12 height 12
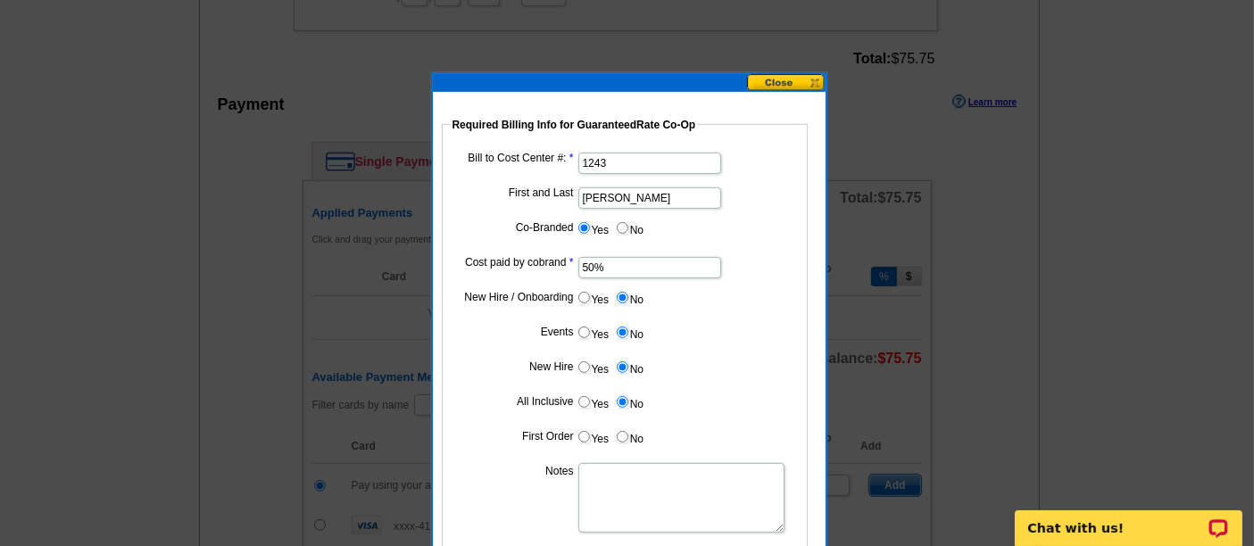
radio input "true"
click at [613, 477] on textarea "Notes" at bounding box center [681, 498] width 206 height 70
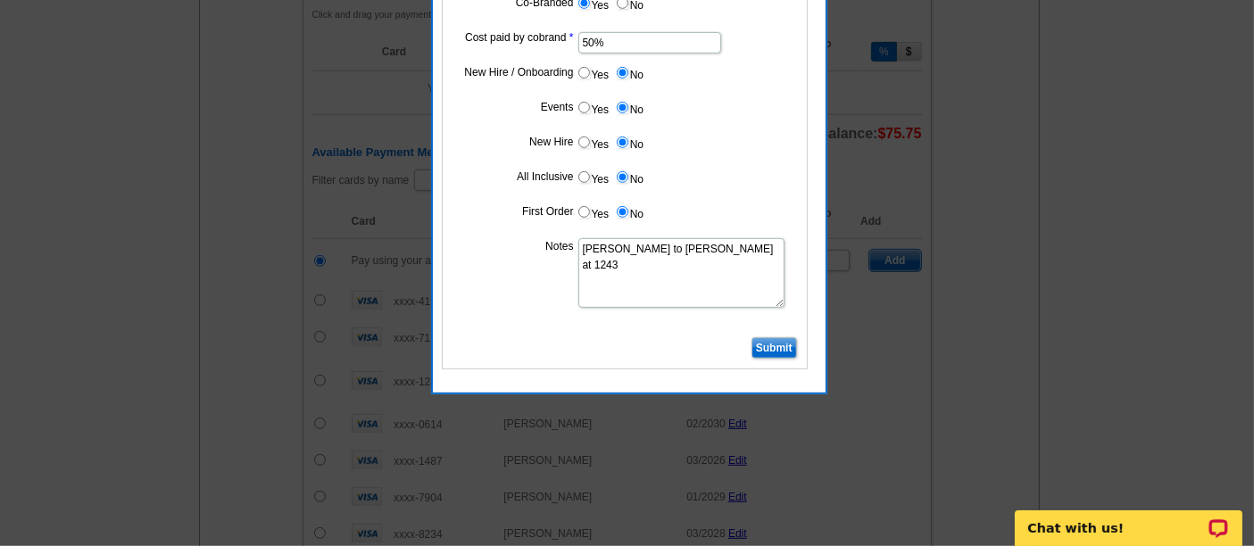
type textarea "Bill to Ben Cohen at 1243"
click at [766, 330] on fieldset "Required Billing Info for GuaranteedRate Co-Op Bill to Cost Center #: 1243 Firs…" at bounding box center [625, 130] width 366 height 477
click at [768, 337] on input "Submit" at bounding box center [774, 347] width 46 height 21
click at [840, 244] on dd "Required Billing Info for GuaranteedRate Co-Op Bill to Cost Center #: 1243 Firs…" at bounding box center [679, 130] width 475 height 477
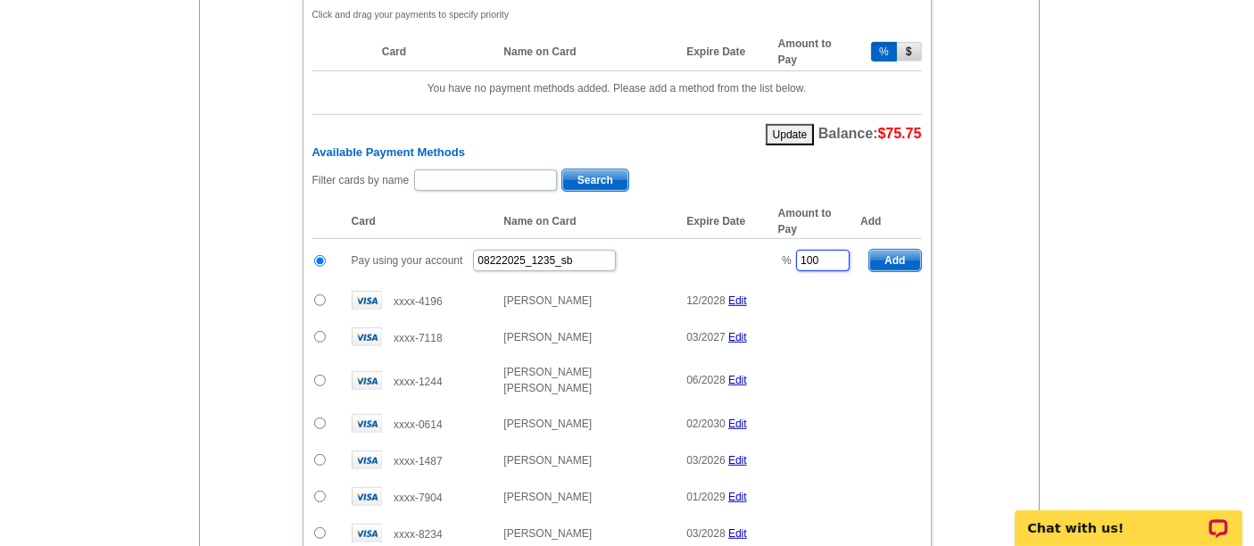
click at [836, 250] on input "100" at bounding box center [823, 260] width 54 height 21
click at [900, 250] on span "Add" at bounding box center [894, 260] width 51 height 21
type input "100"
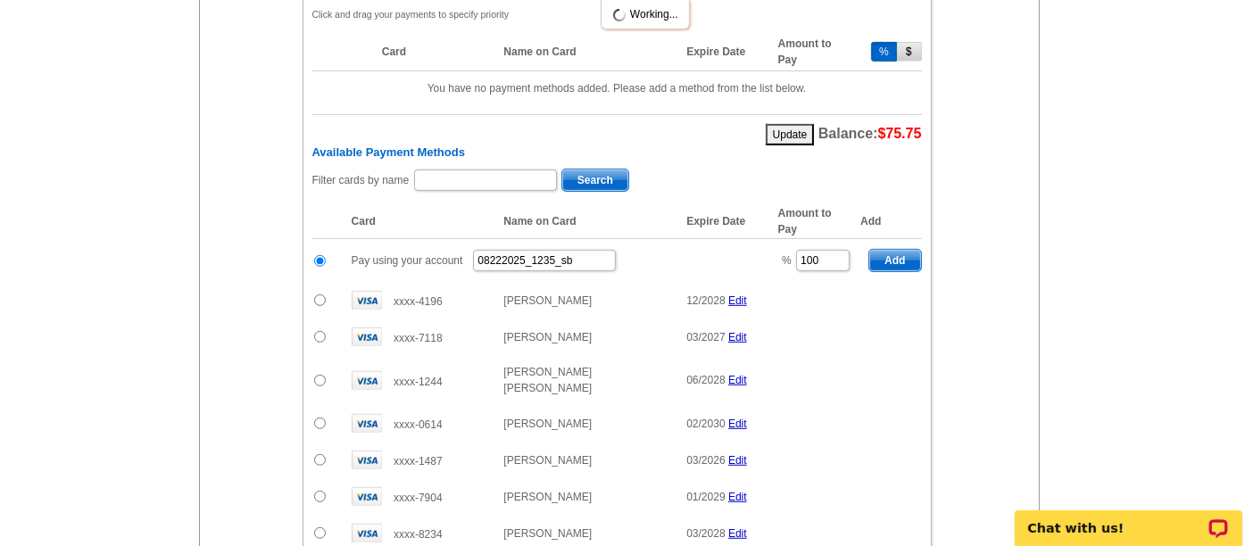
radio input "false"
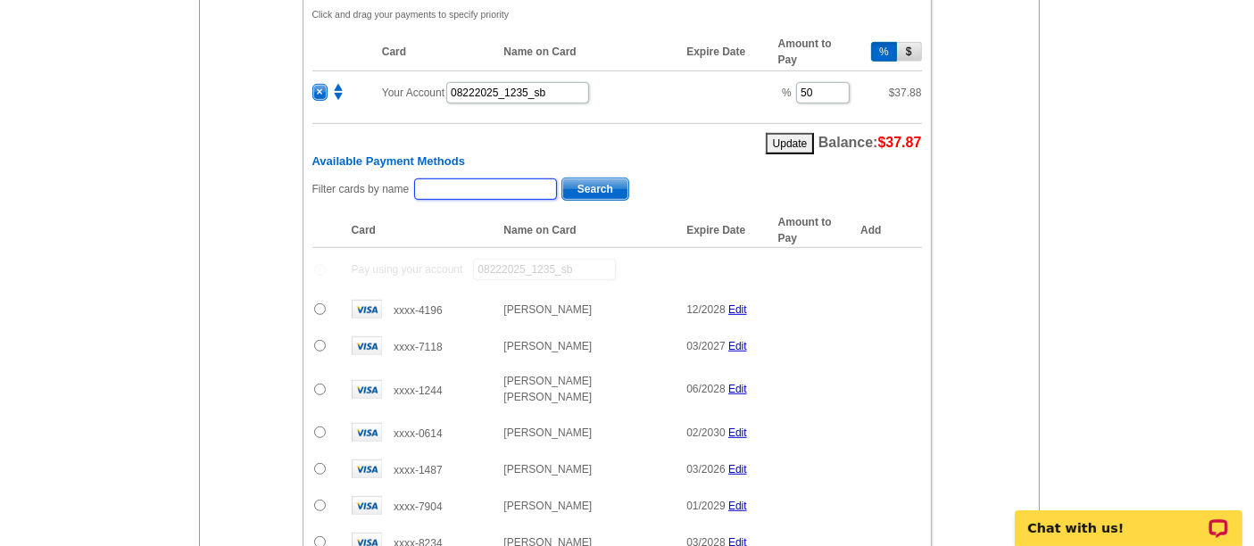
click at [445, 179] on input "text" at bounding box center [485, 188] width 143 height 21
type input "Plamada"
click at [564, 182] on span "Search" at bounding box center [595, 188] width 66 height 21
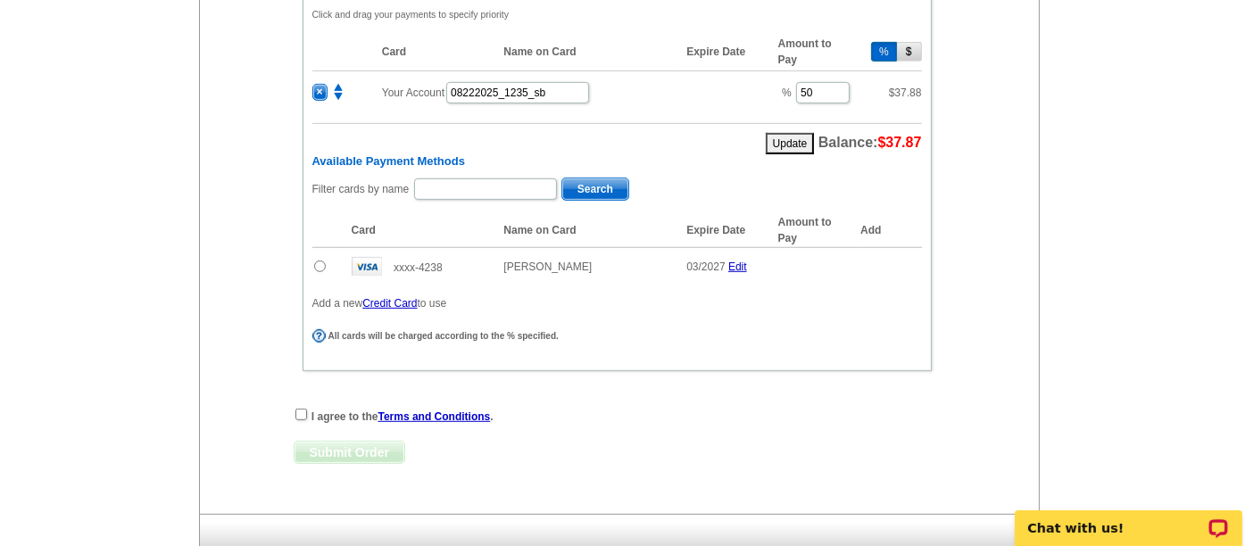
click at [312, 253] on td at bounding box center [327, 266] width 30 height 37
click at [323, 261] on input "radio" at bounding box center [320, 267] width 12 height 12
click at [320, 261] on input "radio" at bounding box center [320, 267] width 12 height 12
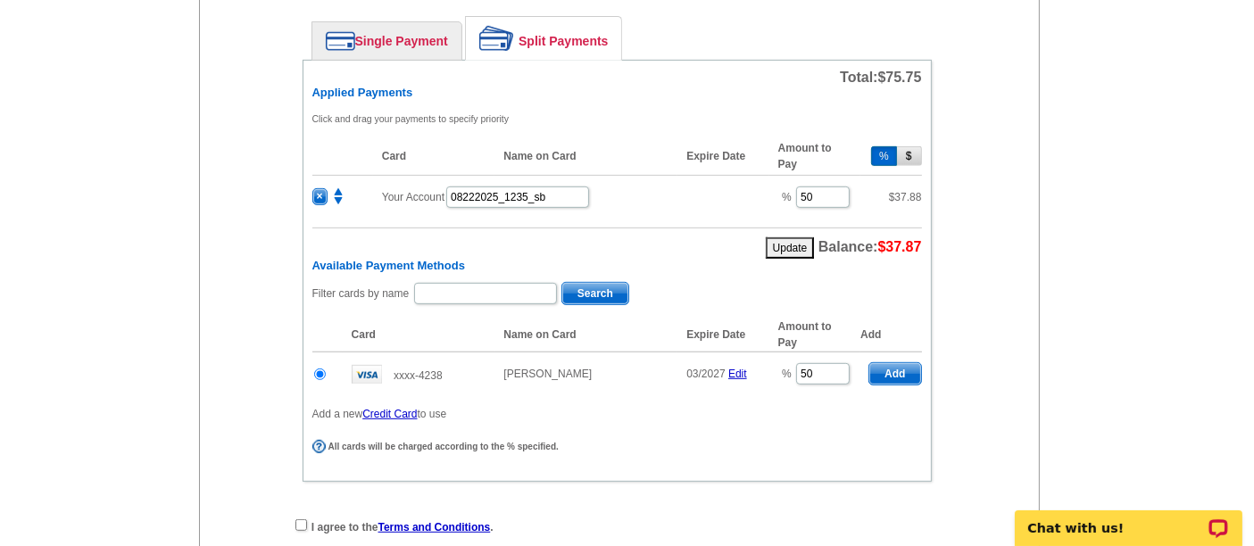
scroll to position [1004, 0]
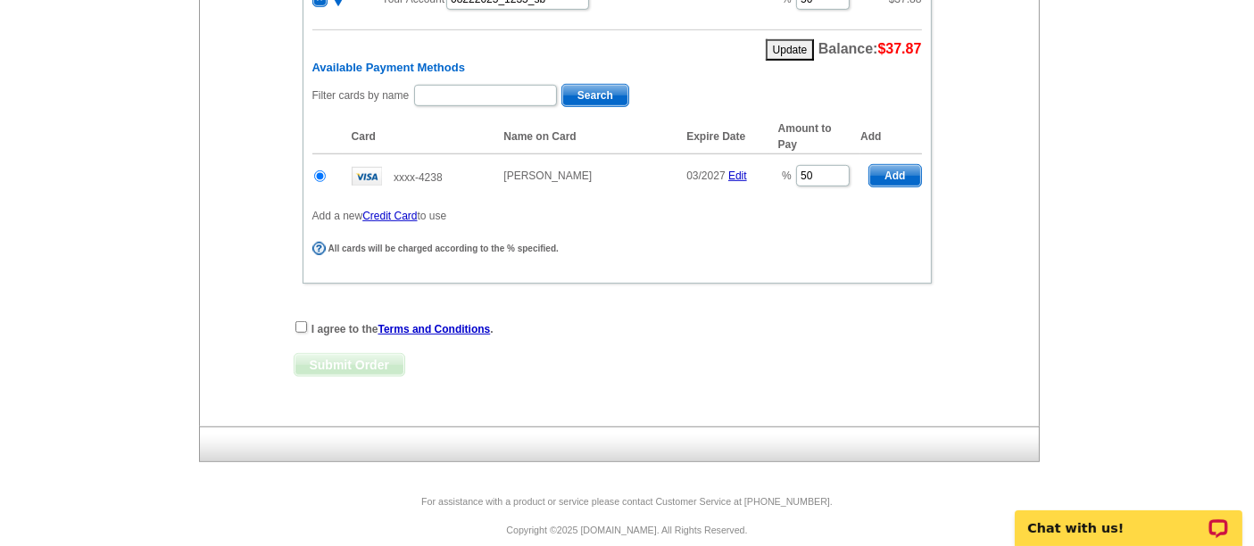
click at [887, 165] on span "Add" at bounding box center [894, 175] width 51 height 21
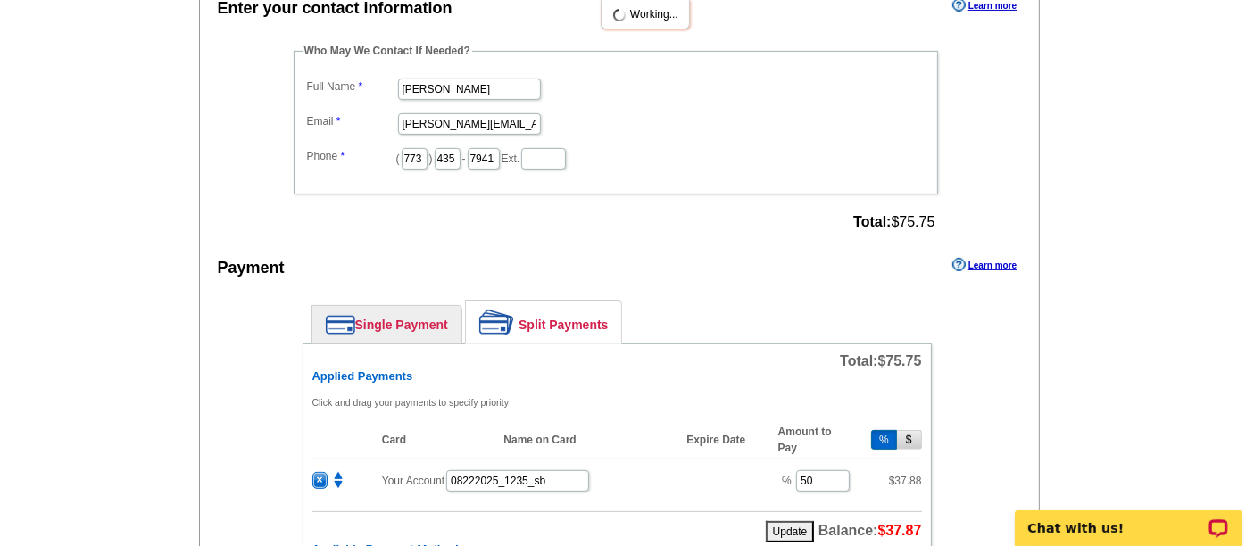
radio input "false"
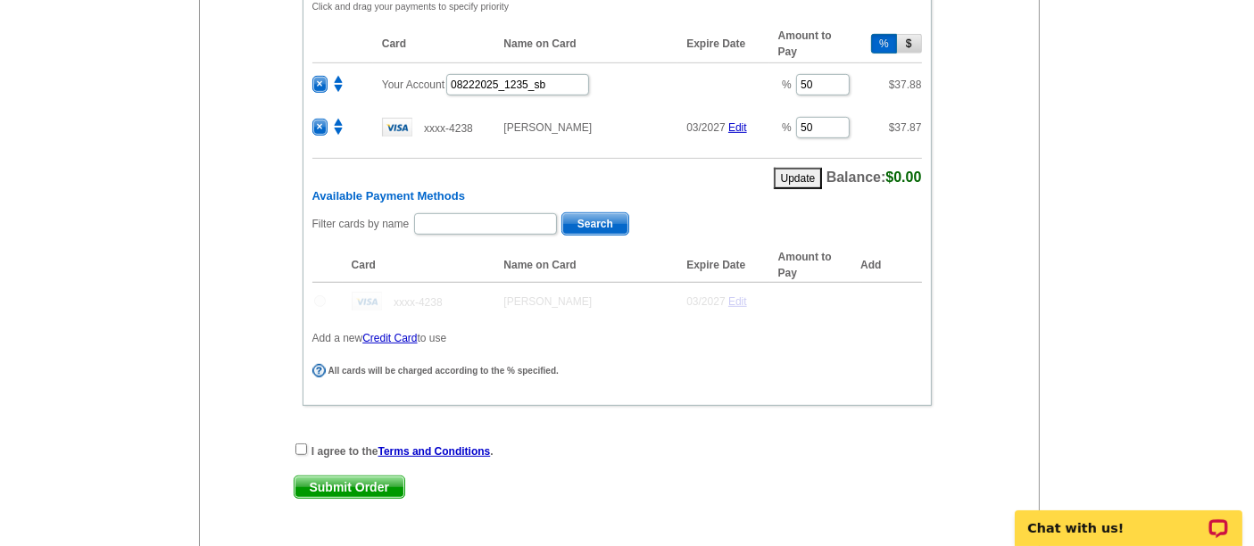
scroll to position [923, 0]
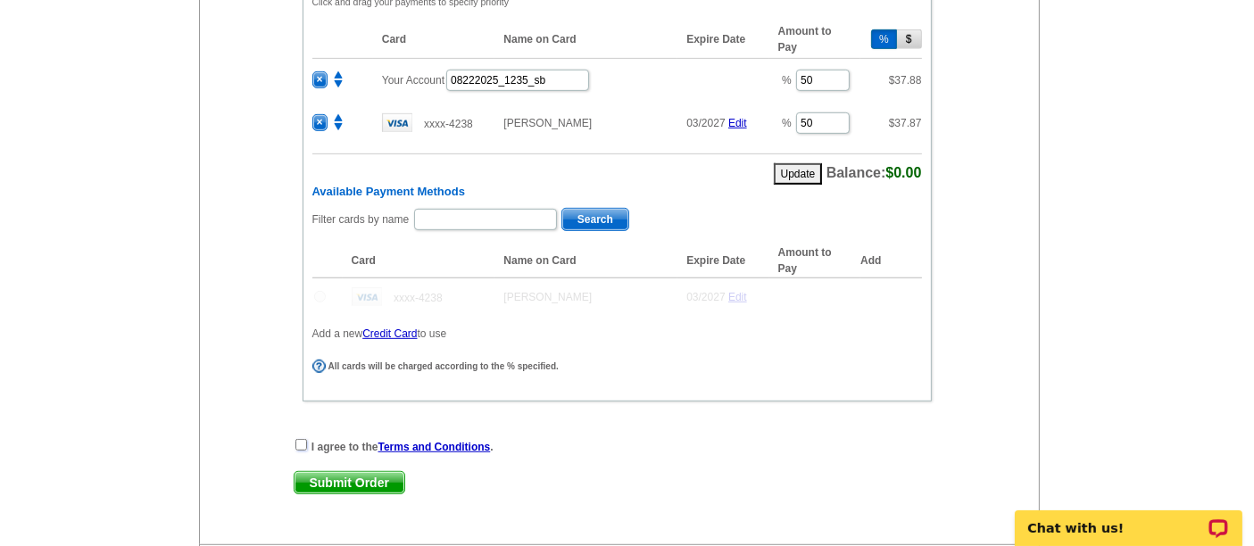
click at [302, 439] on input "checkbox" at bounding box center [301, 445] width 12 height 12
checkbox input "true"
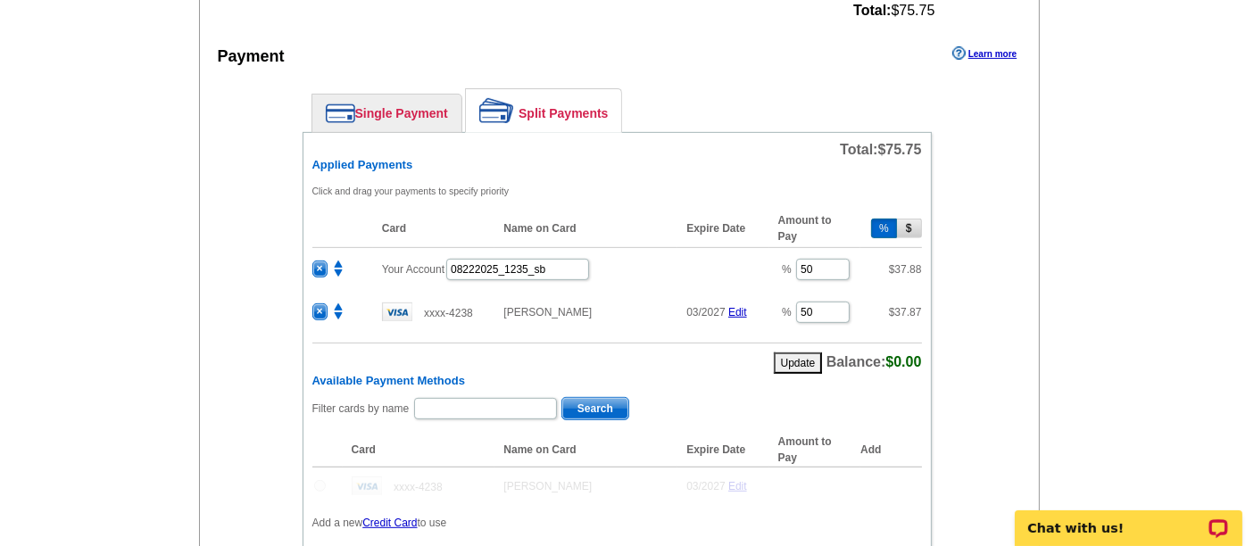
scroll to position [1042, 0]
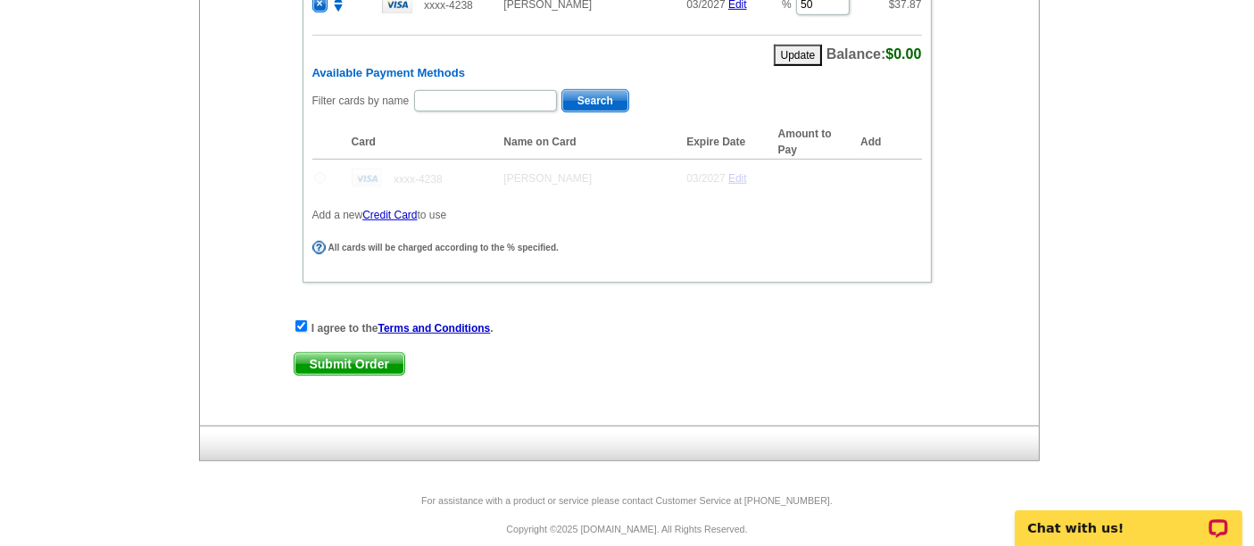
click at [349, 357] on link "Submit Order" at bounding box center [350, 364] width 112 height 23
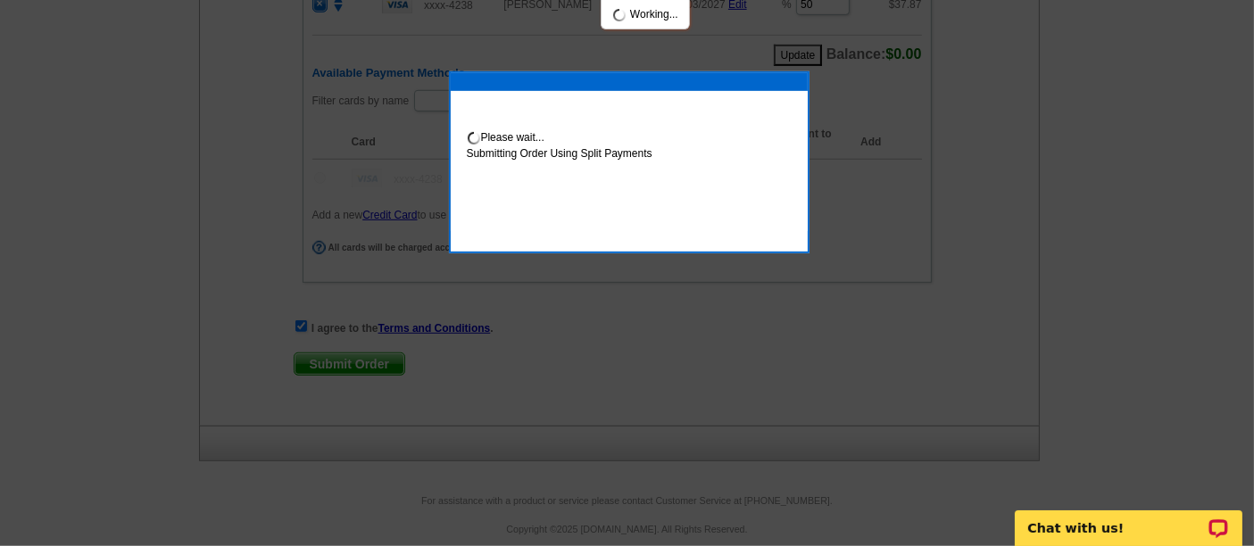
scroll to position [1132, 0]
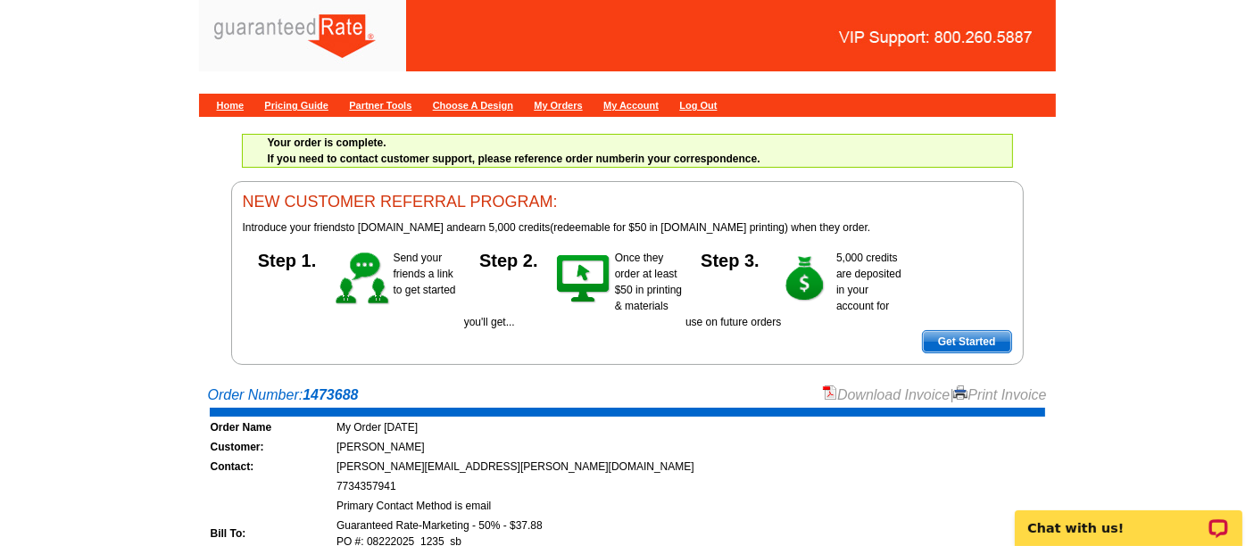
click at [864, 392] on link "Download Invoice" at bounding box center [886, 394] width 127 height 15
